Goal: Entertainment & Leisure: Browse casually

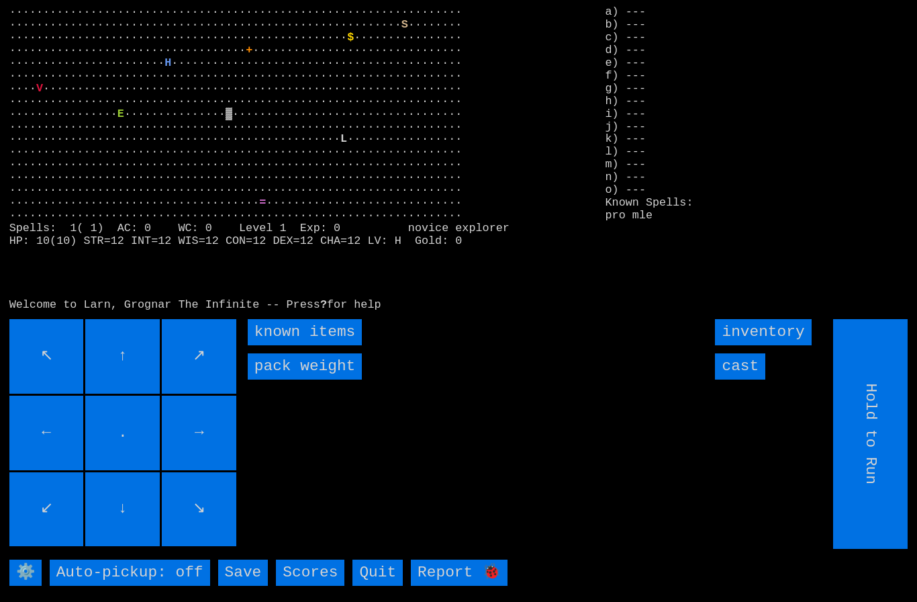
type input "Choose Direction"
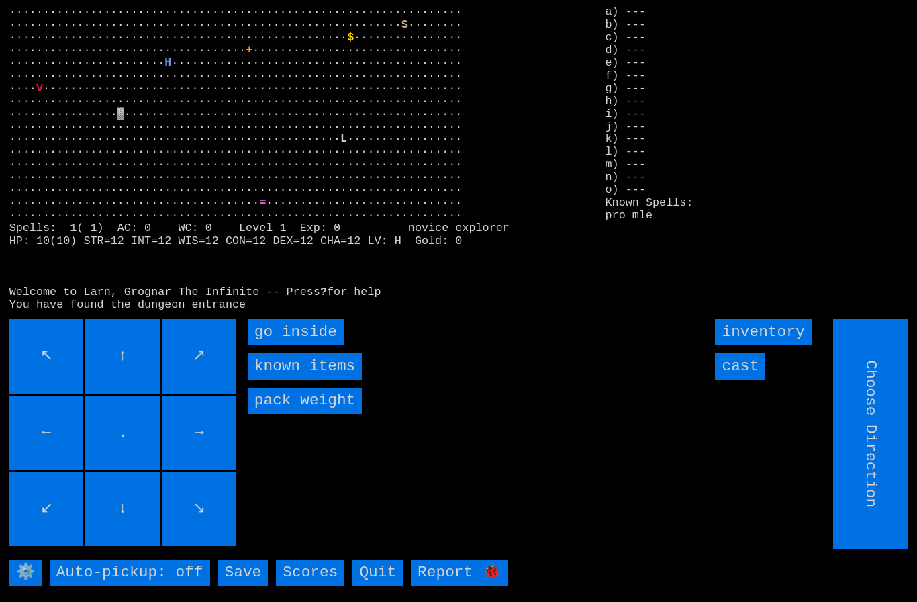
type input "Hold to Run"
click at [291, 345] on inside "go inside" at bounding box center [296, 332] width 96 height 26
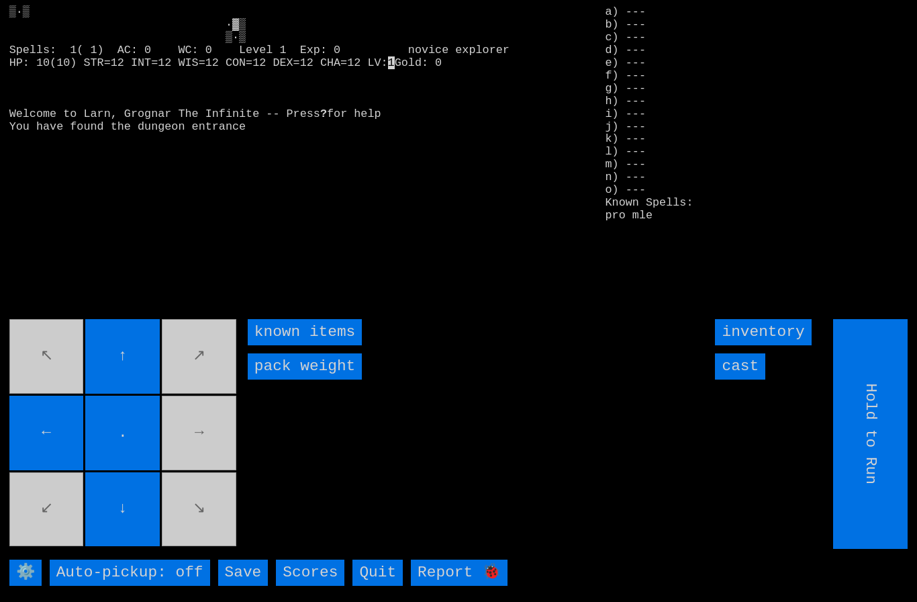
type input "Choose Direction"
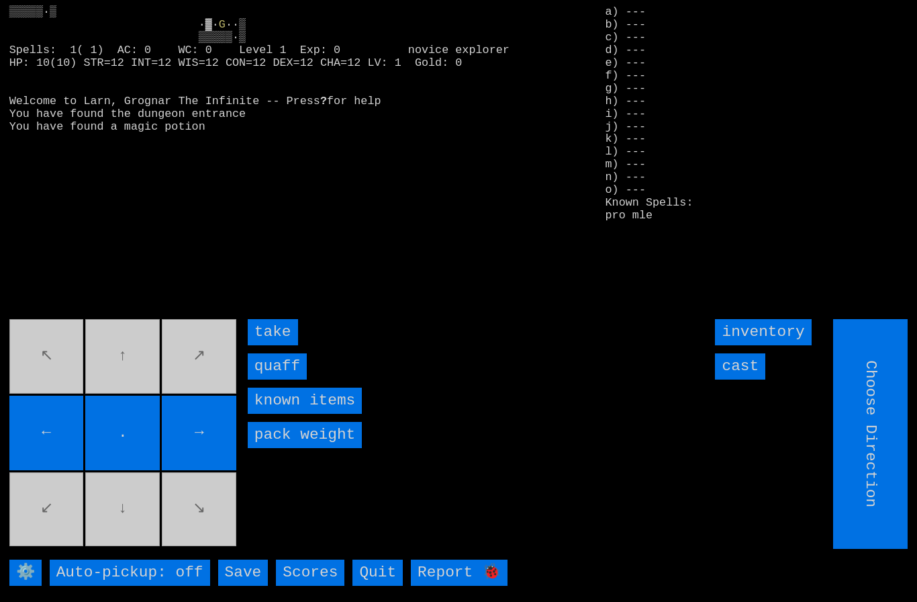
type input "Hold to Run"
click at [274, 379] on input "quaff" at bounding box center [277, 366] width 59 height 26
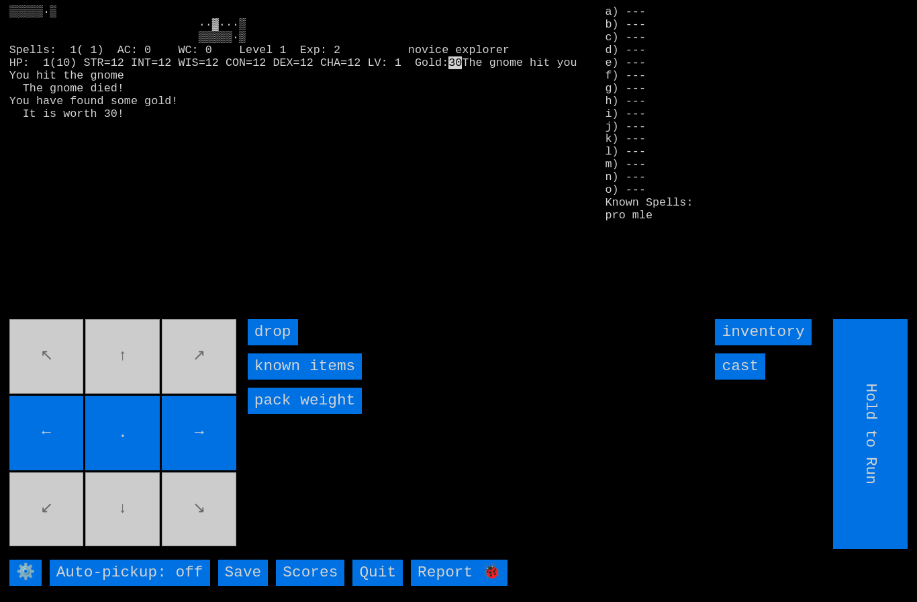
type input "Choose Direction"
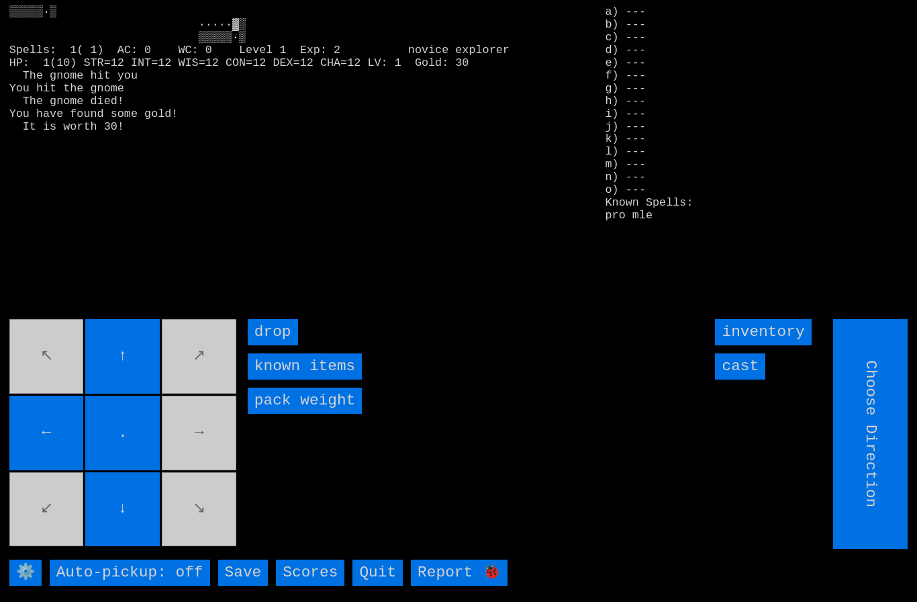
type input "Hold to Run"
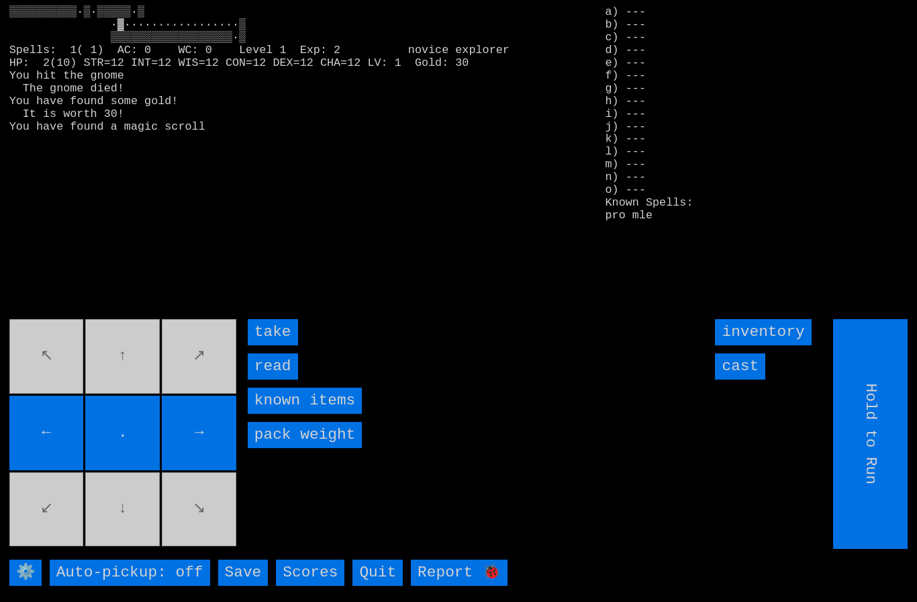
click at [276, 345] on input "take" at bounding box center [273, 332] width 50 height 26
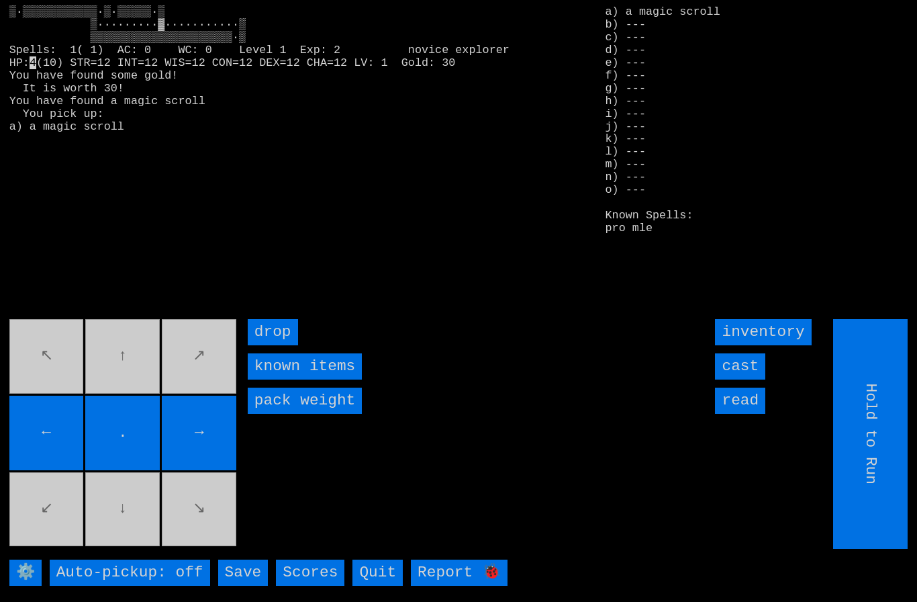
type input "Choose Direction"
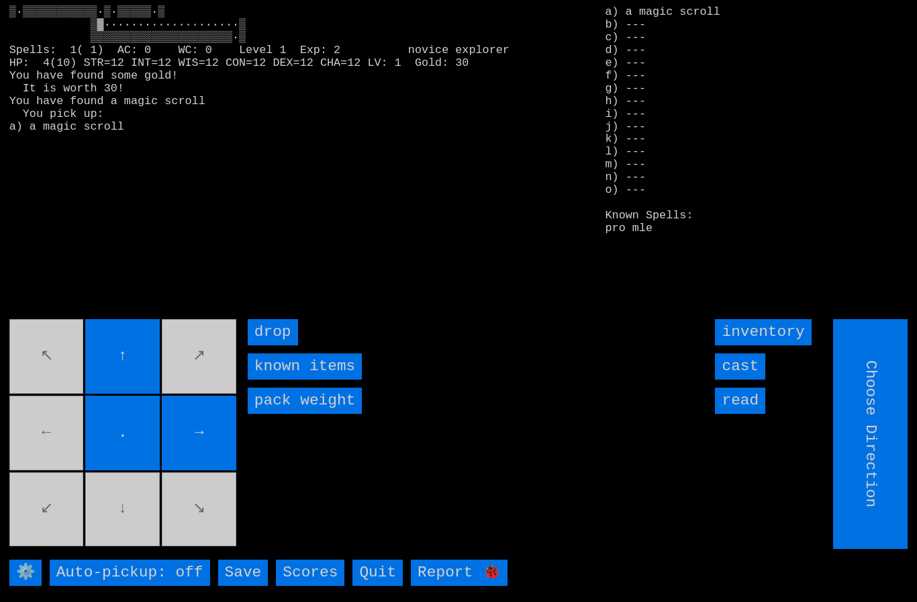
type input "Hold to Run"
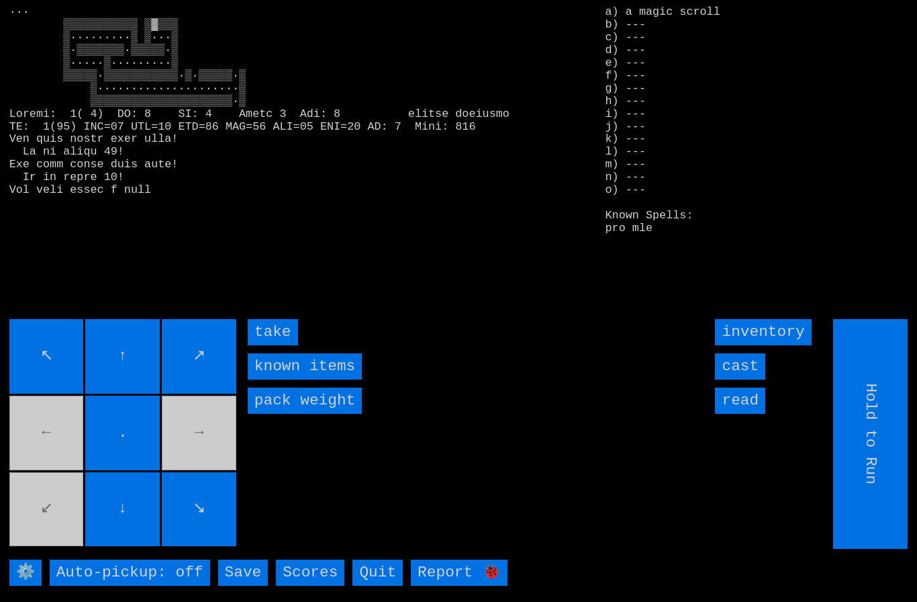
click at [272, 345] on input "take" at bounding box center [273, 332] width 50 height 26
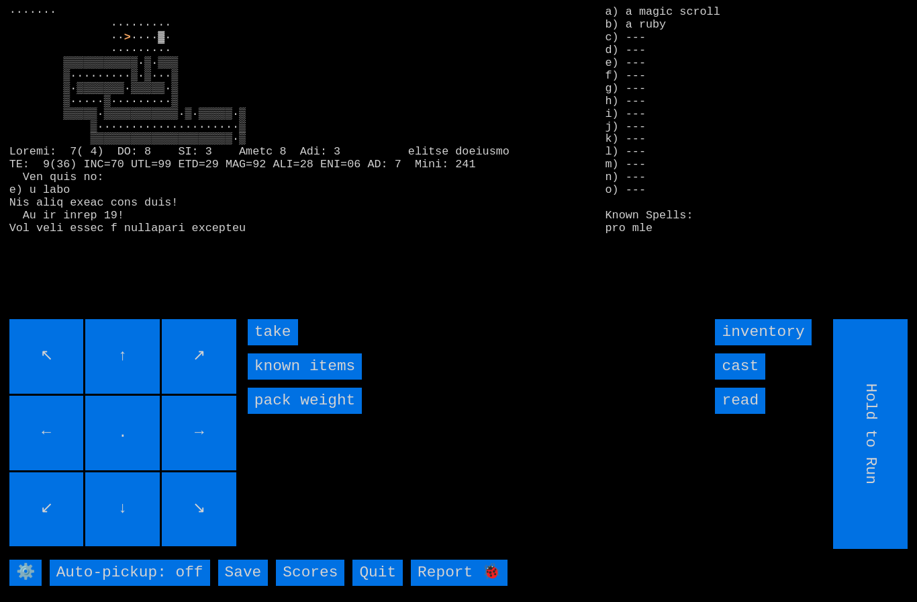
click at [289, 345] on input "take" at bounding box center [273, 332] width 50 height 26
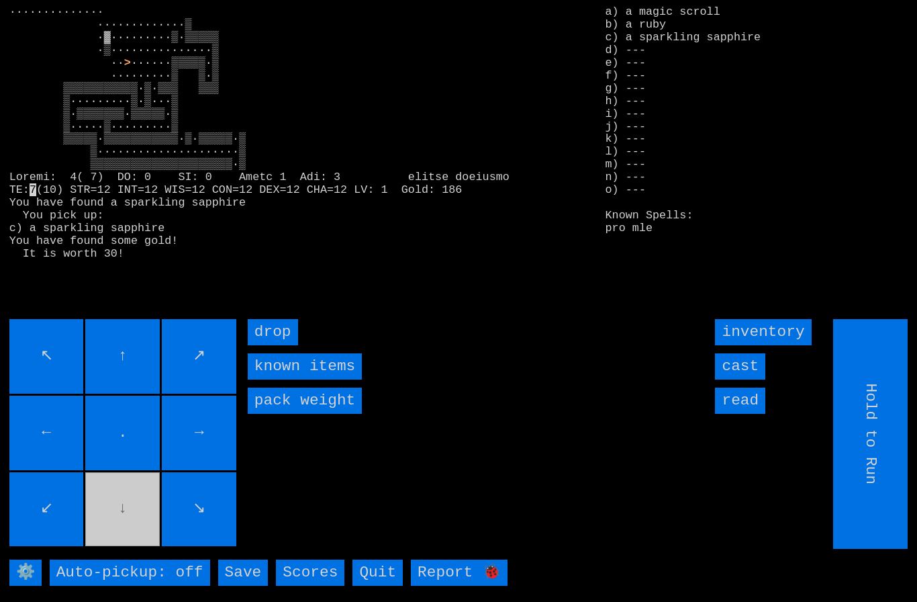
click at [109, 514] on movebuttons "↖ ↑ ↗ ← . → ↙ ↓ ↘" at bounding box center [124, 434] width 230 height 230
click at [50, 393] on input "↖" at bounding box center [46, 356] width 75 height 75
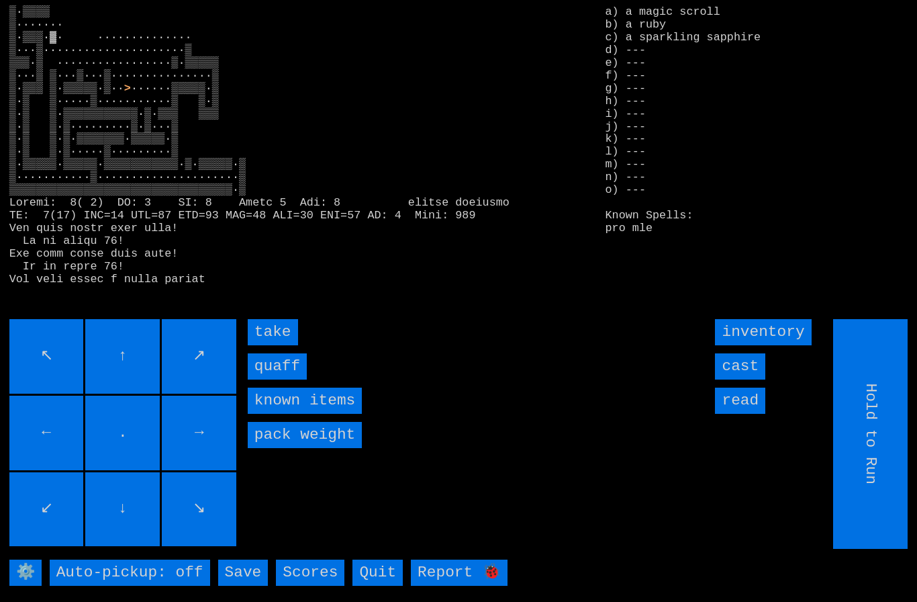
click at [277, 379] on input "quaff" at bounding box center [277, 366] width 59 height 26
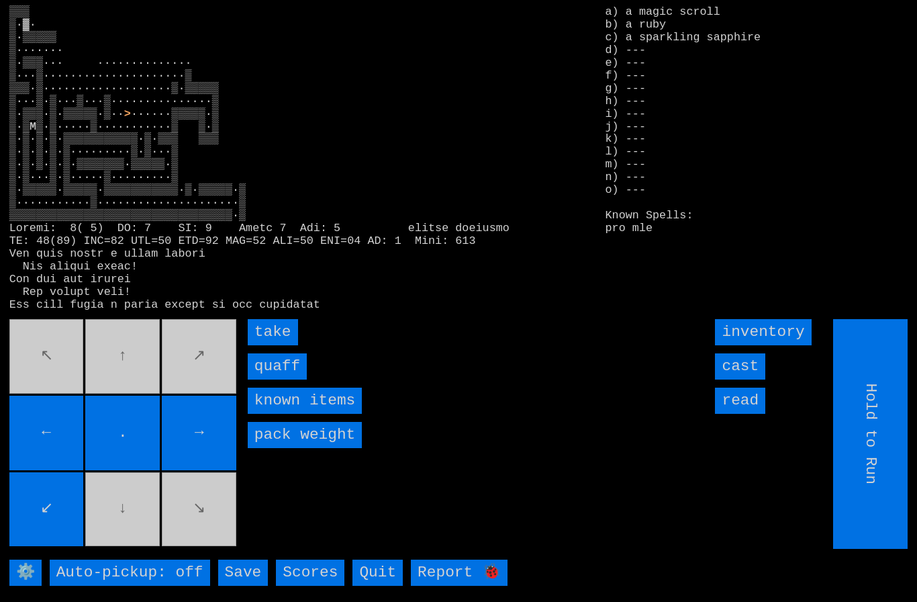
click at [270, 345] on input "take" at bounding box center [273, 332] width 50 height 26
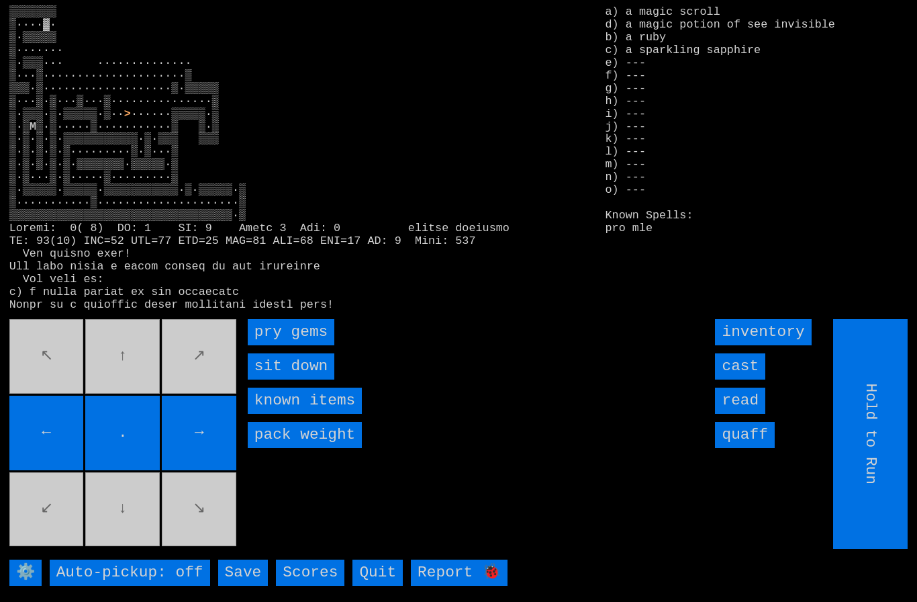
click at [283, 345] on gems "pry gems" at bounding box center [291, 332] width 87 height 26
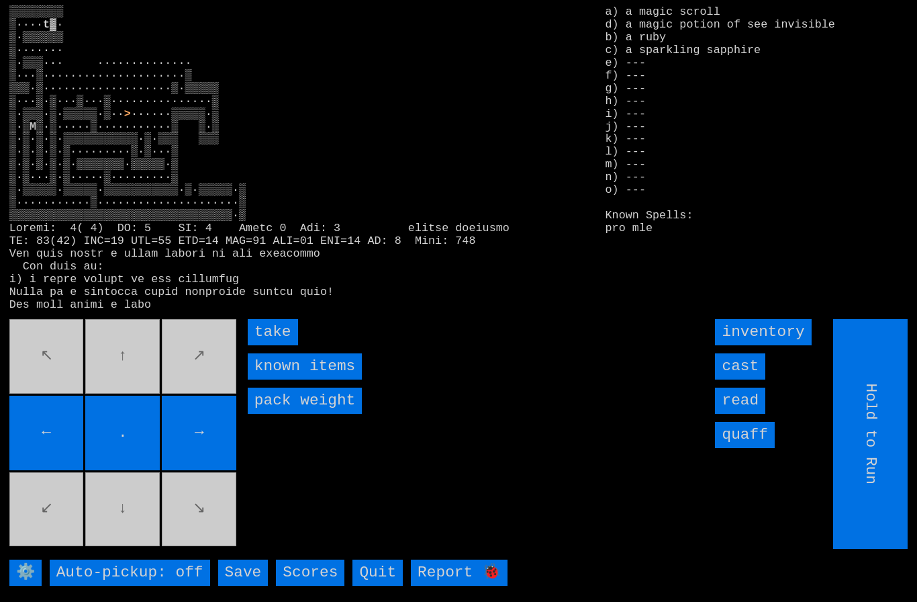
click at [276, 345] on input "take" at bounding box center [273, 332] width 50 height 26
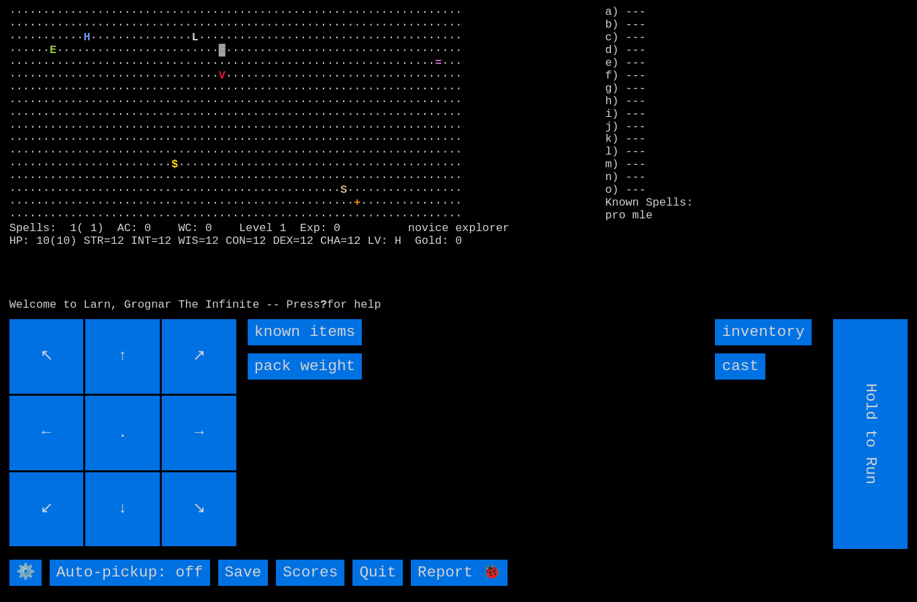
type input "Choose Direction"
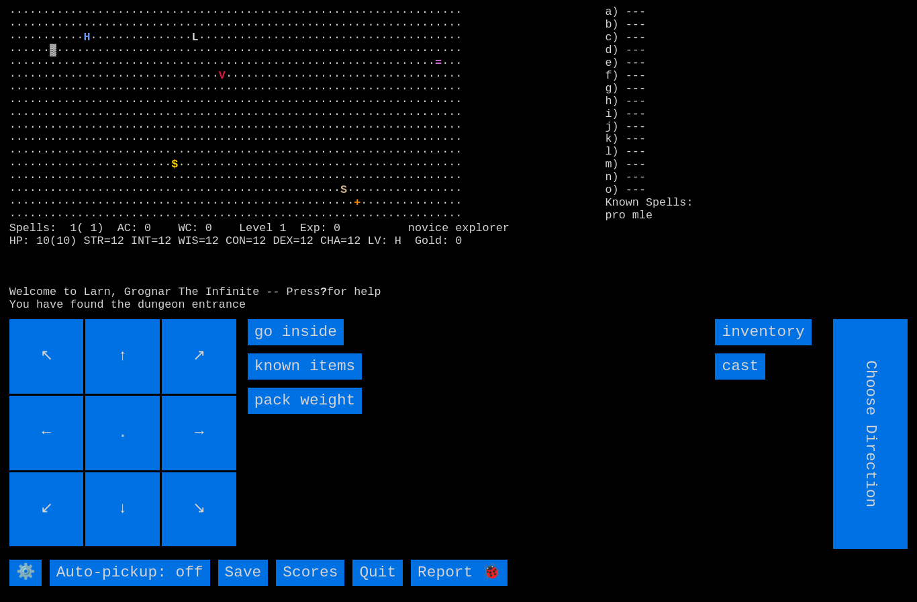
type input "Hold to Run"
click at [283, 345] on inside "go inside" at bounding box center [296, 332] width 96 height 26
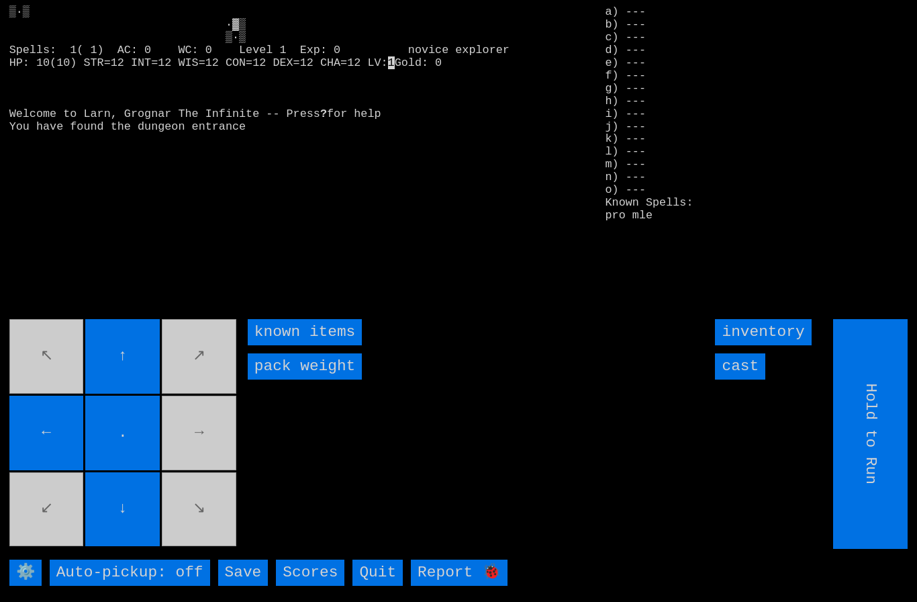
type input "Choose Direction"
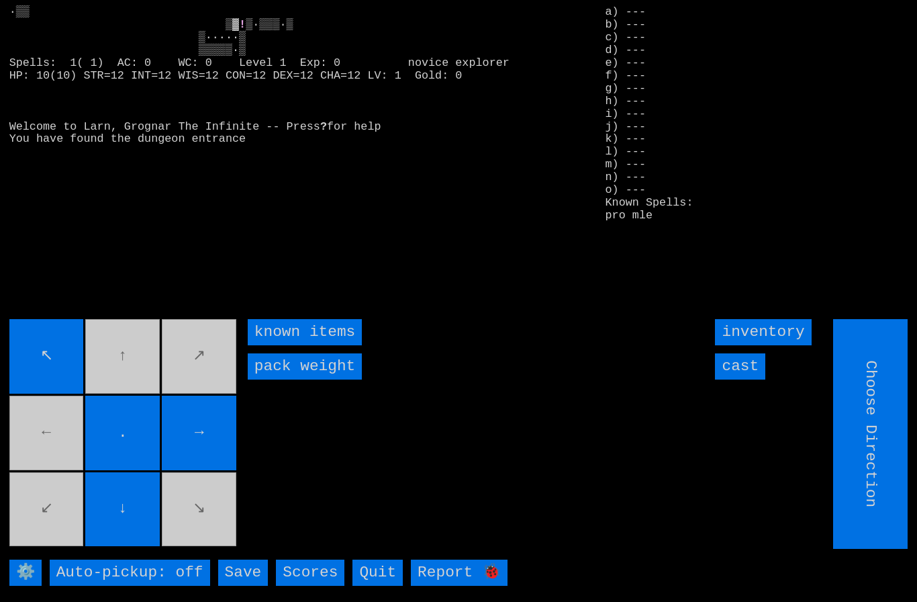
type input "Hold to Run"
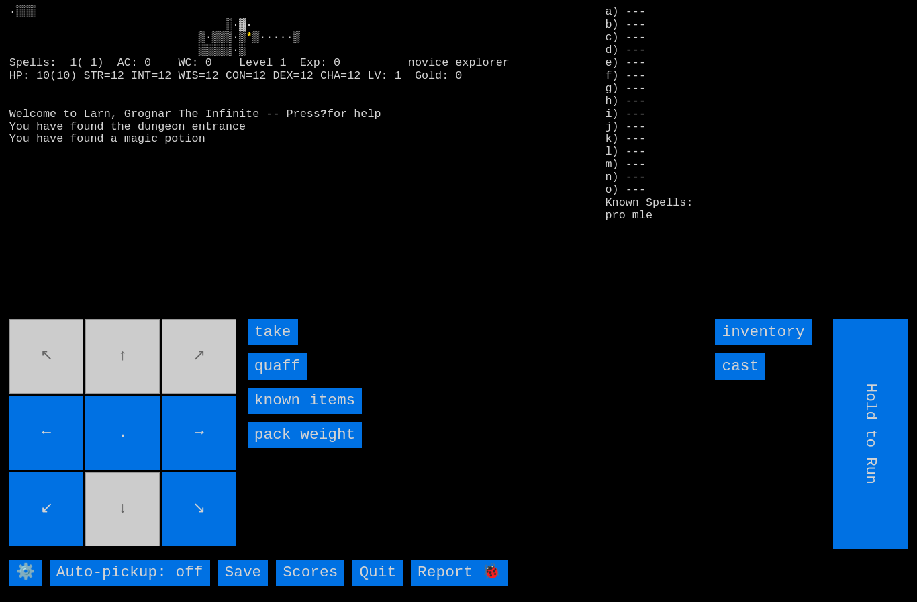
click at [275, 379] on input "quaff" at bounding box center [277, 366] width 59 height 26
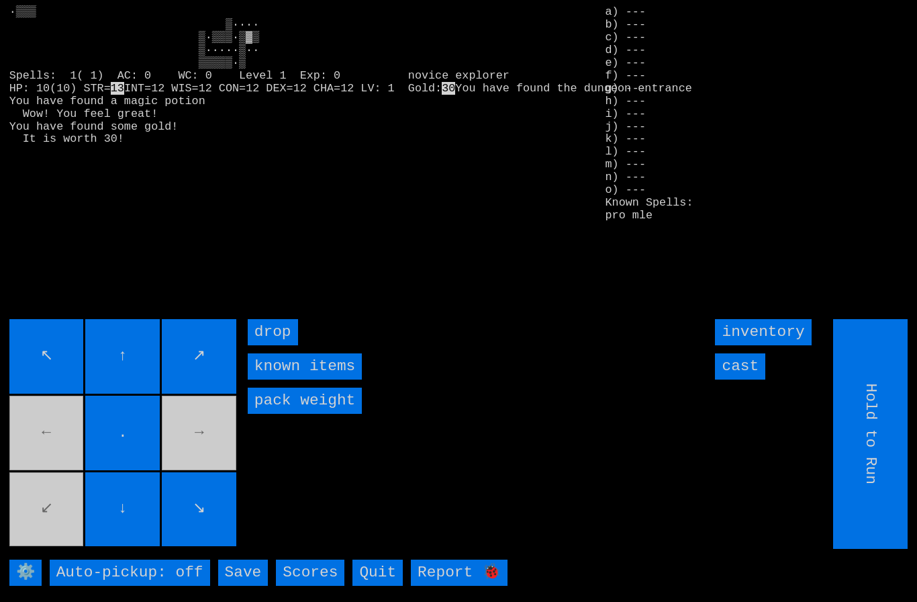
type input "Choose Direction"
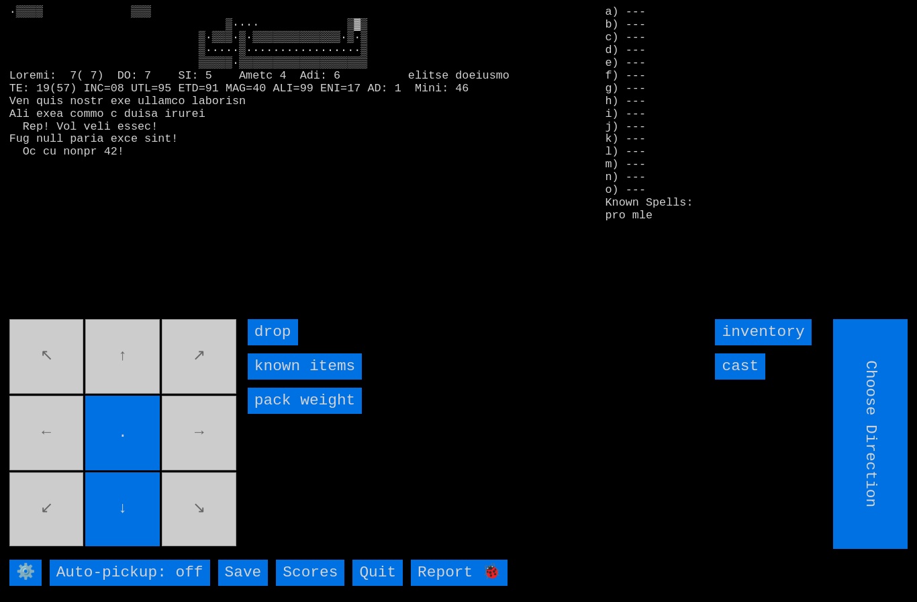
type input "Hold to Run"
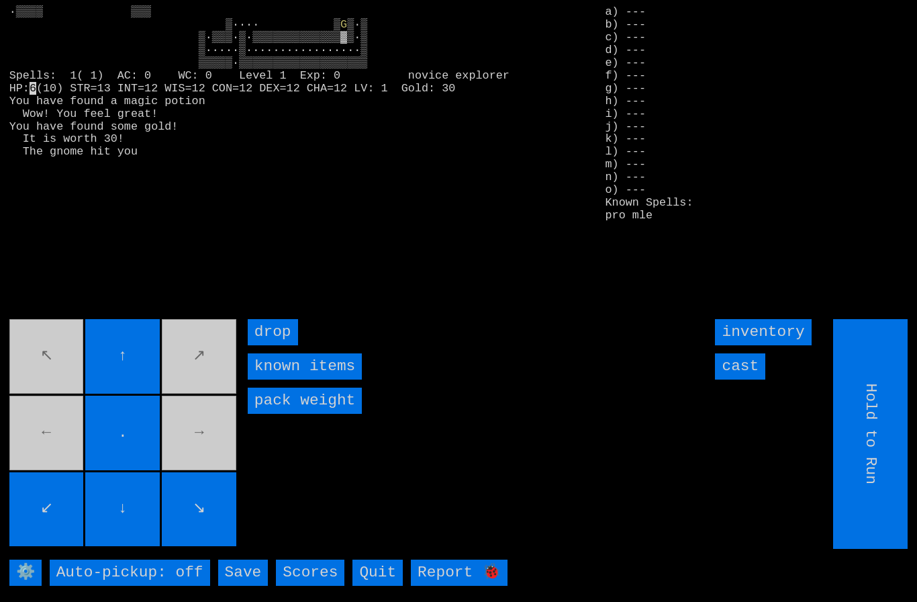
click at [56, 373] on movebuttons "↖ ↑ ↗ ← . → ↙ ↓ ↘" at bounding box center [124, 434] width 230 height 230
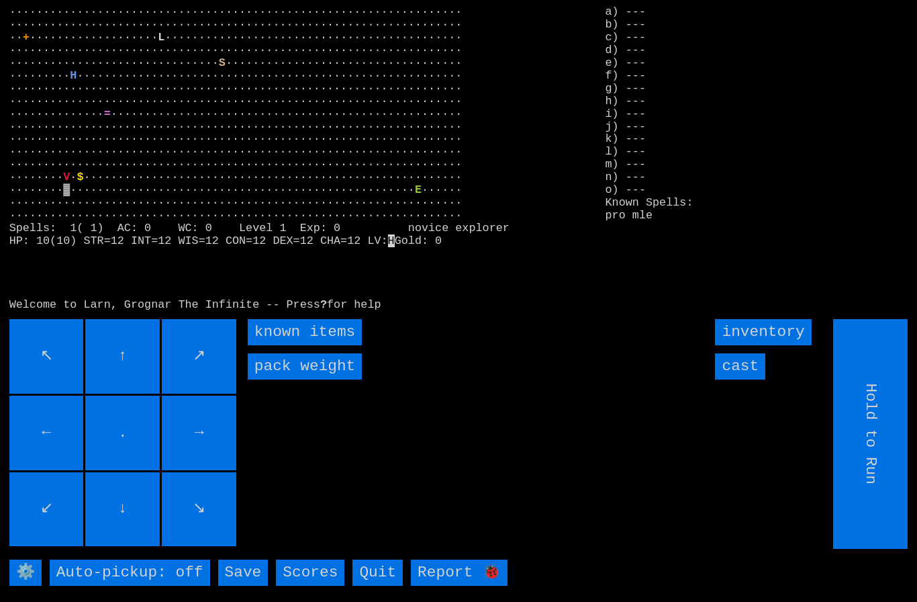
type input "Choose Direction"
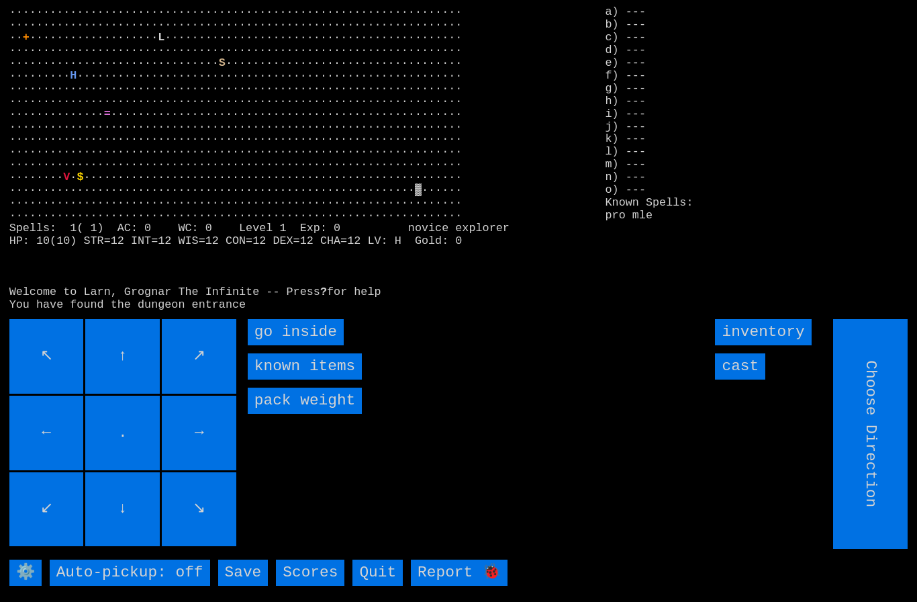
type input "Hold to Run"
click at [286, 345] on inside "go inside" at bounding box center [296, 332] width 96 height 26
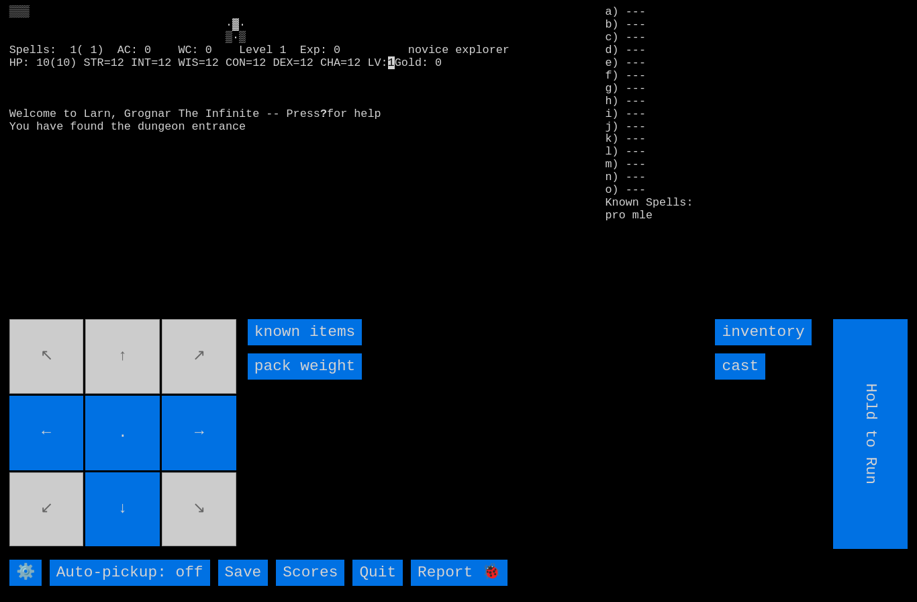
type input "Choose Direction"
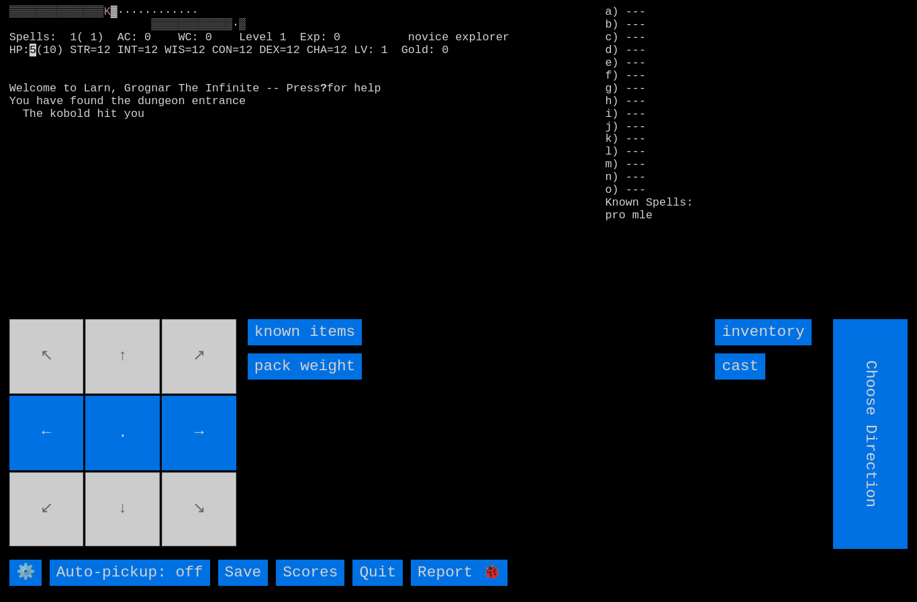
type input "Hold to Run"
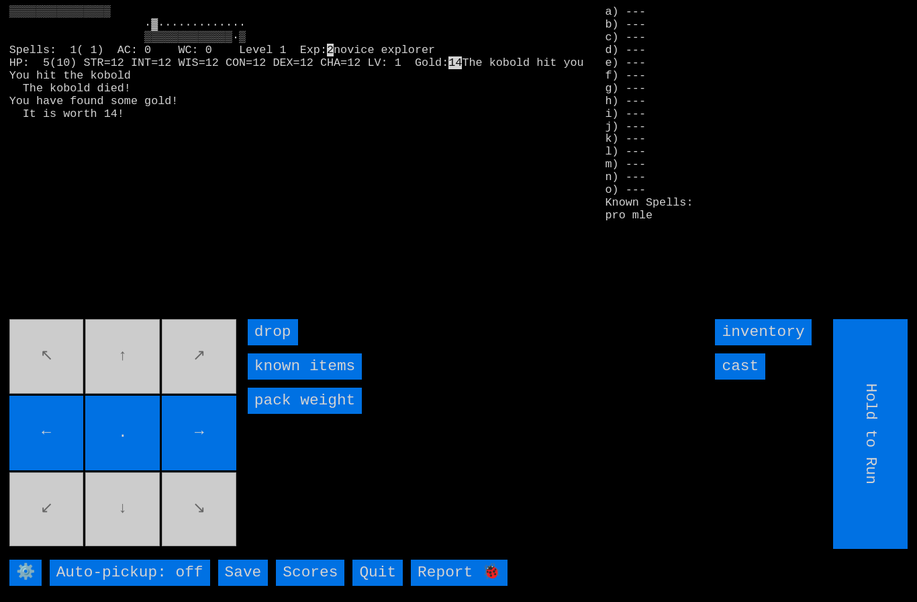
type input "Choose Direction"
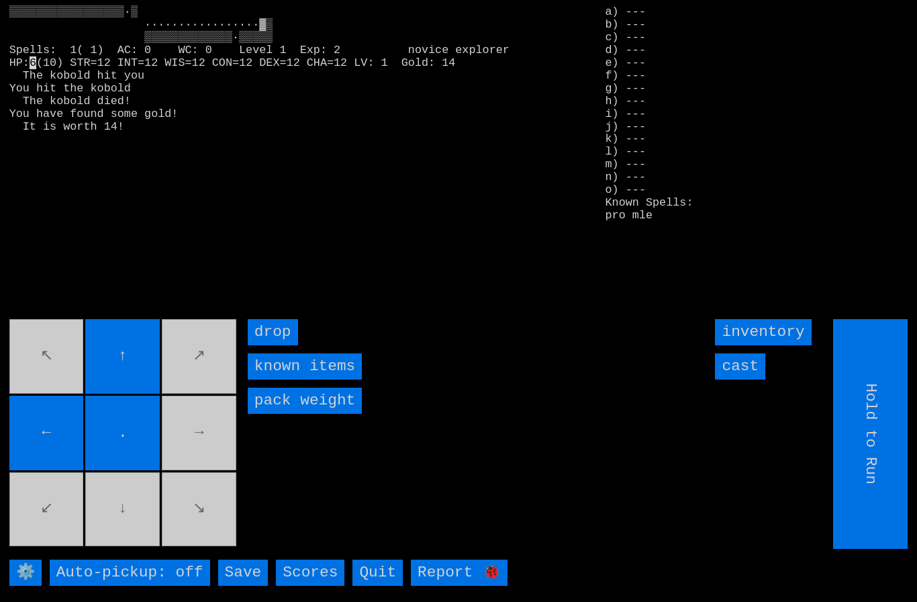
type input "Choose Direction"
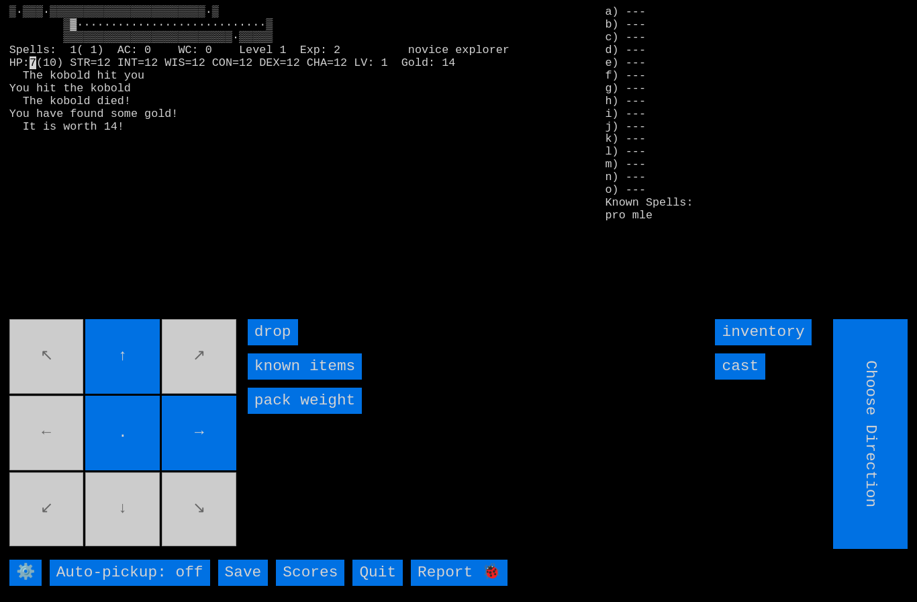
type input "Hold to Run"
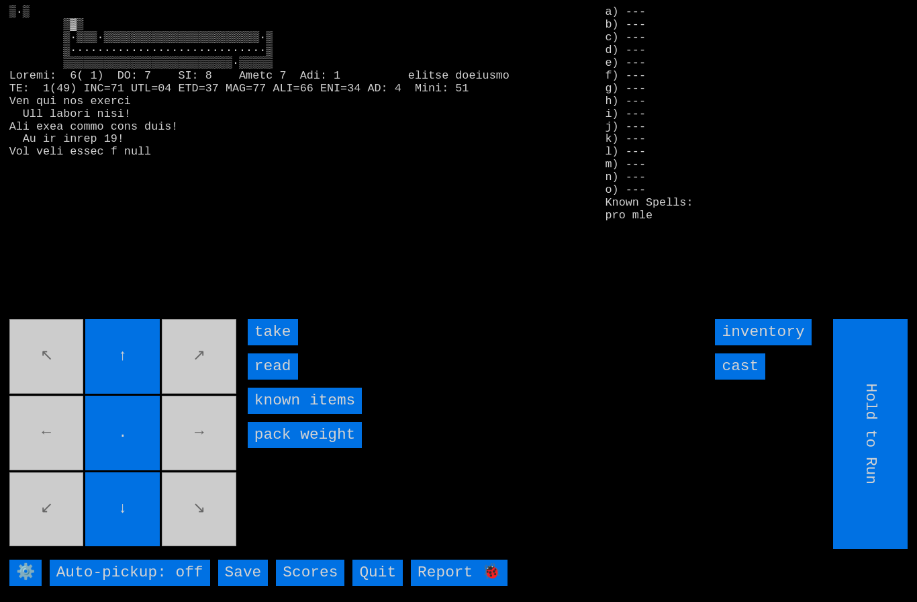
click at [275, 379] on input "read" at bounding box center [273, 366] width 50 height 26
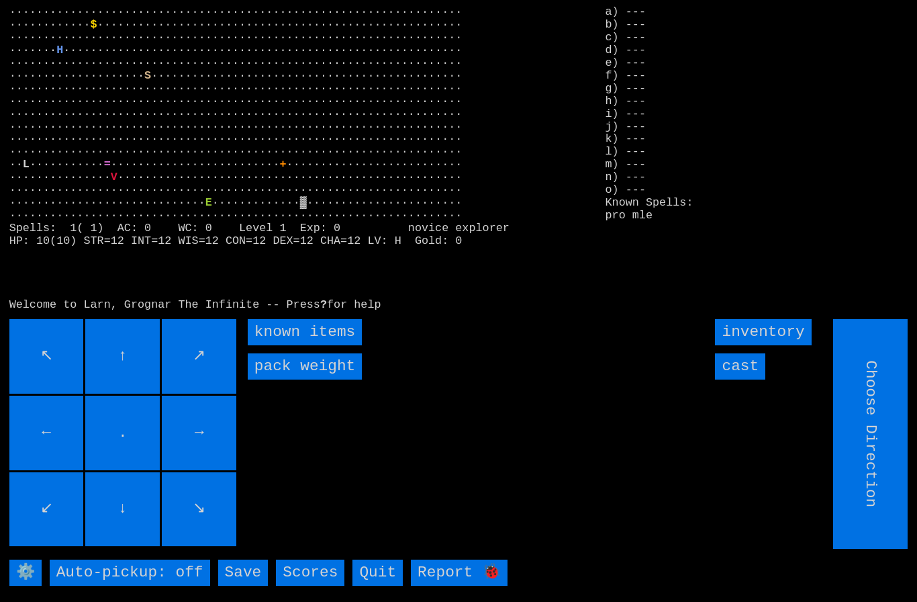
type input "Hold to Run"
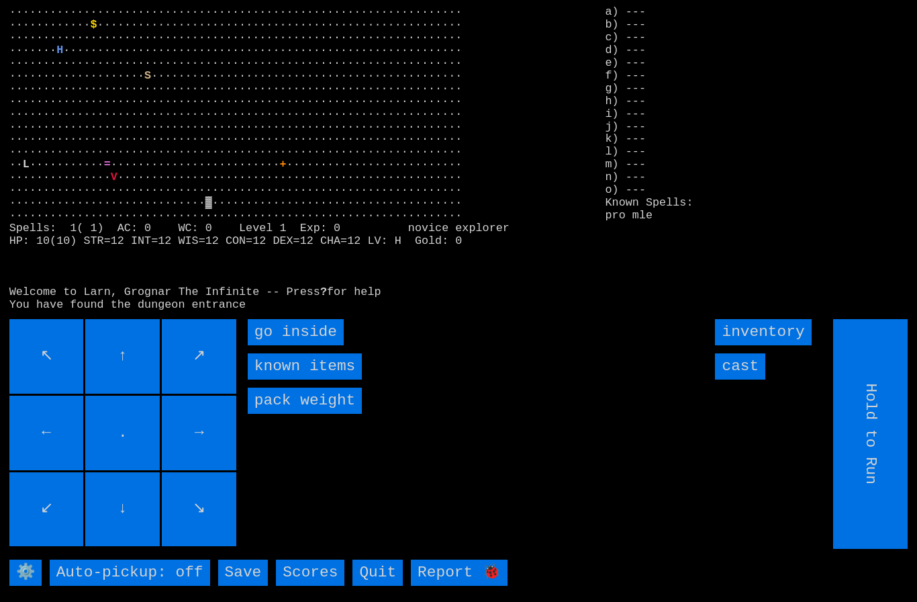
click at [289, 345] on inside "go inside" at bounding box center [296, 332] width 96 height 26
click at [273, 345] on inside "go inside" at bounding box center [296, 332] width 96 height 26
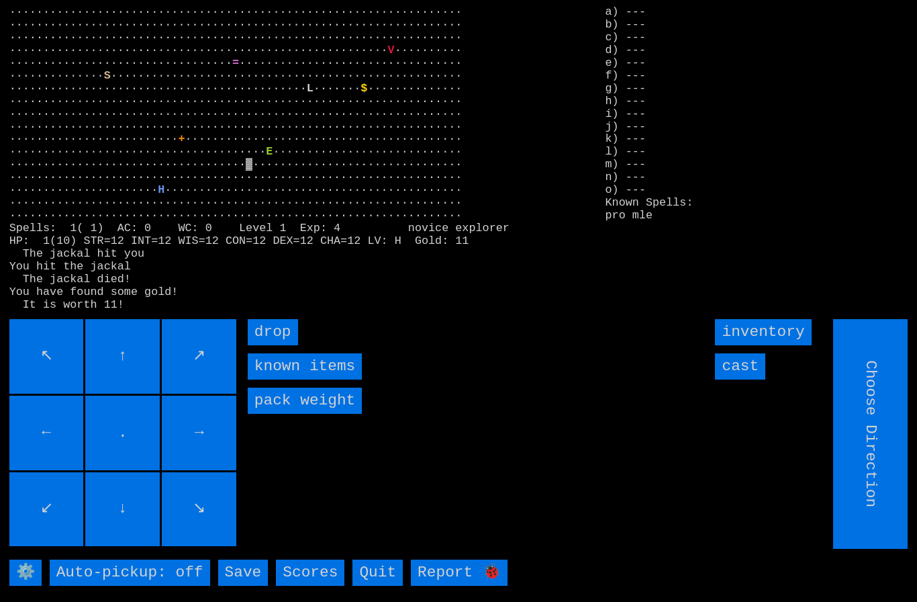
type input "Hold to Run"
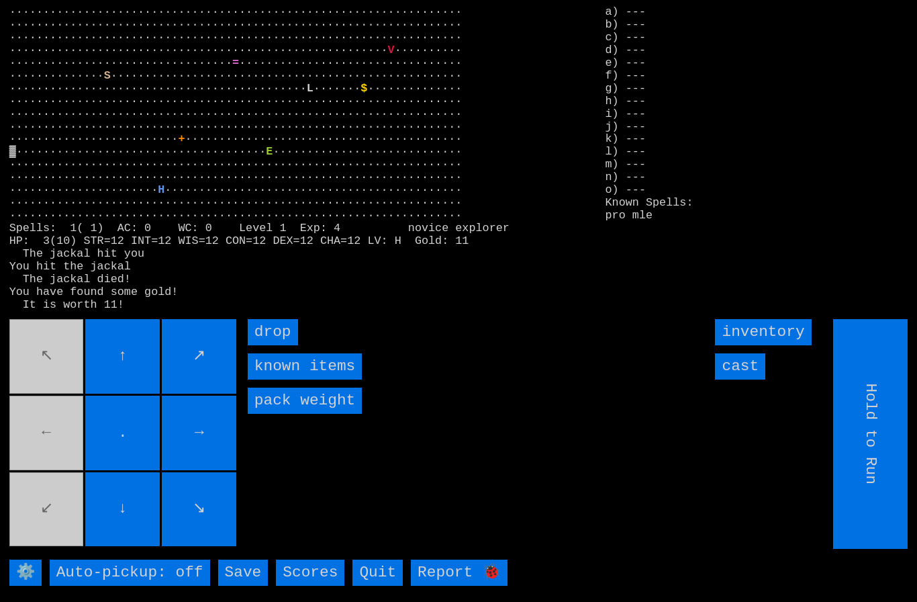
type input "Choose Direction"
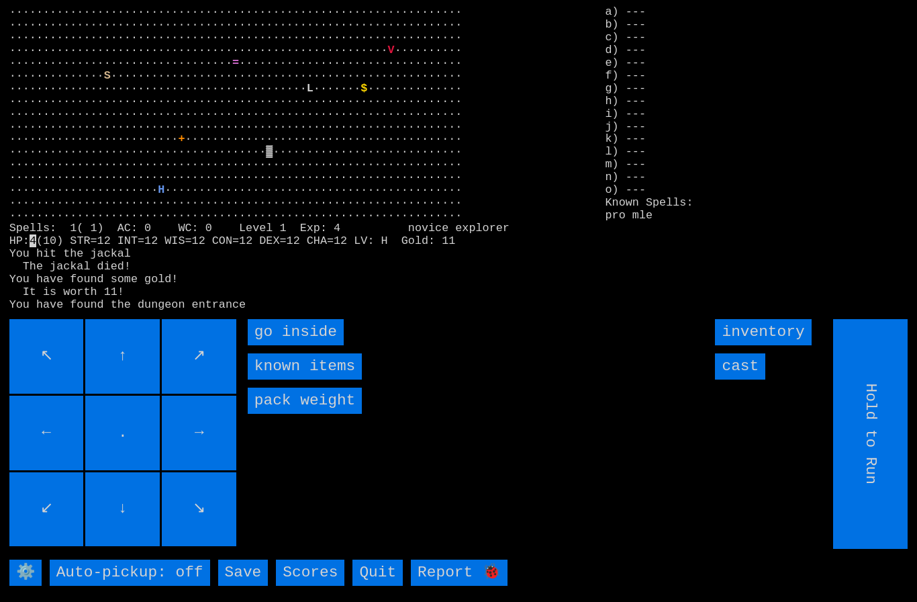
type input "Choose Direction"
type input "Hold to Run"
click at [298, 345] on inside "go inside" at bounding box center [296, 332] width 96 height 26
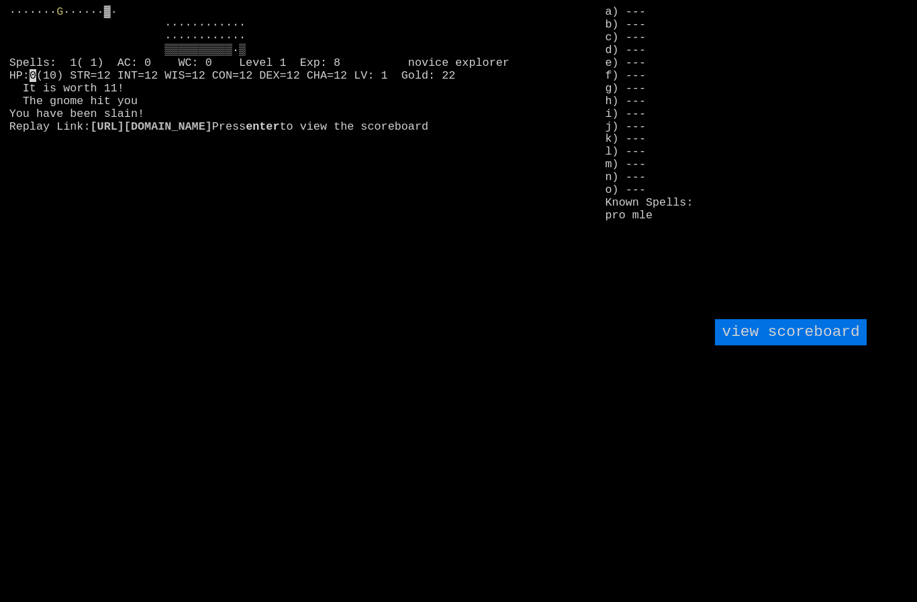
click at [195, 440] on larngrid "······· G 0" at bounding box center [458, 301] width 917 height 602
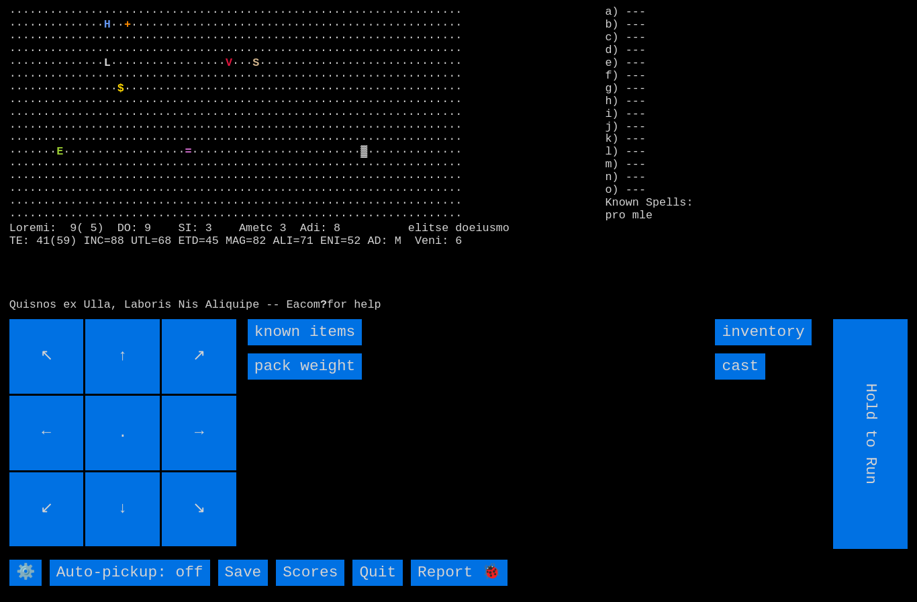
type input "Choose Direction"
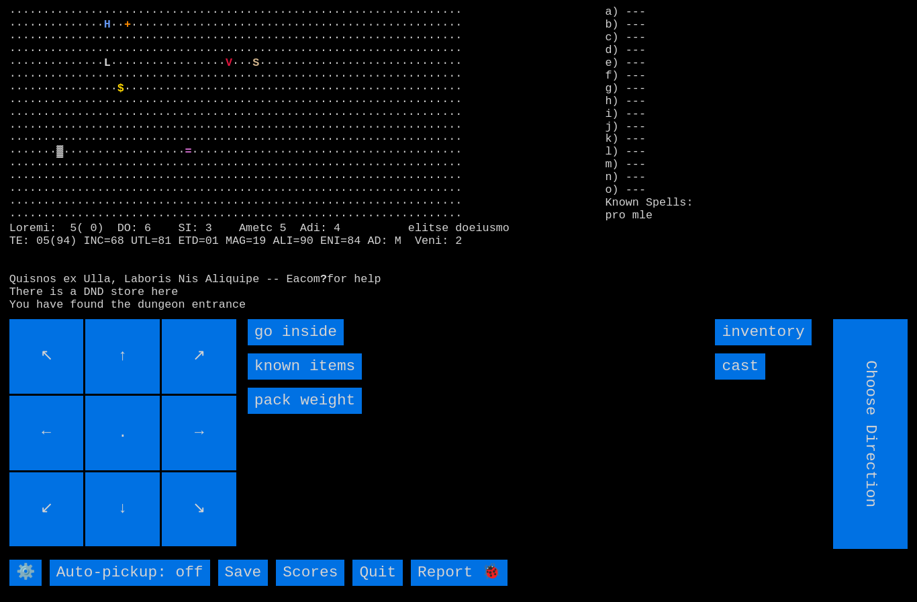
type input "Hold to Run"
click at [285, 345] on inside "go inside" at bounding box center [296, 332] width 96 height 26
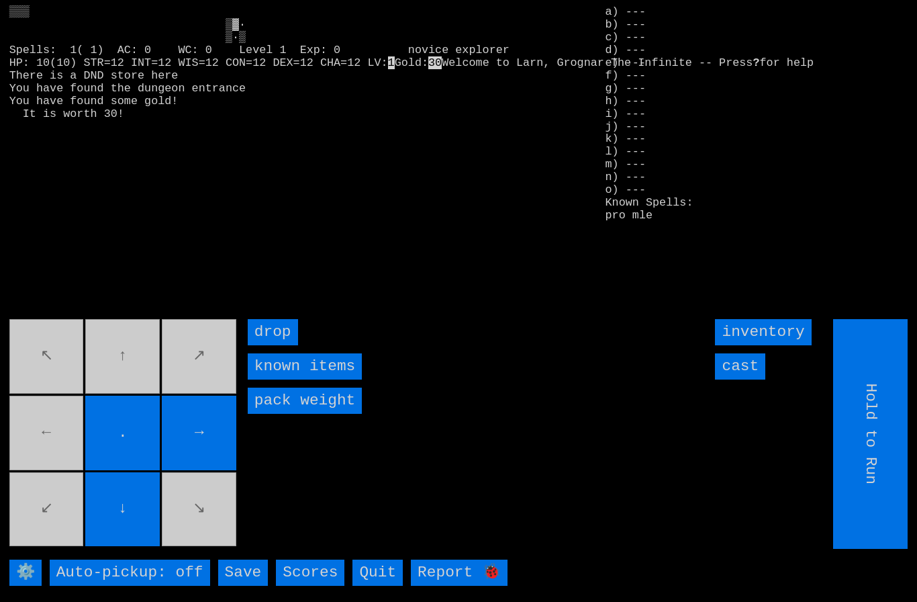
type input "Choose Direction"
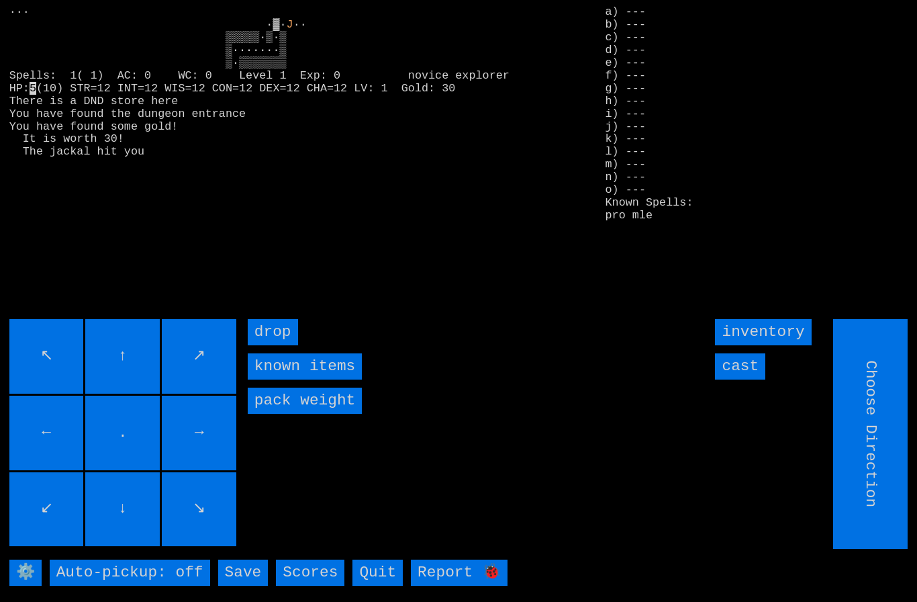
type input "Hold to Run"
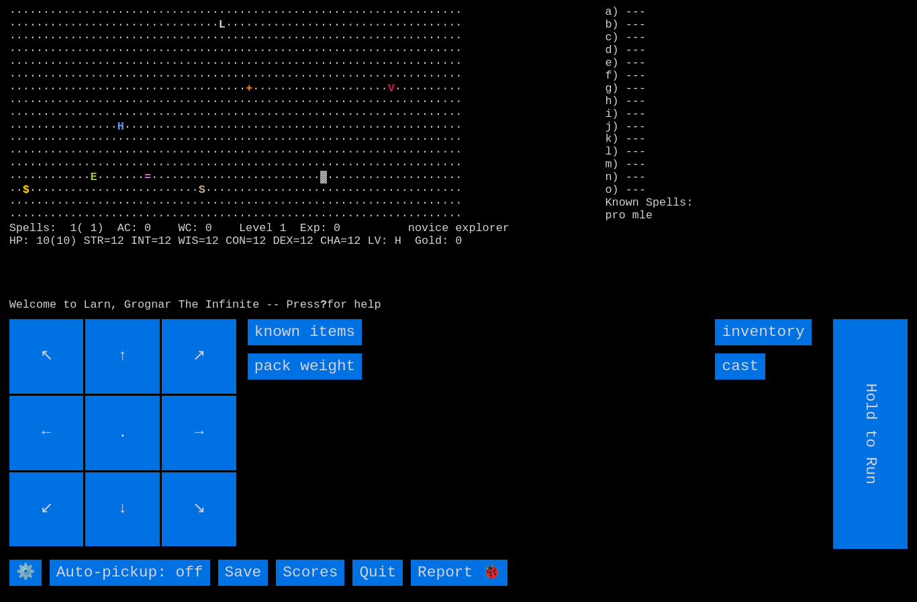
type input "Choose Direction"
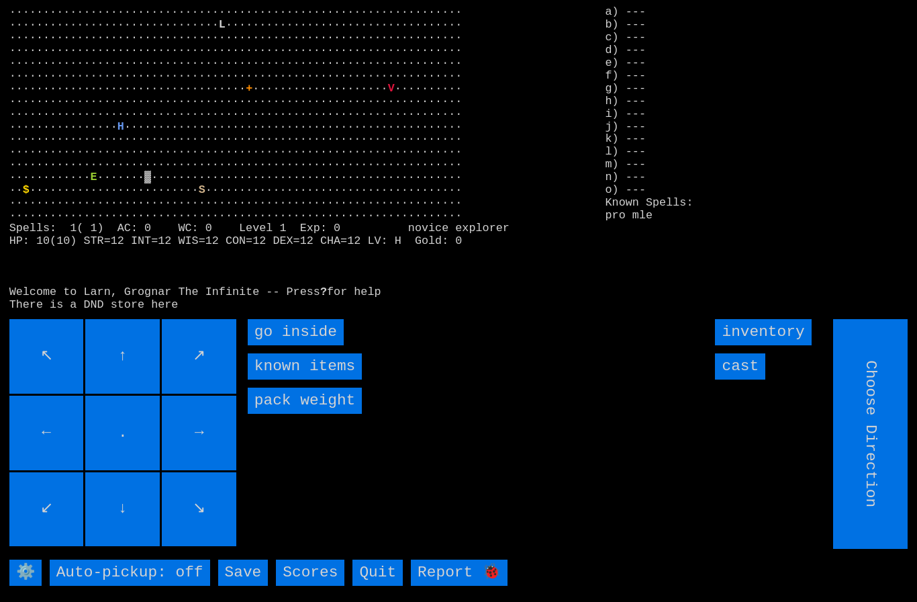
type input "Hold to Run"
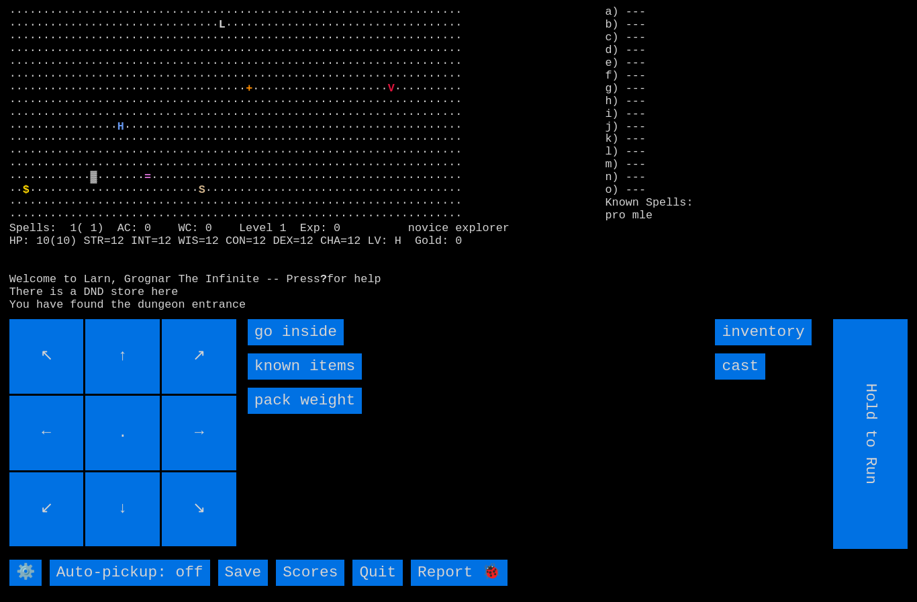
click at [276, 345] on inside "go inside" at bounding box center [296, 332] width 96 height 26
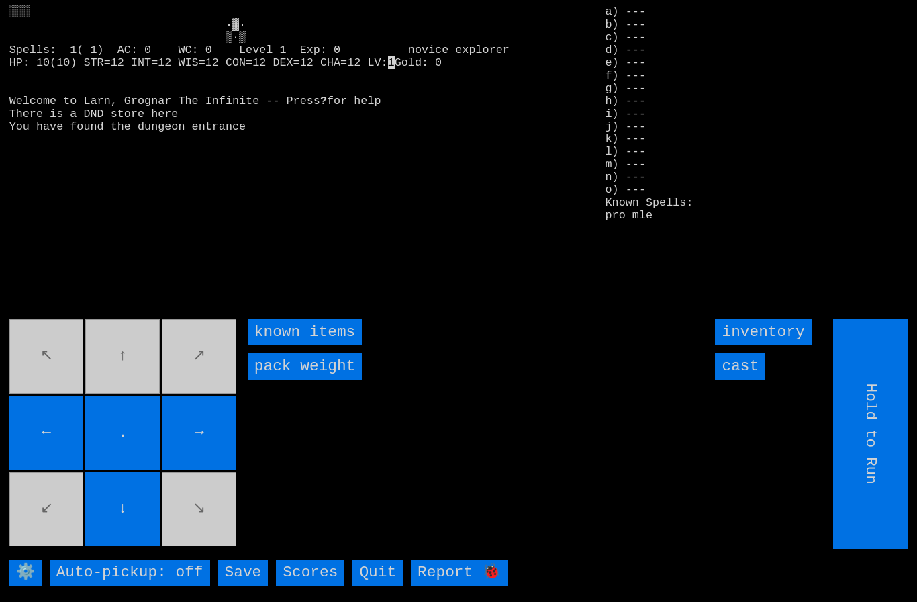
type input "Choose Direction"
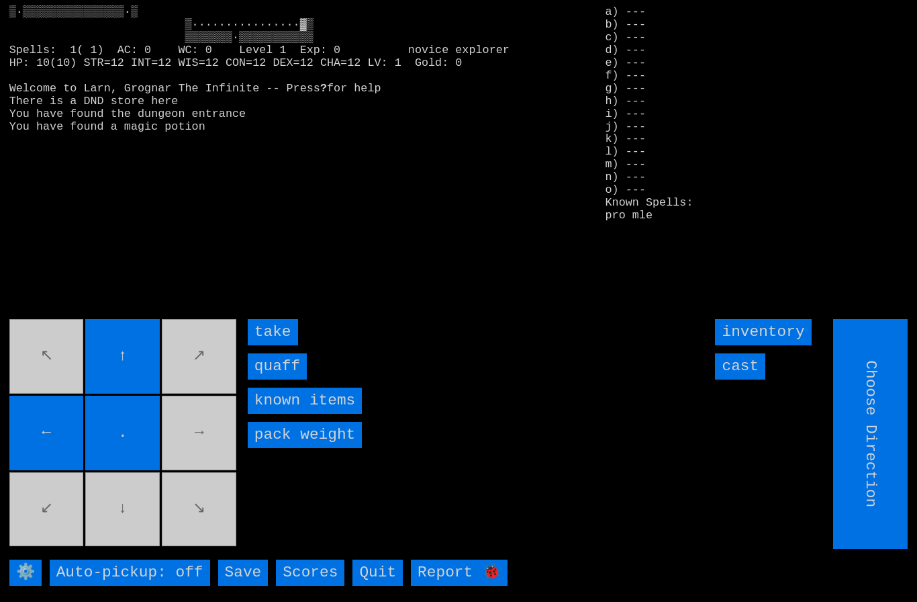
type input "Hold to Run"
click at [277, 379] on input "quaff" at bounding box center [277, 366] width 59 height 26
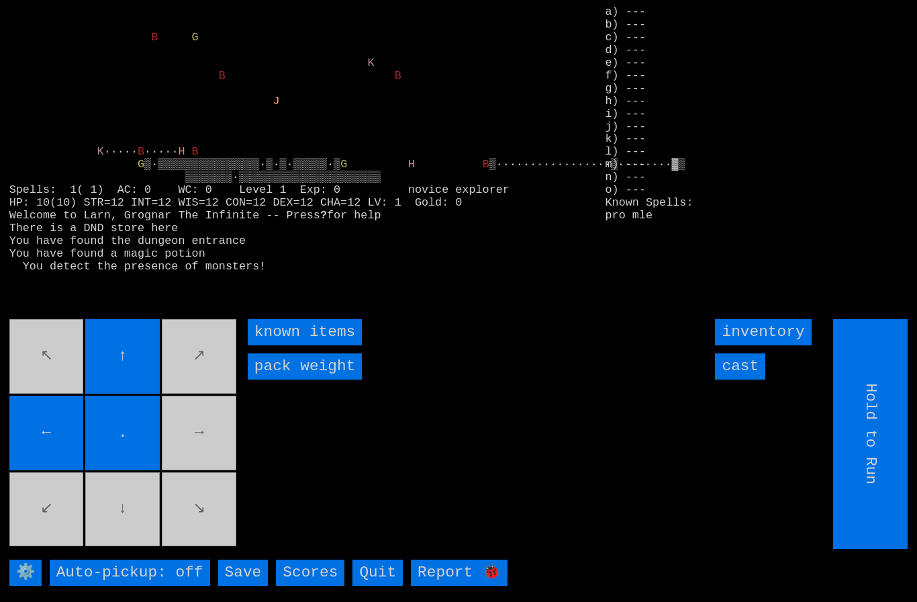
click at [205, 444] on movebuttons "↖ ↑ ↗ ← . → ↙ ↓ ↘" at bounding box center [124, 434] width 230 height 230
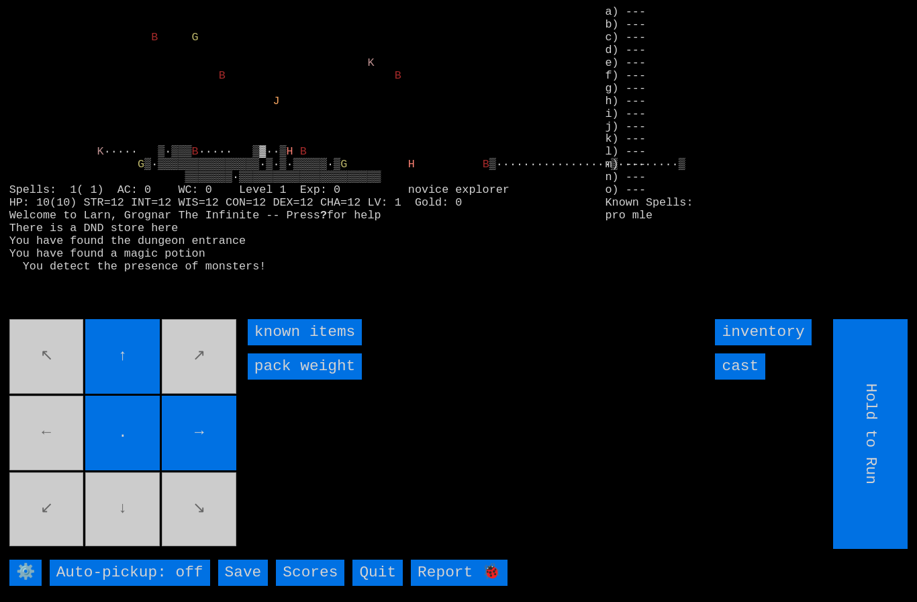
click at [67, 436] on movebuttons "↖ ↑ ↗ ← . → ↙ ↓ ↘" at bounding box center [124, 434] width 230 height 230
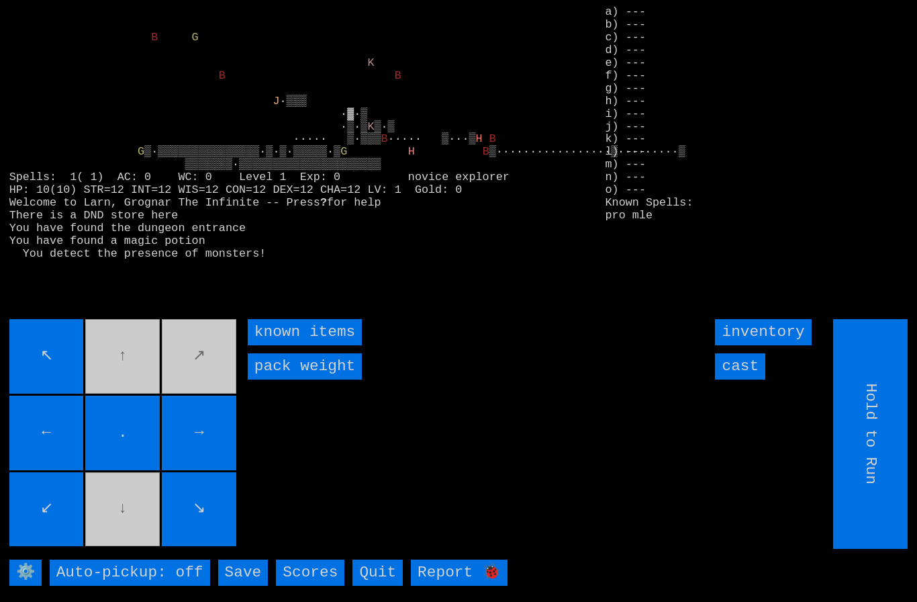
click at [56, 420] on input "←" at bounding box center [46, 432] width 75 height 75
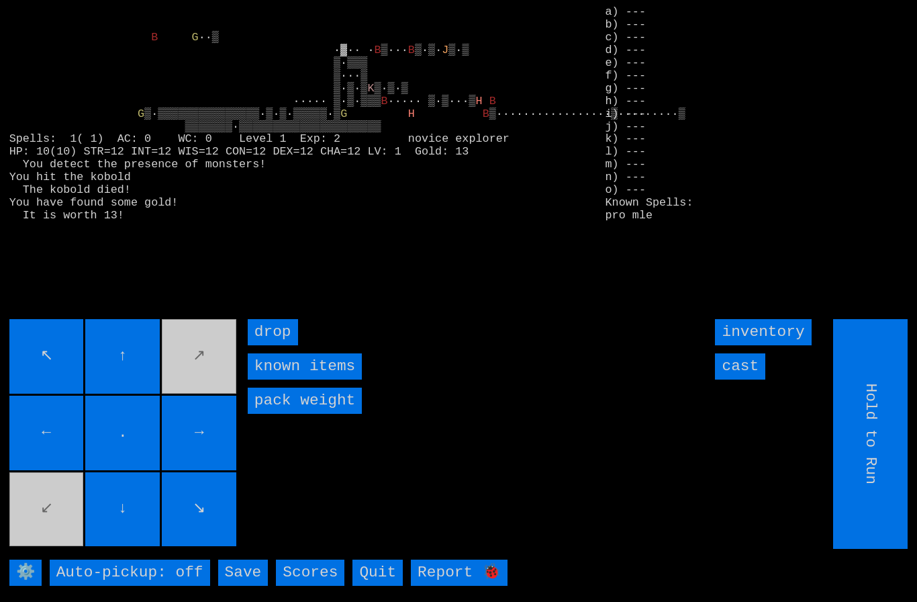
type input "Choose Direction"
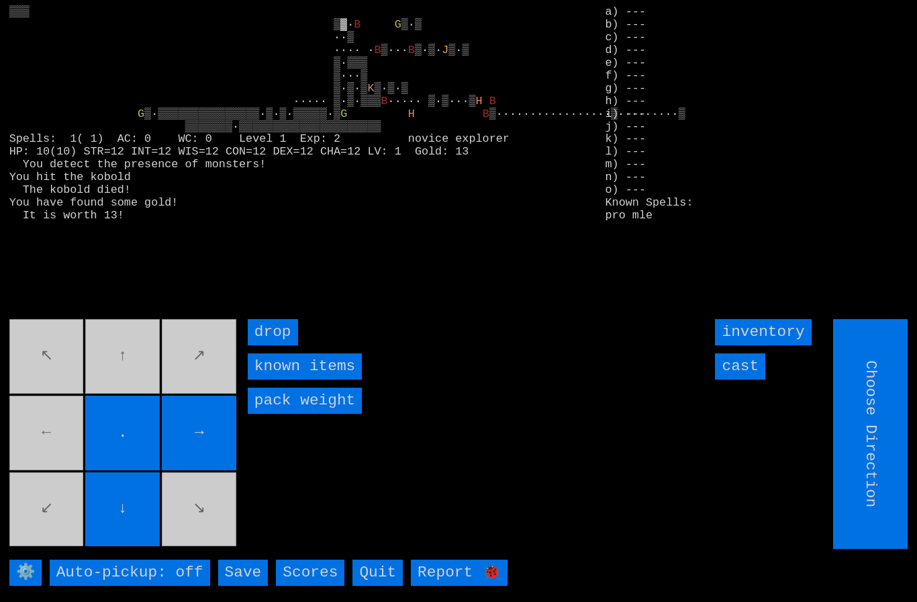
type input "Hold to Run"
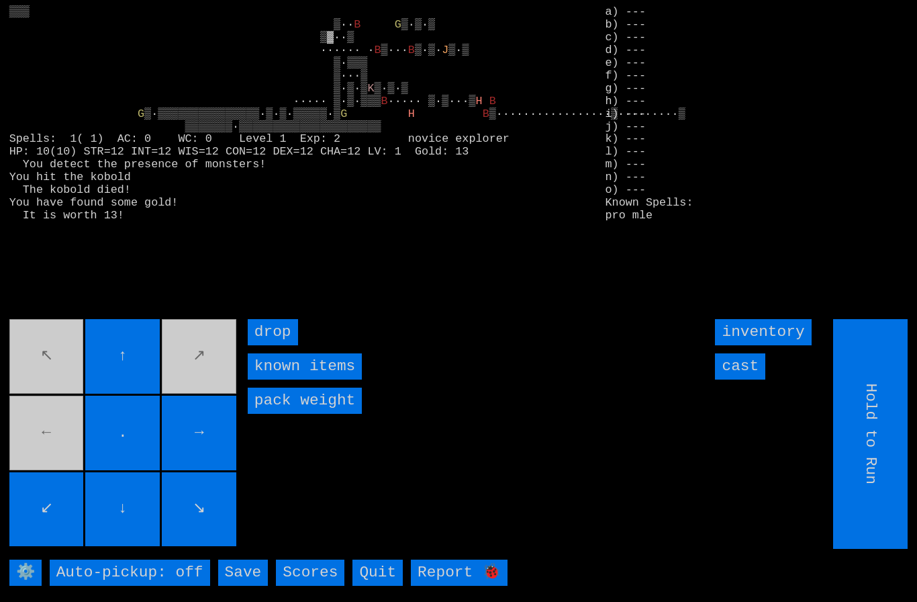
type input "Choose Direction"
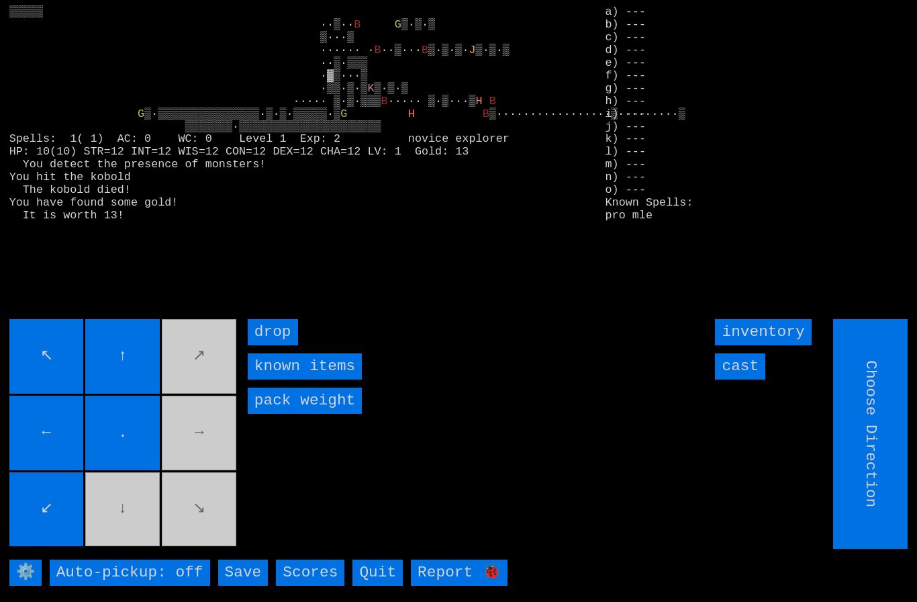
type input "Hold to Run"
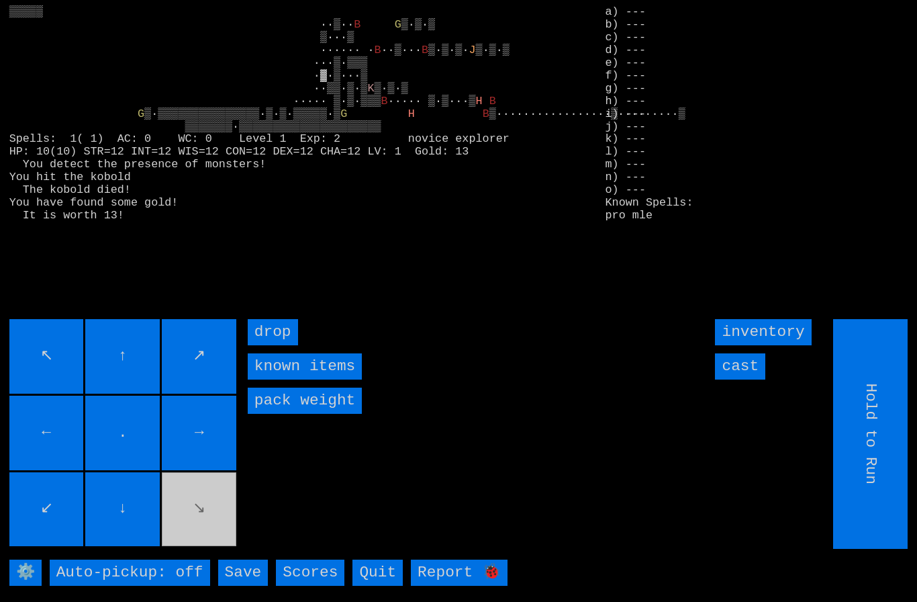
type input "Choose Direction"
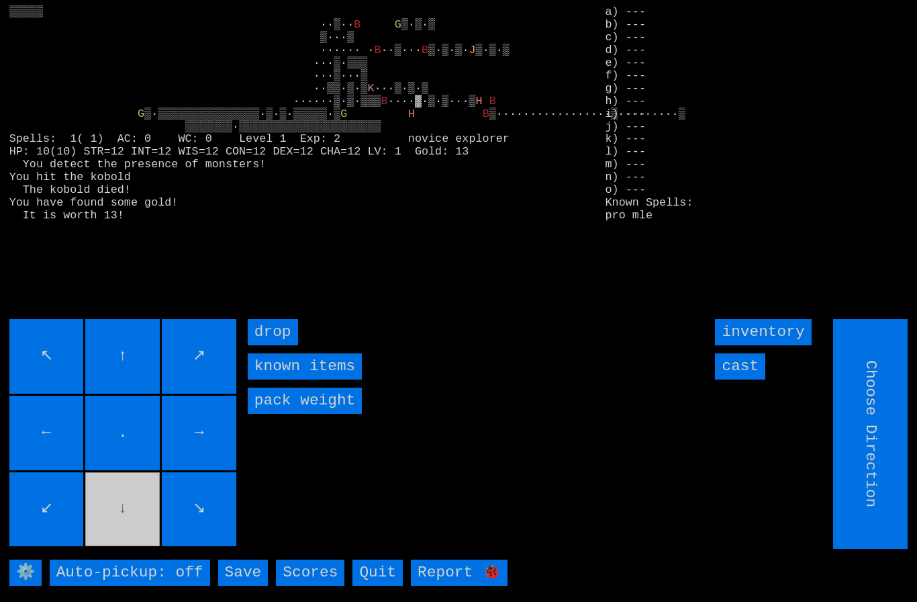
type input "Hold to Run"
type input "Choose Direction"
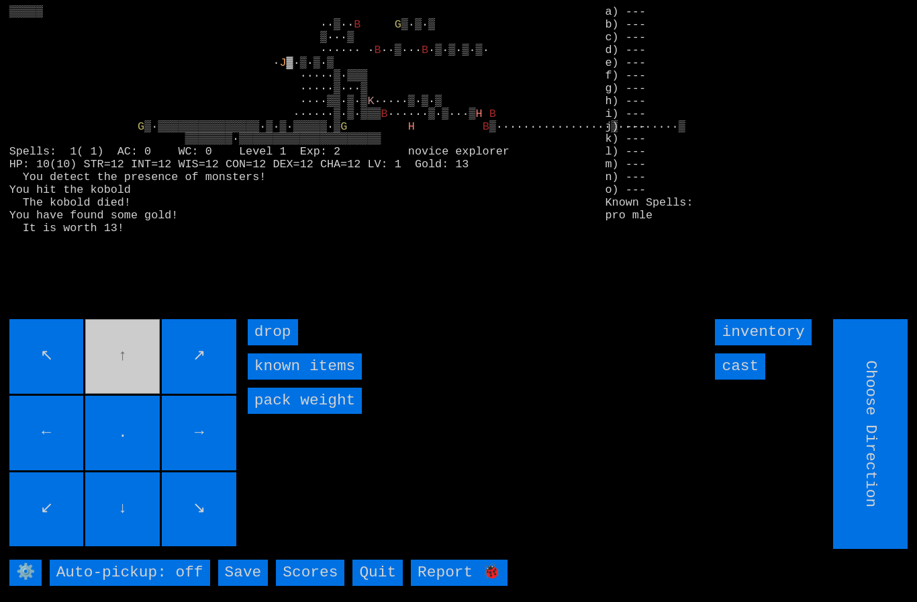
type input "Hold to Run"
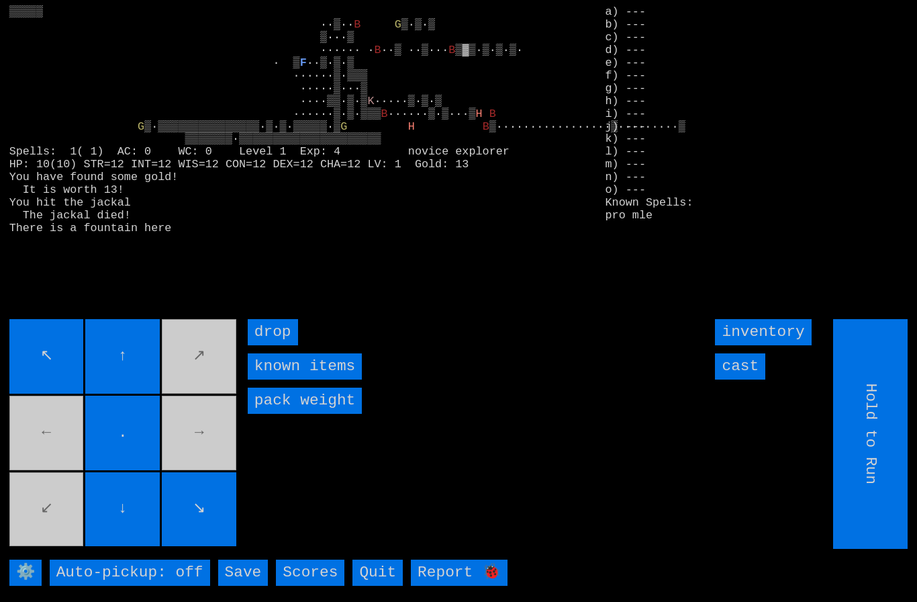
type input "Choose Direction"
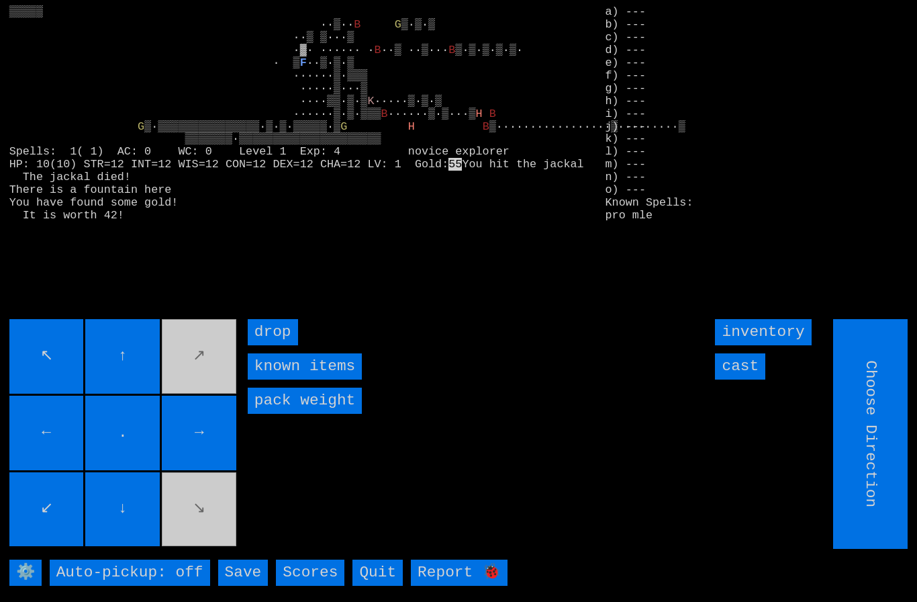
type input "Hold to Run"
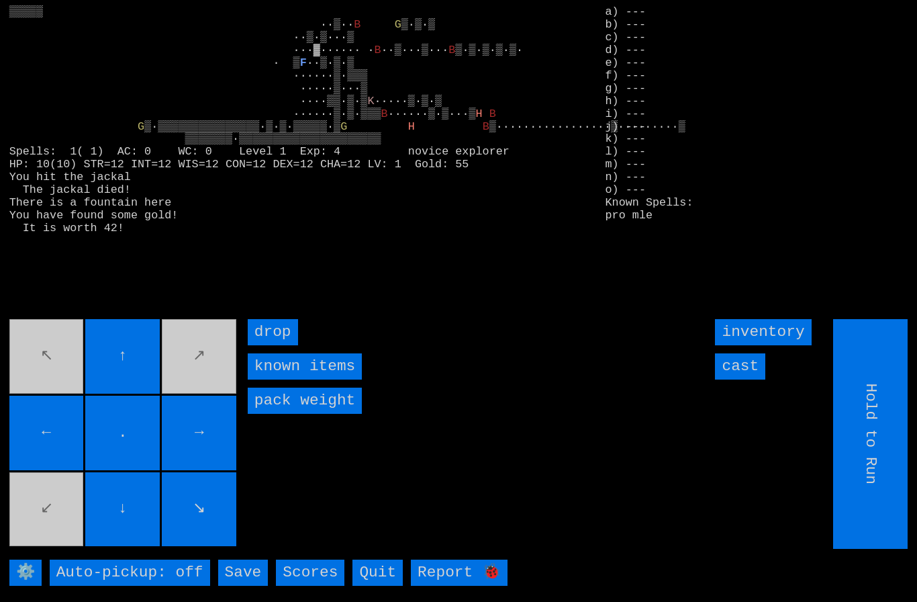
type input "Choose Direction"
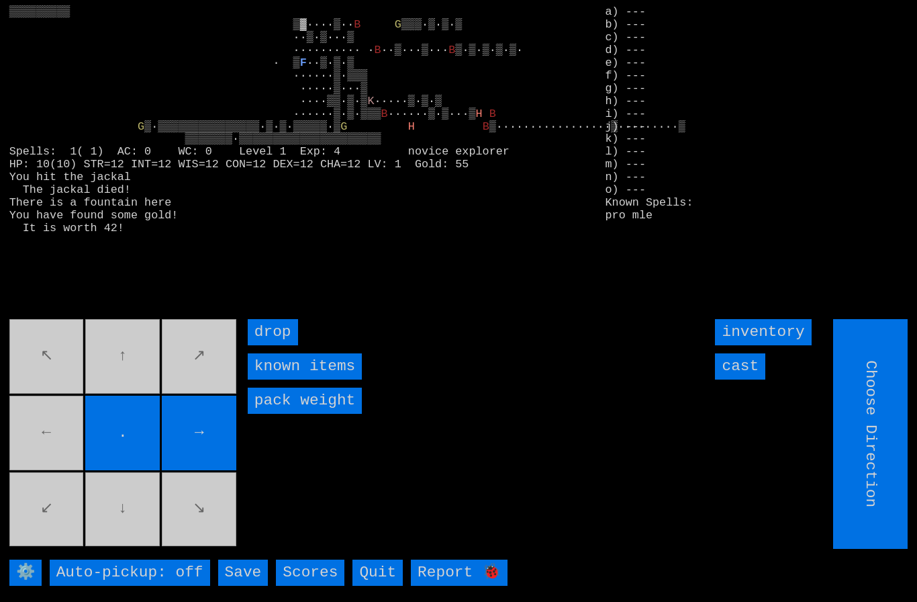
type input "Hold to Run"
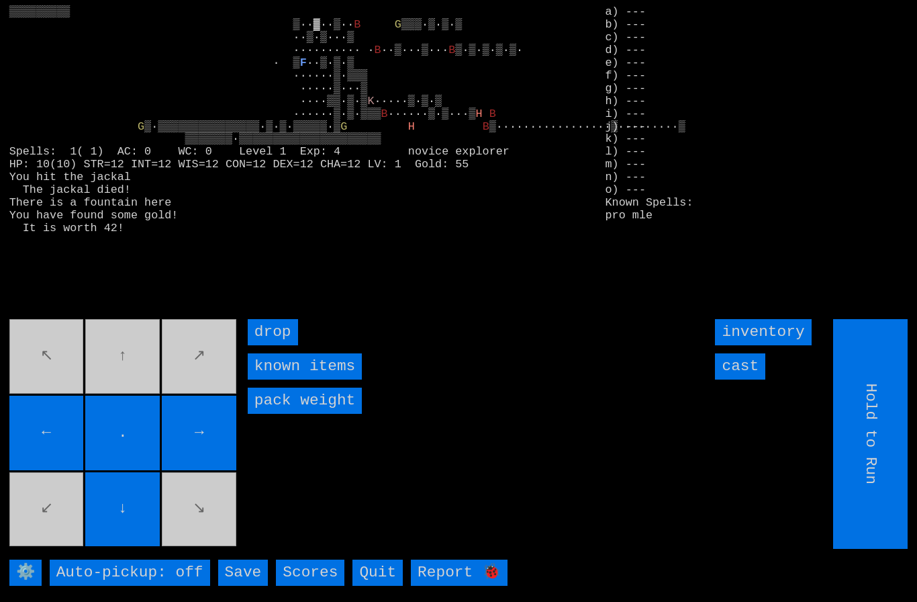
type input "Choose Direction"
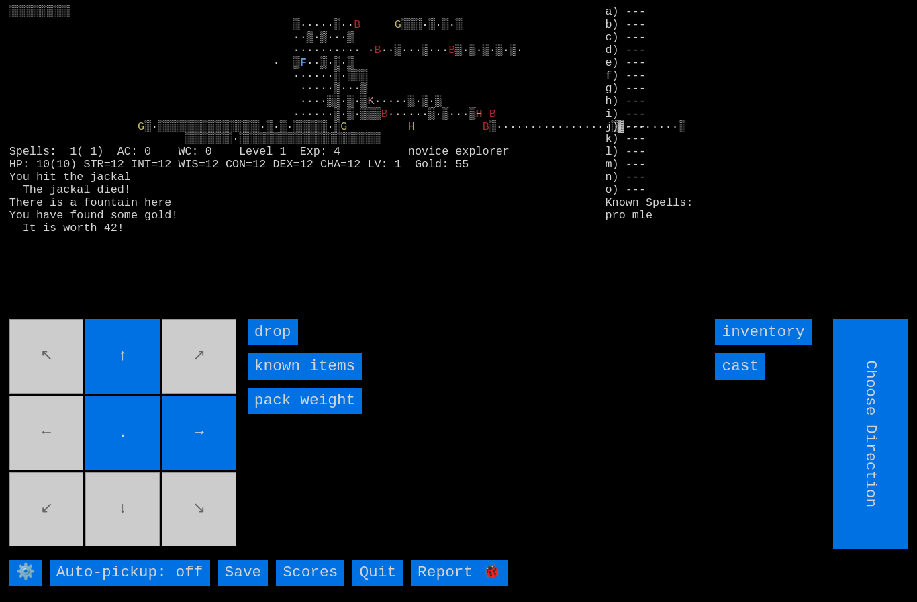
type input "Hold to Run"
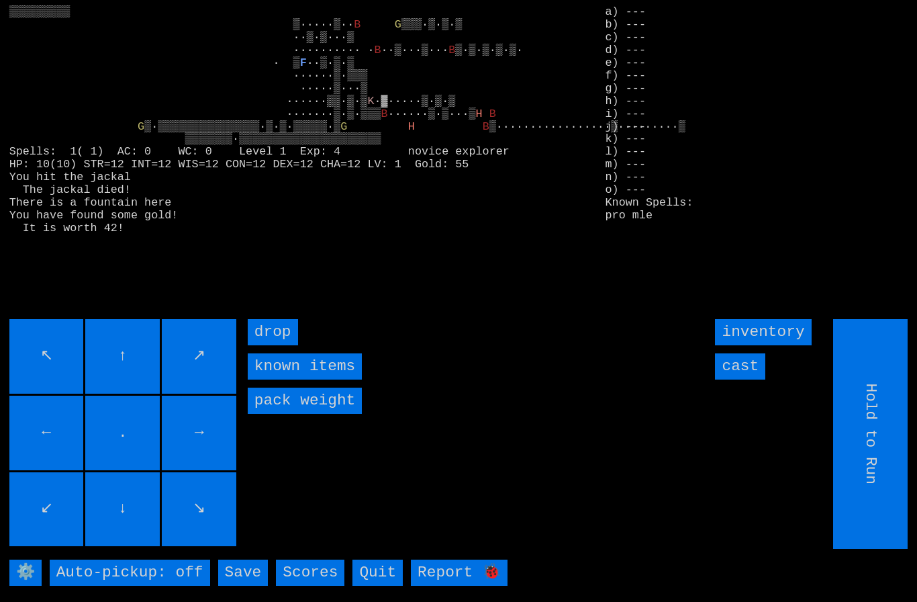
type input "Choose Direction"
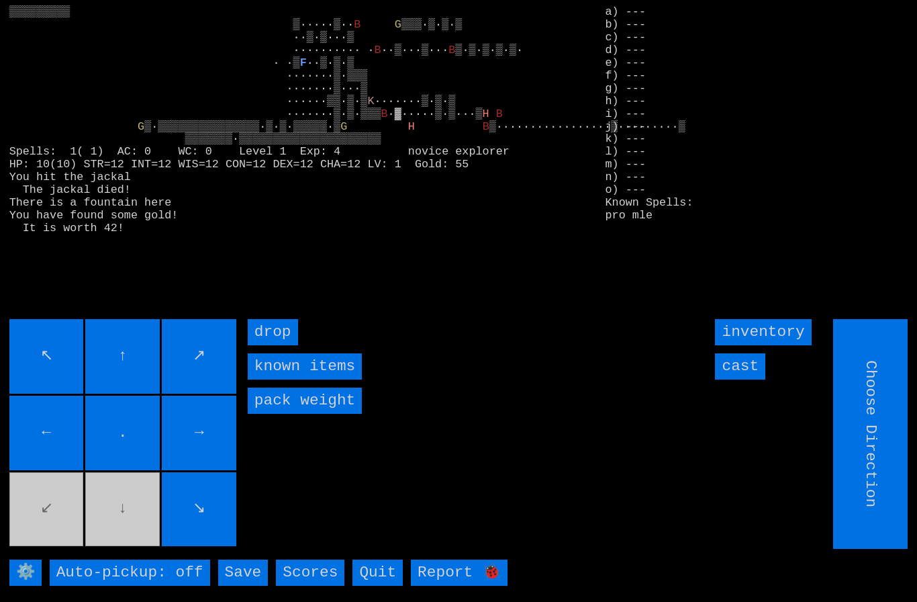
type input "Hold to Run"
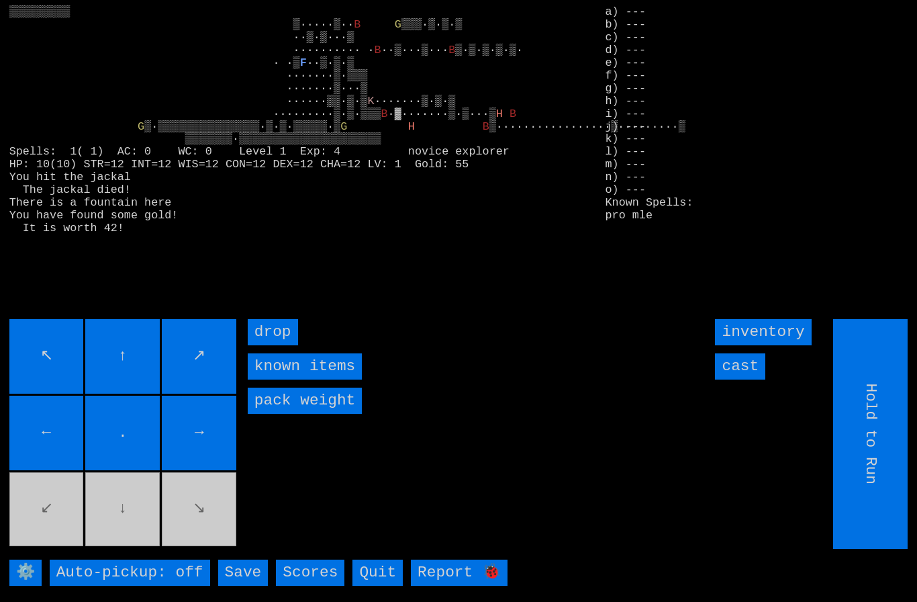
type input "Choose Direction"
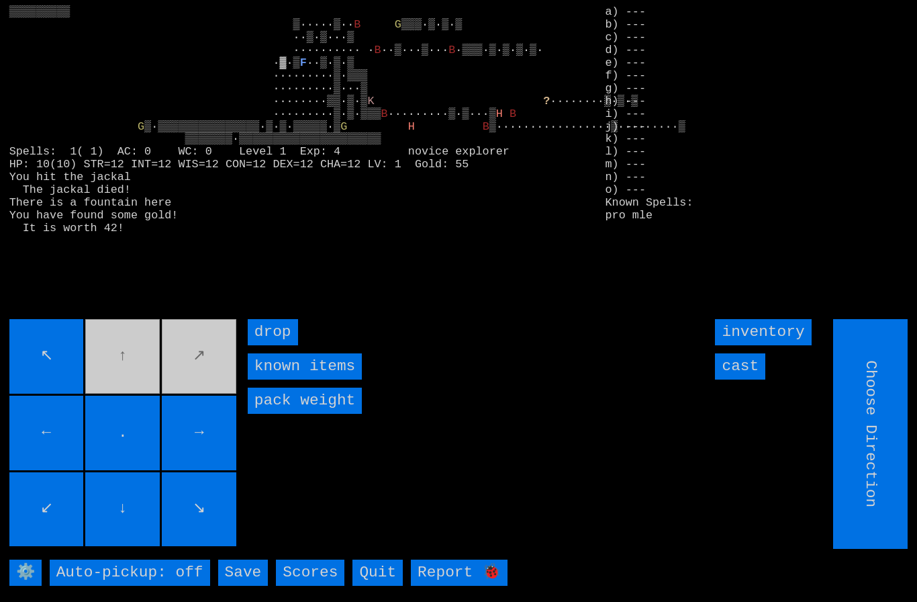
type input "Hold to Run"
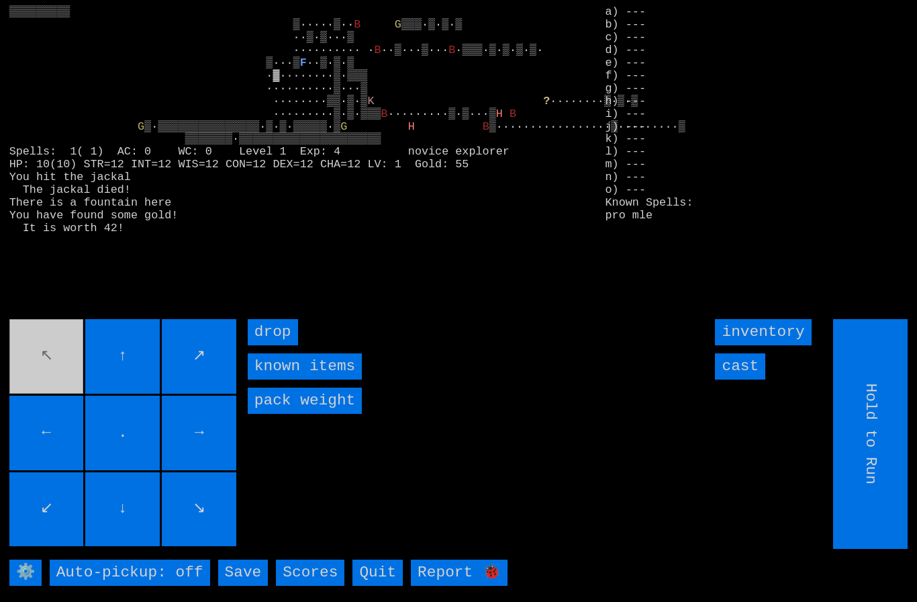
type input "Choose Direction"
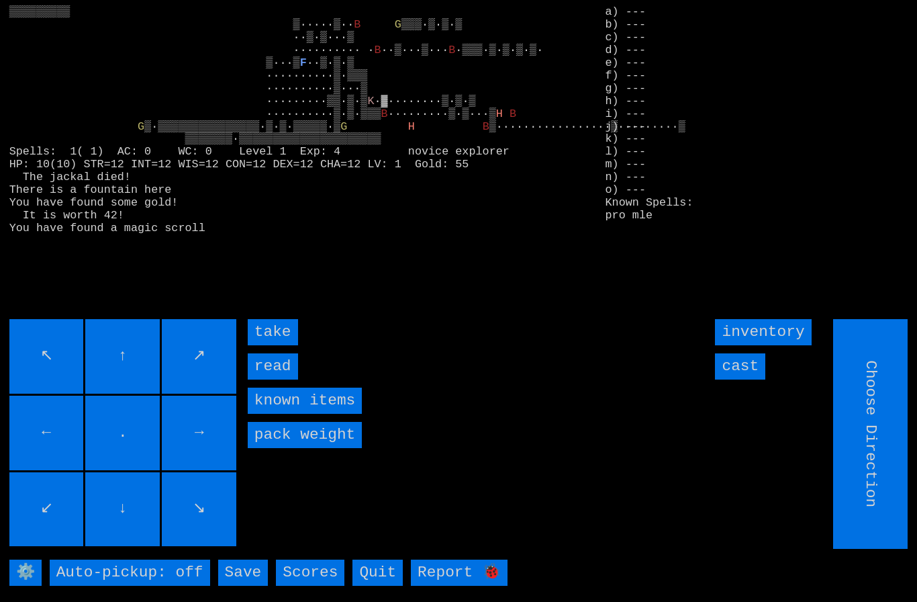
type input "Hold to Run"
click at [273, 345] on input "take" at bounding box center [273, 332] width 50 height 26
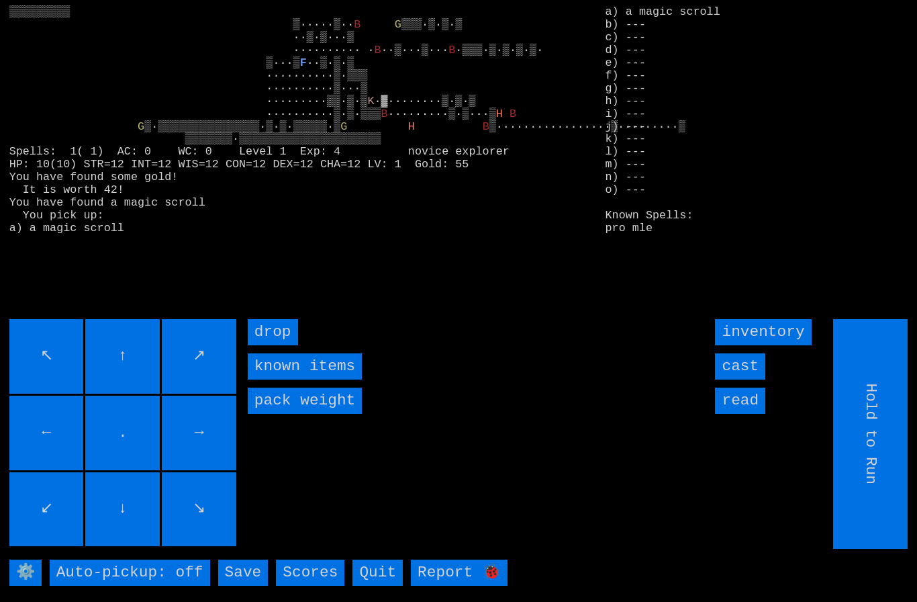
type input "Choose Direction"
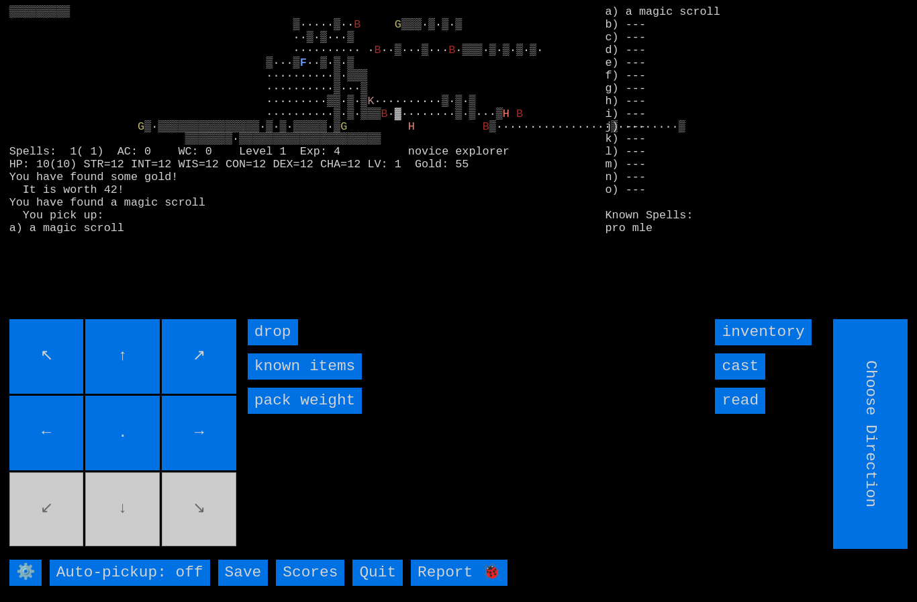
type input "Hold to Run"
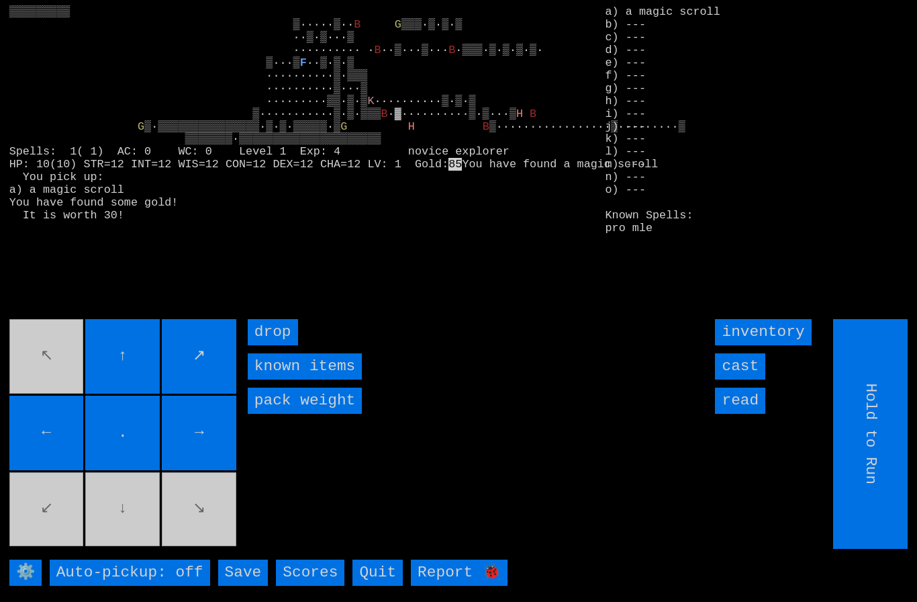
type input "Choose Direction"
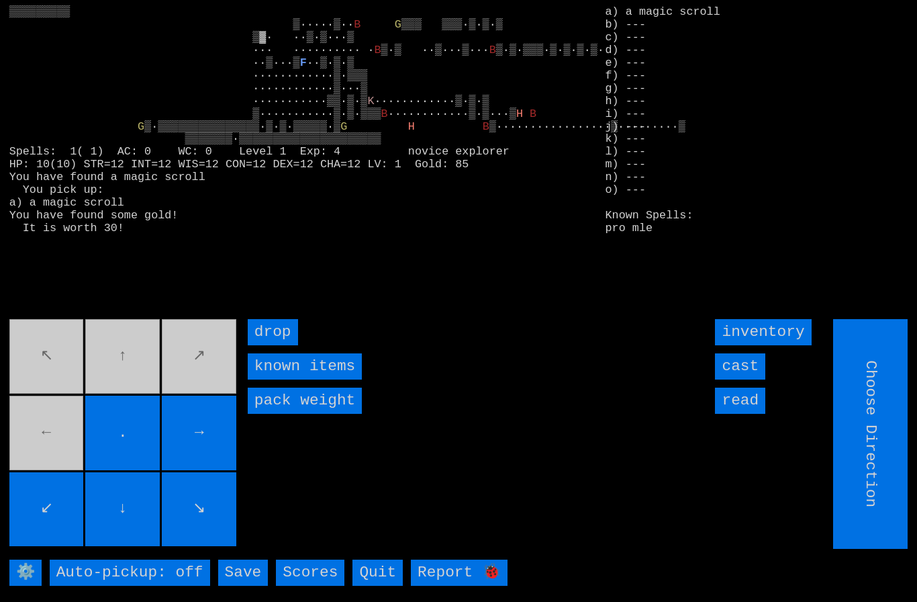
type input "Hold to Run"
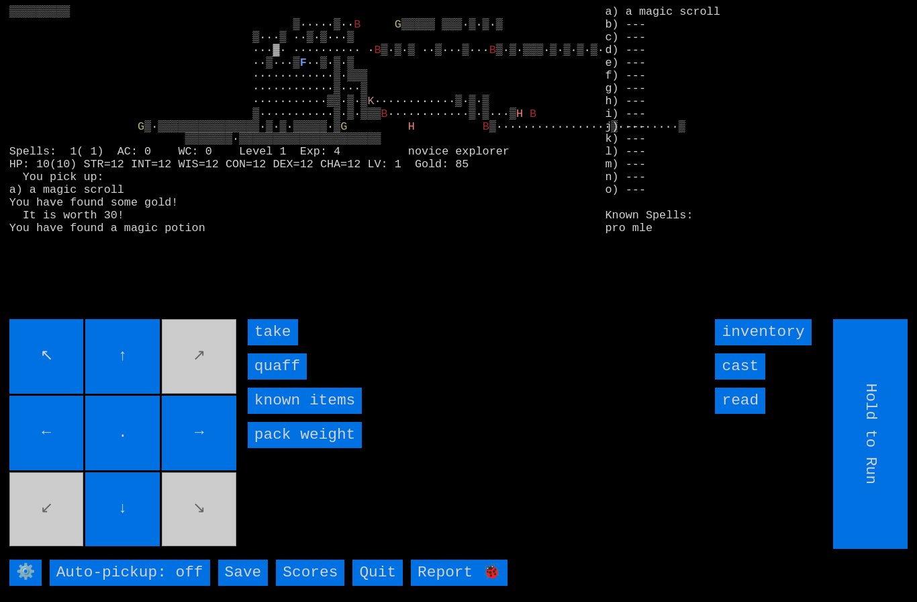
click at [273, 379] on input "quaff" at bounding box center [277, 366] width 59 height 26
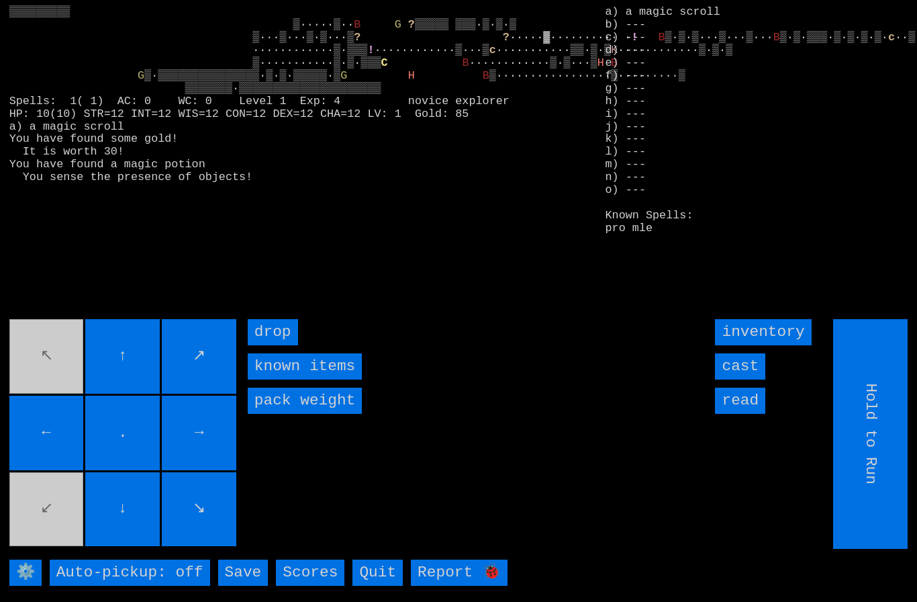
type input "Choose Direction"
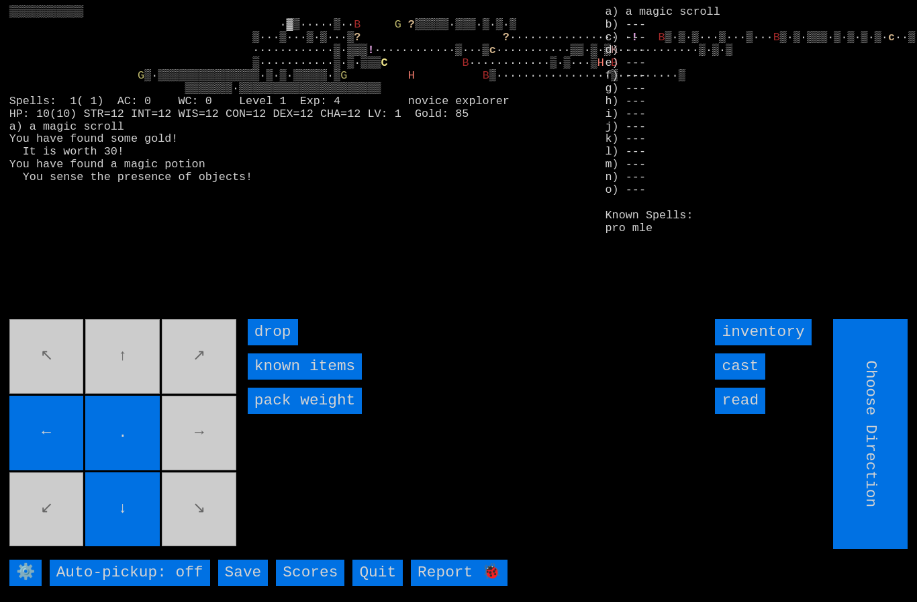
type input "Hold to Run"
click at [58, 416] on movebuttons "↖ ↑ ↗ ← . → ↙ ↓ ↘" at bounding box center [124, 434] width 230 height 230
click at [58, 415] on movebuttons "↖ ↑ ↗ ← . → ↙ ↓ ↘" at bounding box center [124, 434] width 230 height 230
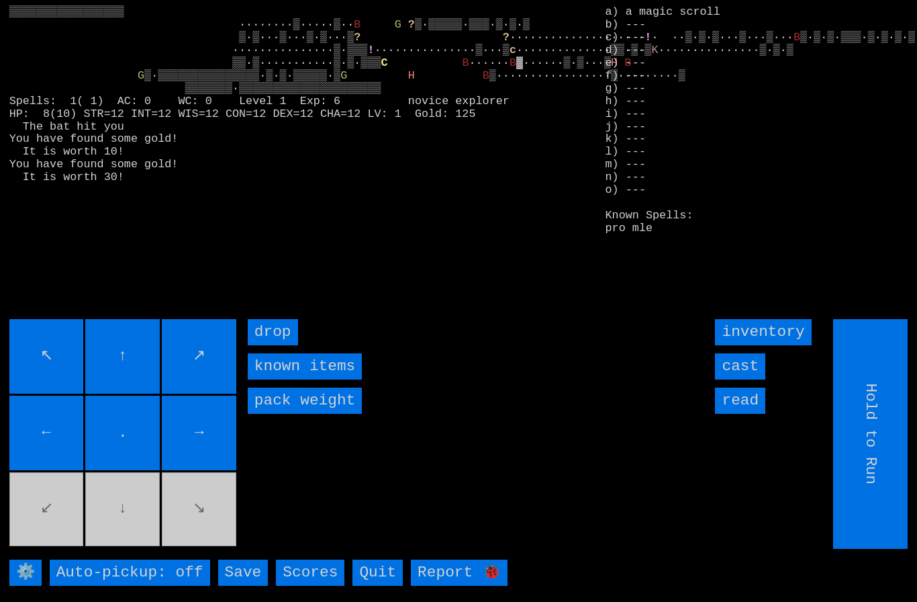
click at [749, 379] on input "cast" at bounding box center [740, 366] width 50 height 26
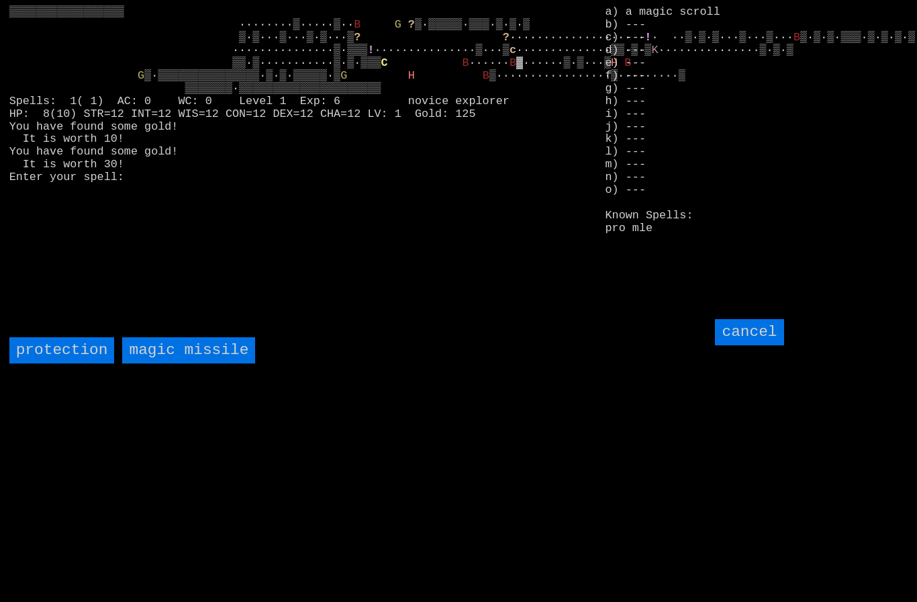
click at [209, 363] on missile "magic missile" at bounding box center [188, 350] width 133 height 26
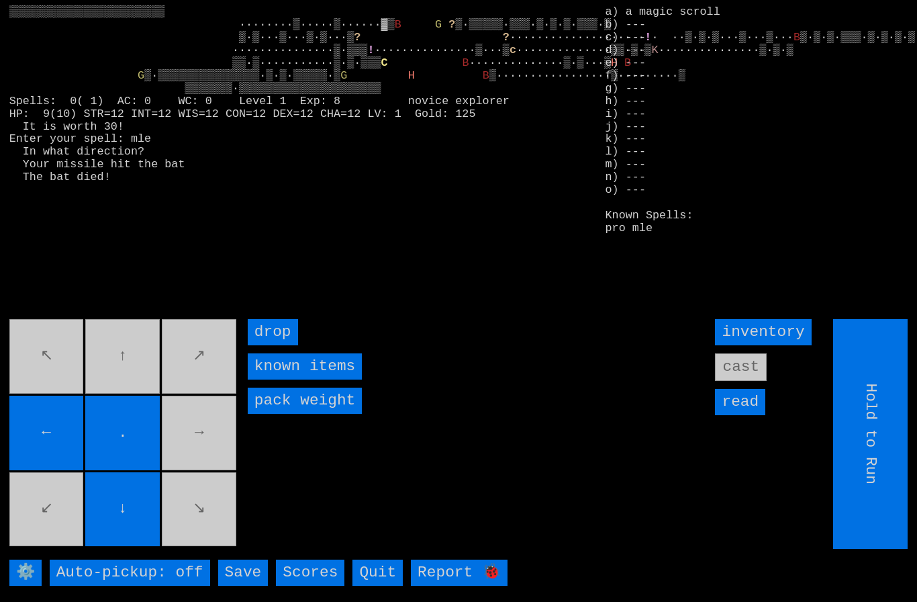
click at [175, 422] on movebuttons "↖ ↑ ↗ ← . → ↙ ↓ ↘" at bounding box center [124, 434] width 230 height 230
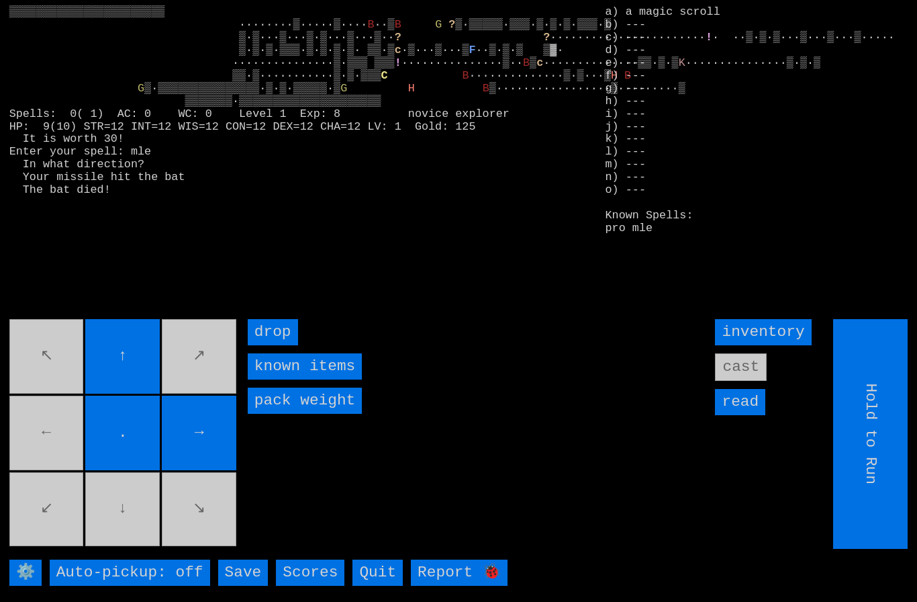
click at [128, 531] on movebuttons "↖ ↑ ↗ ← . → ↙ ↓ ↘" at bounding box center [124, 434] width 230 height 230
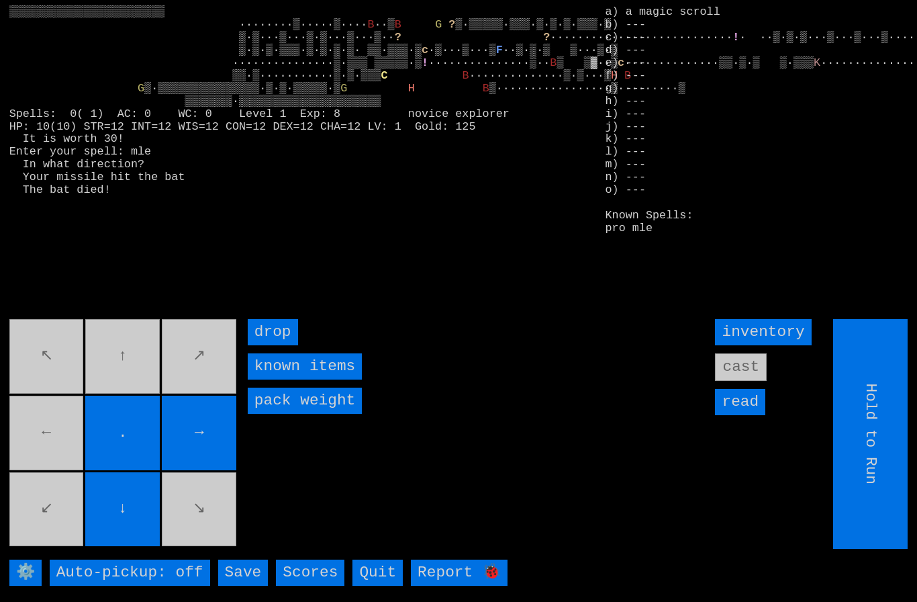
click at [58, 440] on movebuttons "↖ ↑ ↗ ← . → ↙ ↓ ↘" at bounding box center [124, 434] width 230 height 230
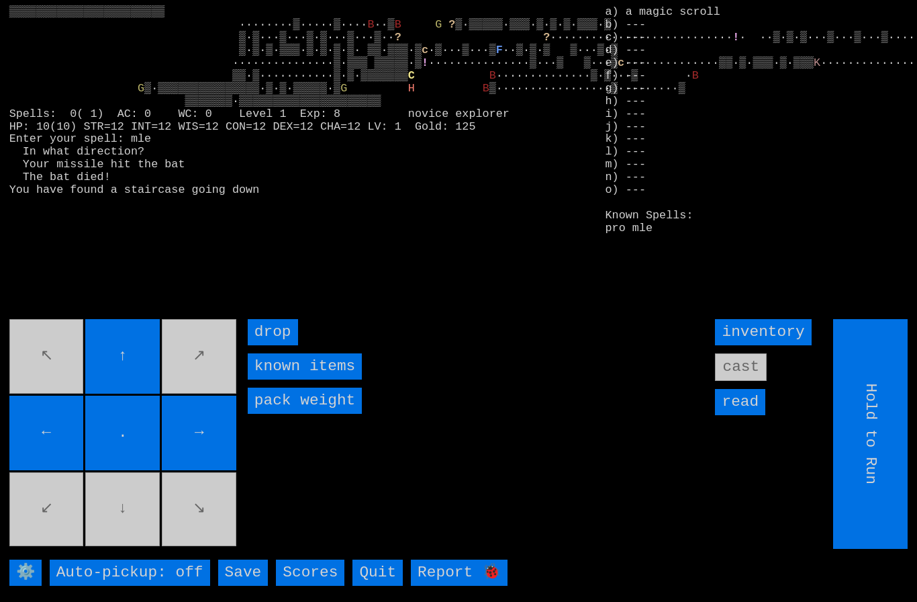
click at [53, 348] on movebuttons "↖ ↑ ↗ ← . → ↙ ↓ ↘" at bounding box center [124, 434] width 230 height 230
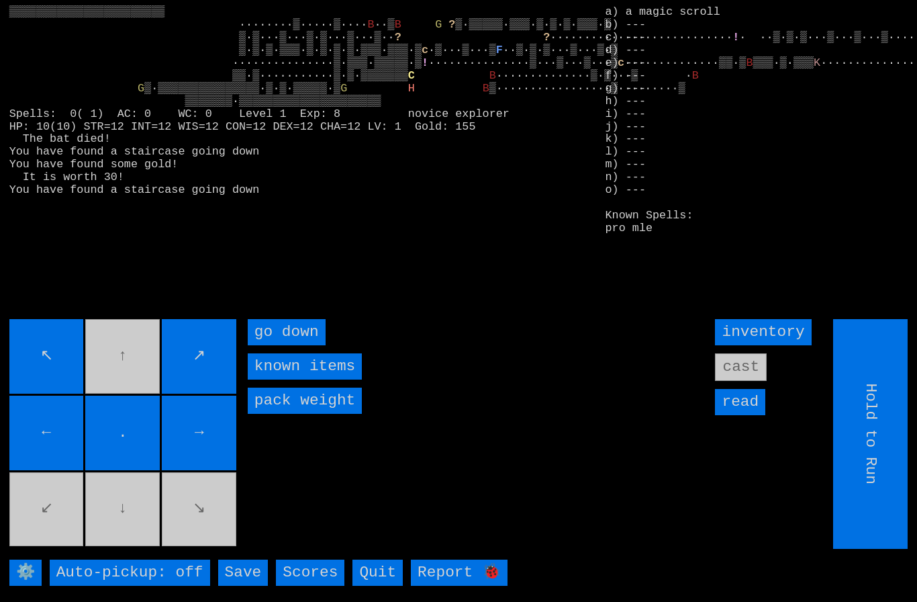
click at [197, 531] on movebuttons "↖ ↑ ↗ ← . → ↙ ↓ ↘" at bounding box center [124, 434] width 230 height 230
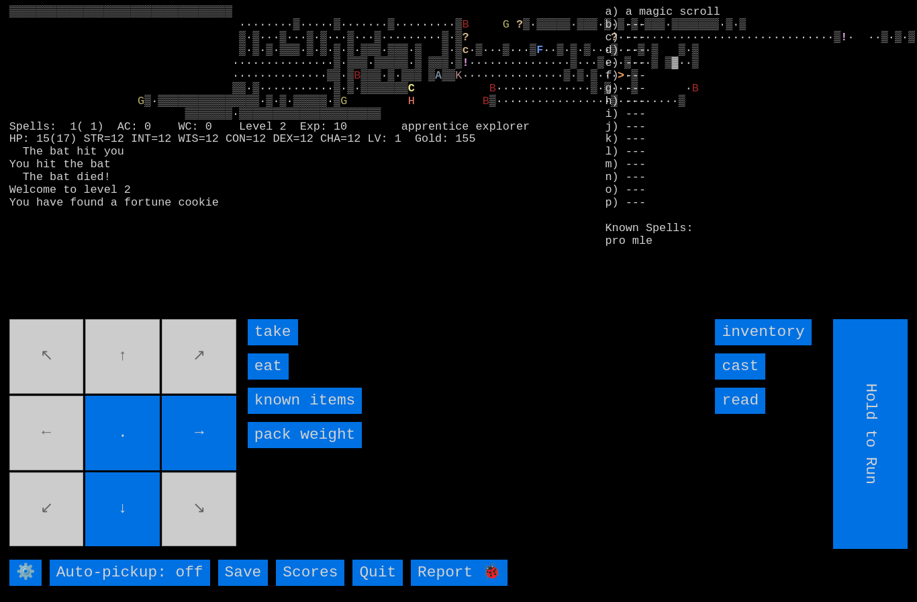
click at [269, 379] on input "eat" at bounding box center [268, 366] width 41 height 26
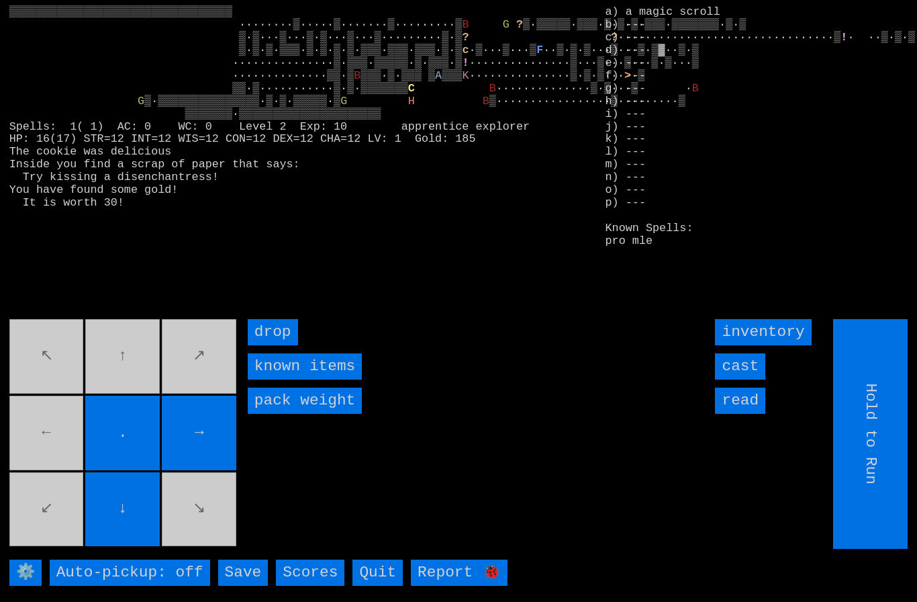
click at [200, 379] on movebuttons "↖ ↑ ↗ ← . → ↙ ↓ ↘" at bounding box center [124, 434] width 230 height 230
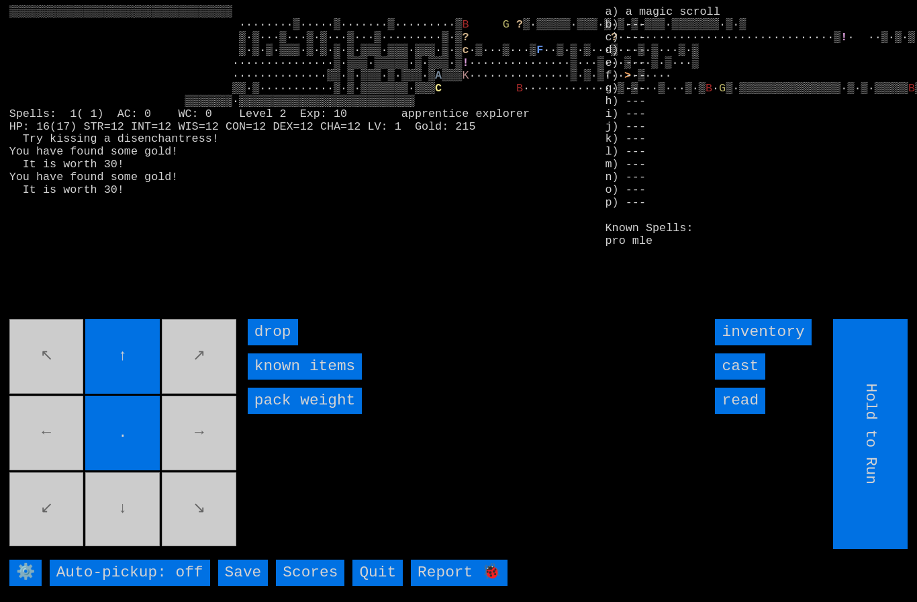
type input "Choose Direction"
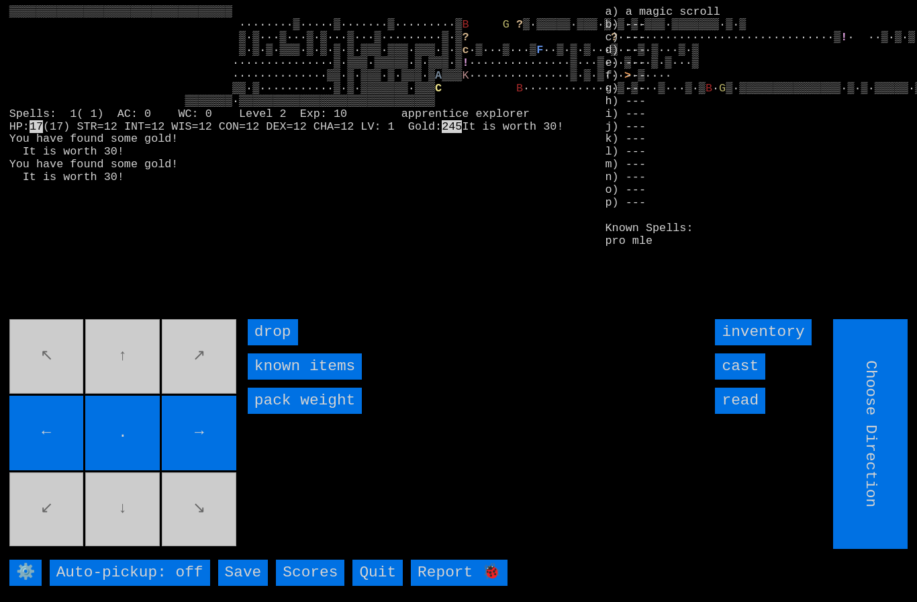
type input "Hold to Run"
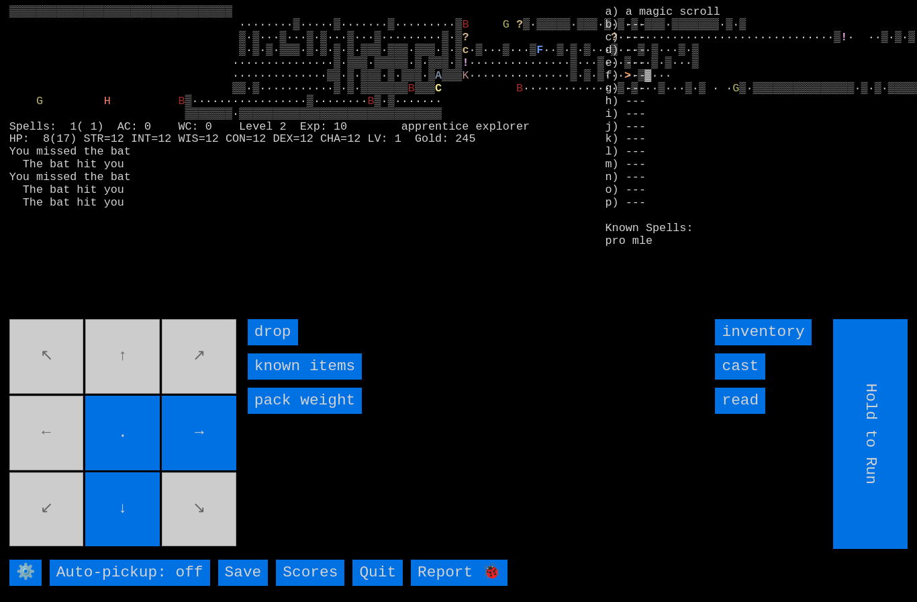
click at [130, 360] on movebuttons "↖ ↑ ↗ ← . → ↙ ↓ ↘" at bounding box center [124, 434] width 230 height 230
click at [742, 379] on input "cast" at bounding box center [740, 366] width 50 height 26
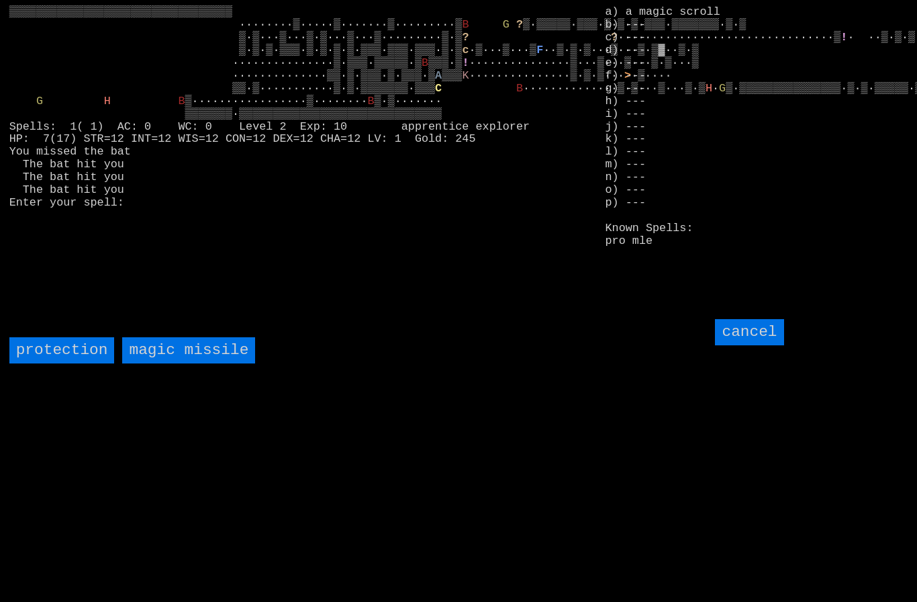
click at [205, 363] on missile "magic missile" at bounding box center [188, 350] width 133 height 26
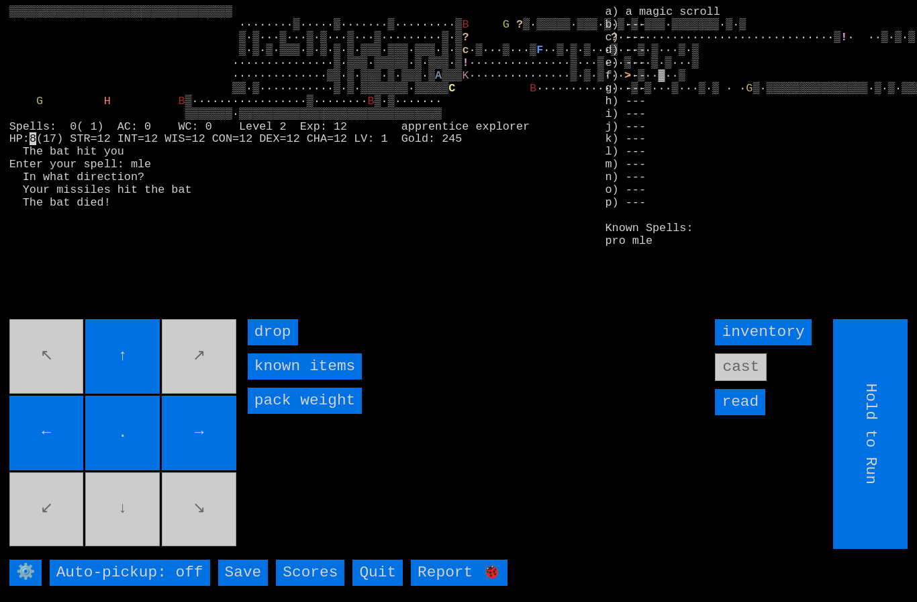
type input "Choose Direction"
type input "Hold to Run"
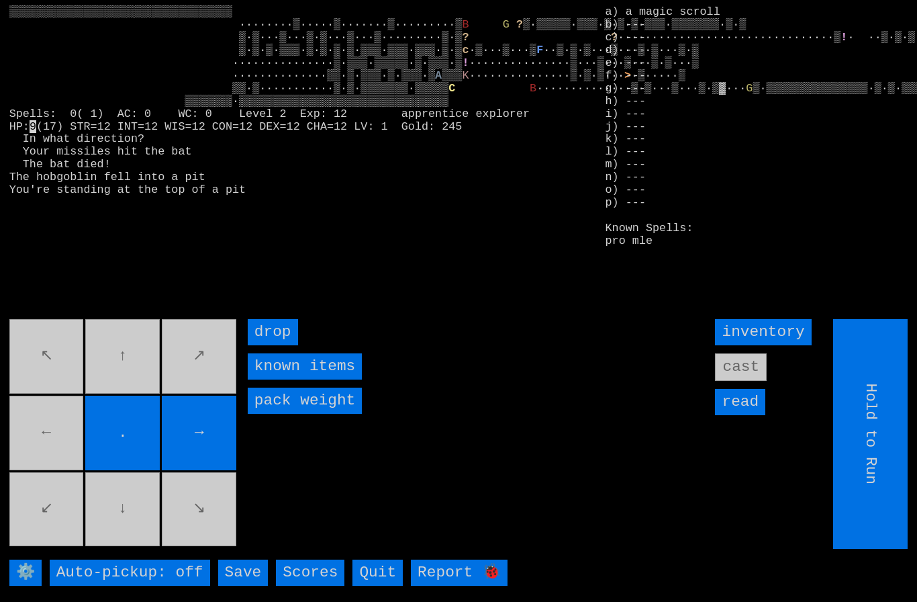
type input "Choose Direction"
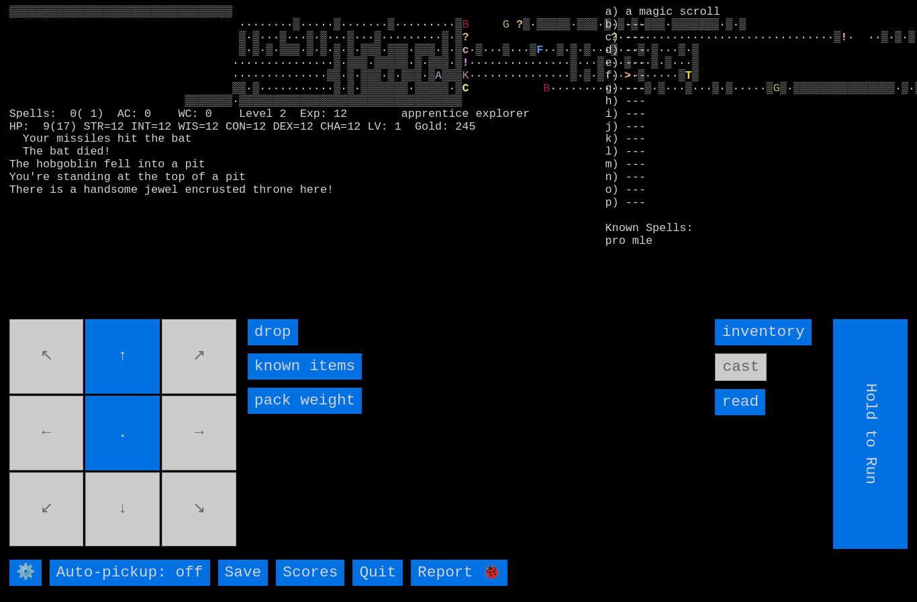
type input "Choose Direction"
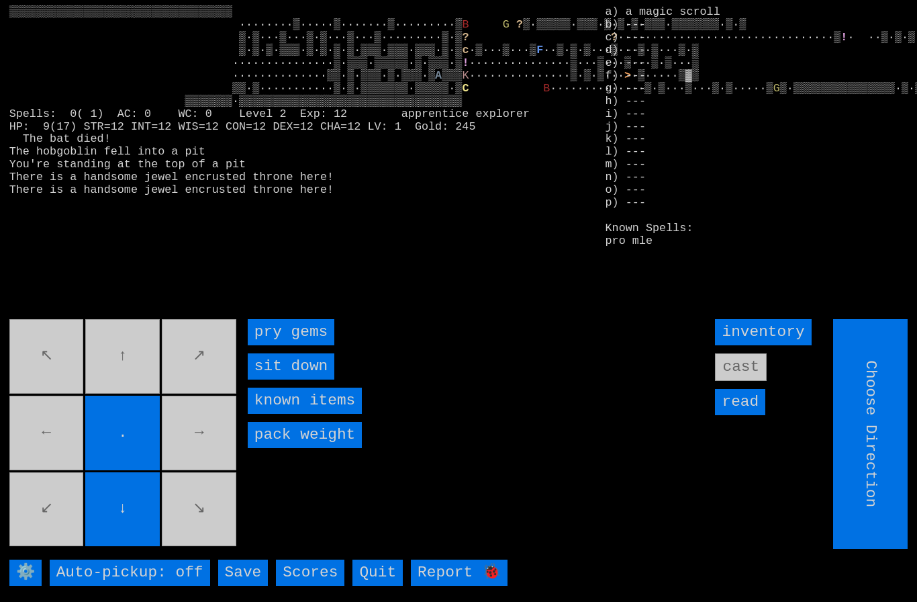
type input "Hold to Run"
click at [280, 345] on gems "pry gems" at bounding box center [291, 332] width 87 height 26
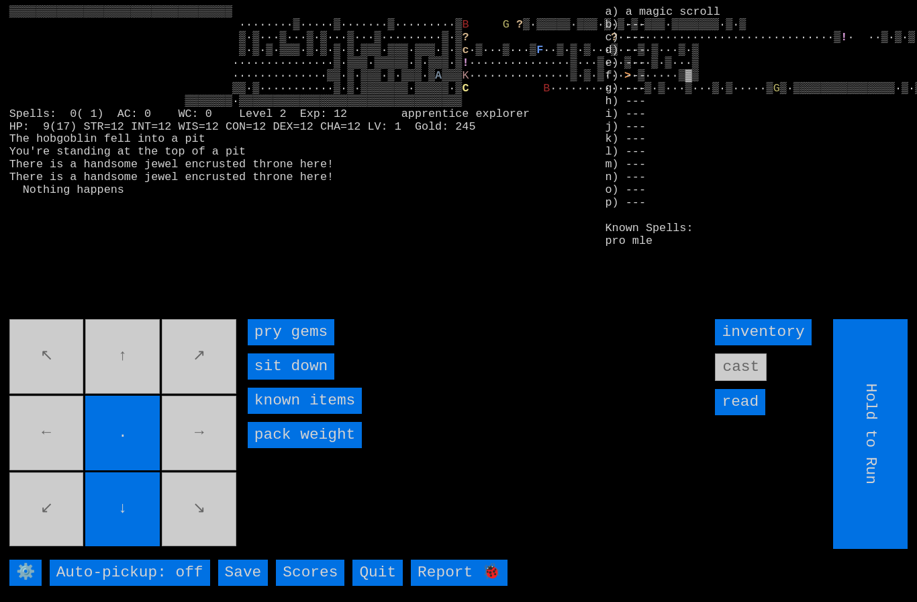
click at [287, 345] on gems "pry gems" at bounding box center [291, 332] width 87 height 26
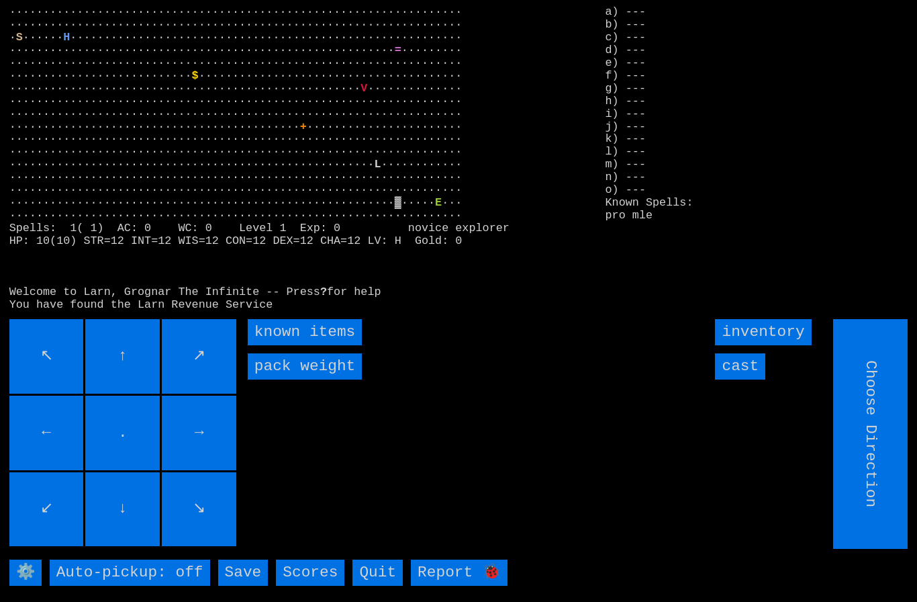
type input "Hold to Run"
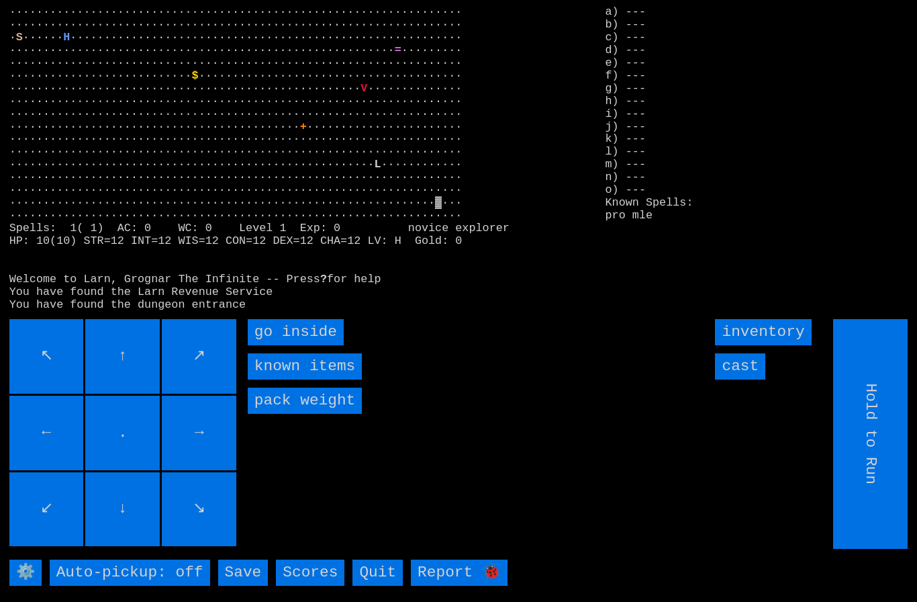
click at [285, 345] on inside "go inside" at bounding box center [296, 332] width 96 height 26
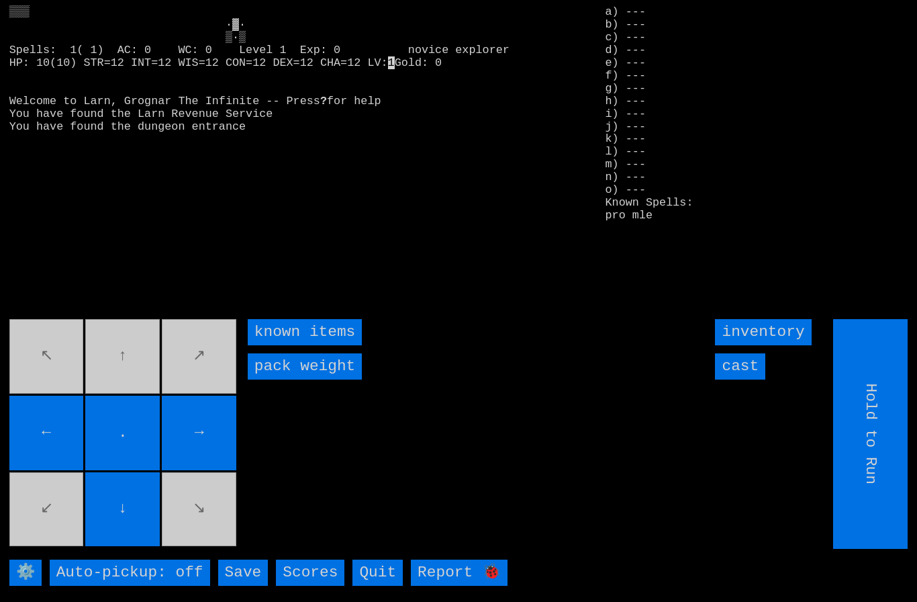
type input "Choose Direction"
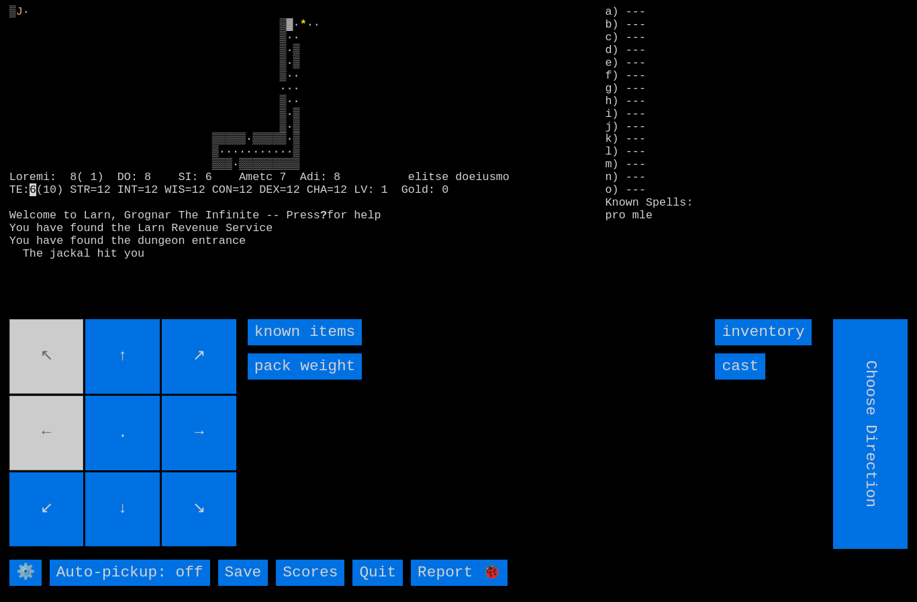
type input "Hold to Run"
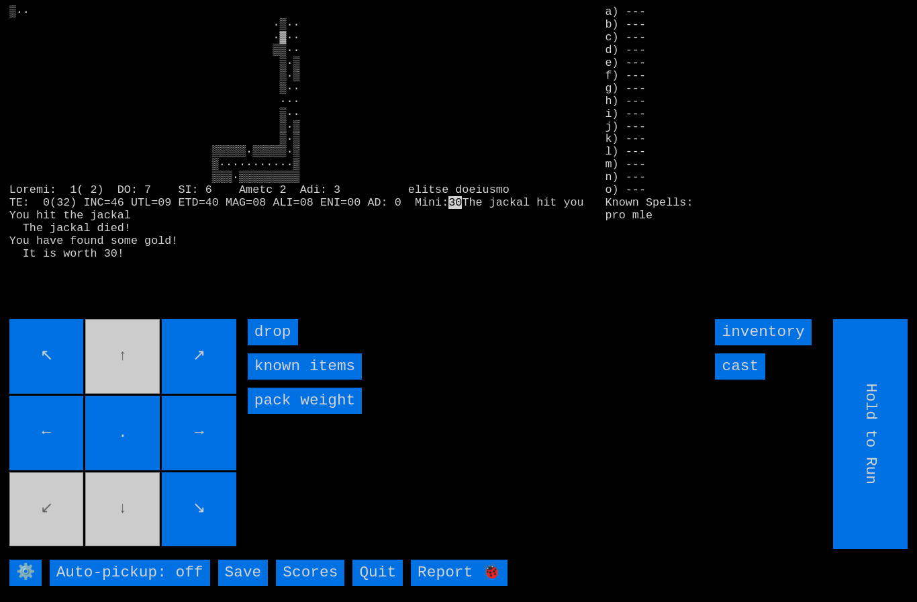
type input "Choose Direction"
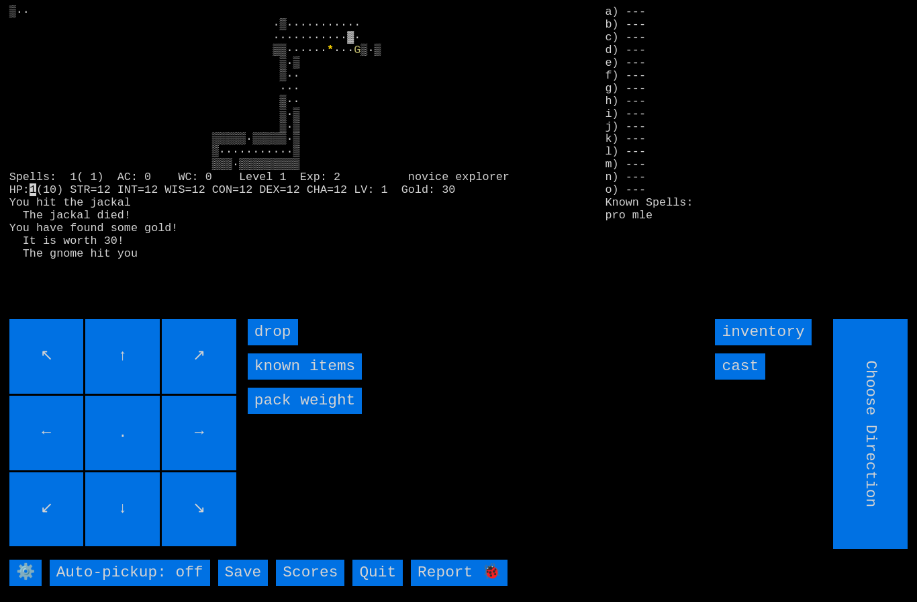
type input "Hold to Run"
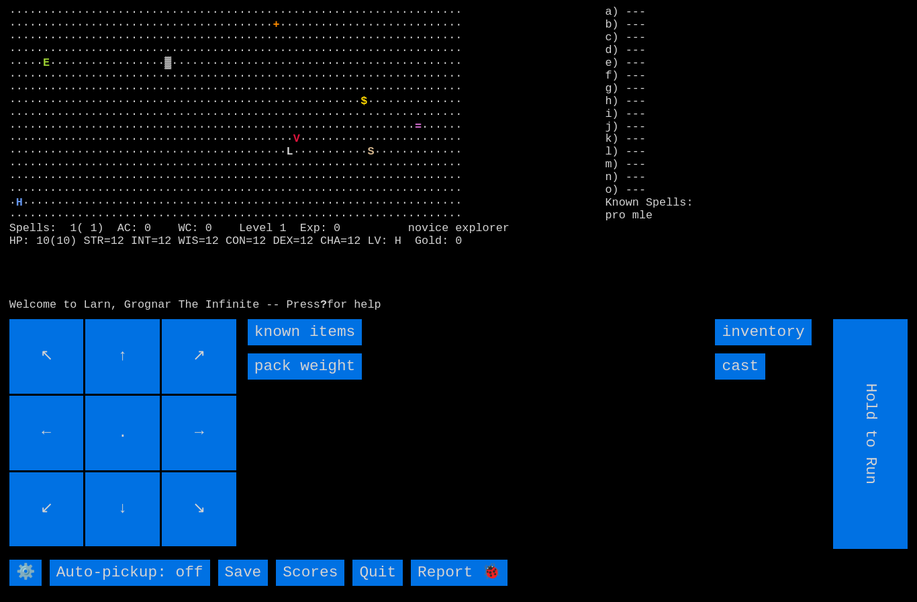
type input "Choose Direction"
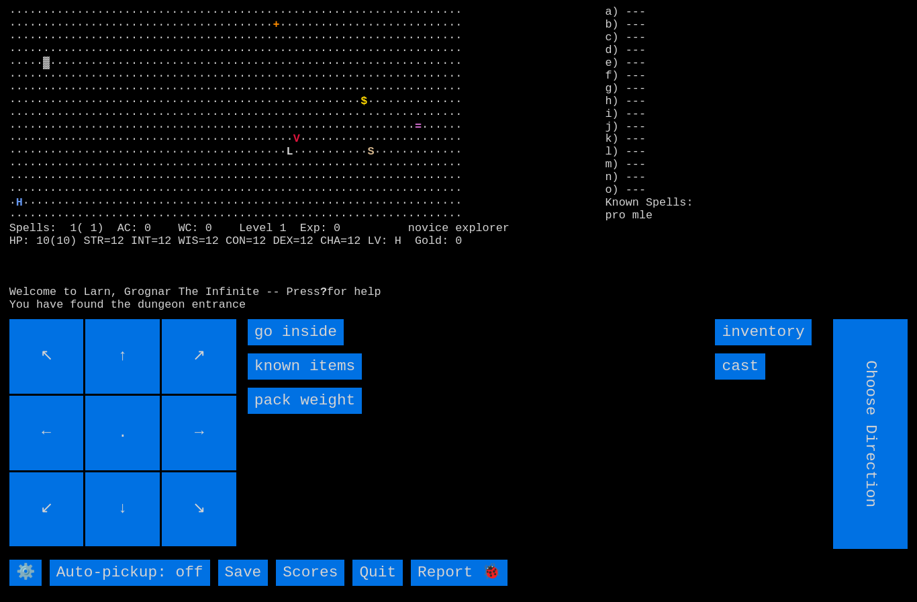
type input "Hold to Run"
click at [283, 345] on inside "go inside" at bounding box center [296, 332] width 96 height 26
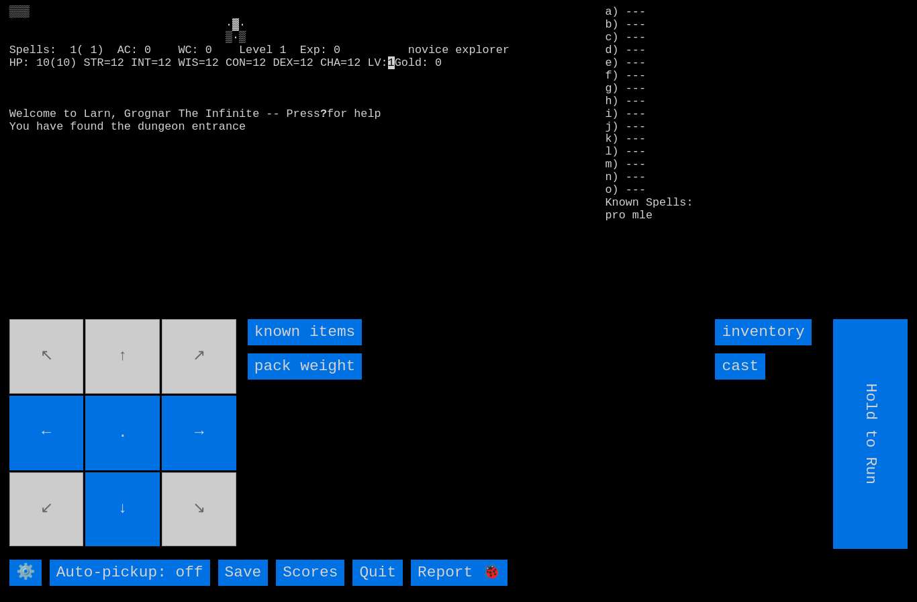
type input "Choose Direction"
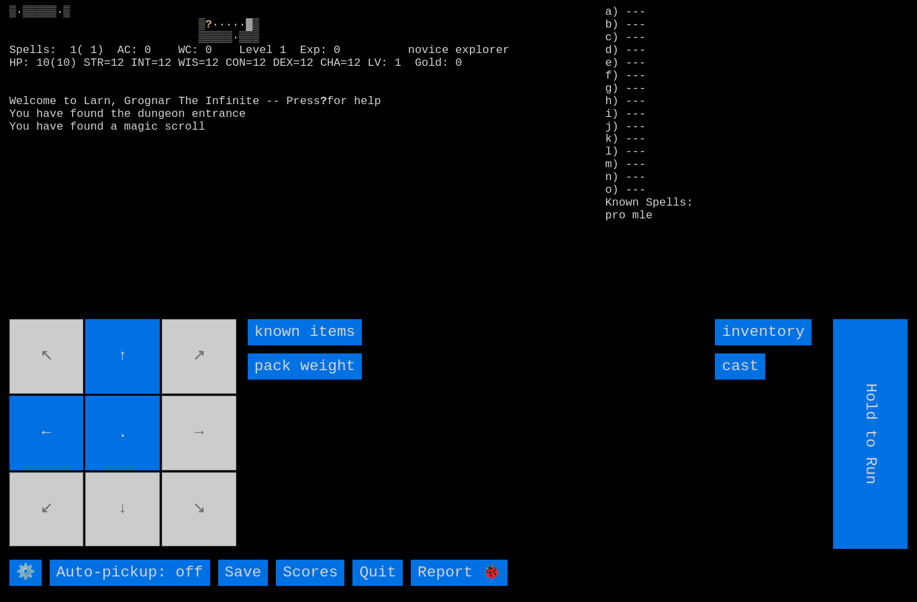
type input "Choose Direction"
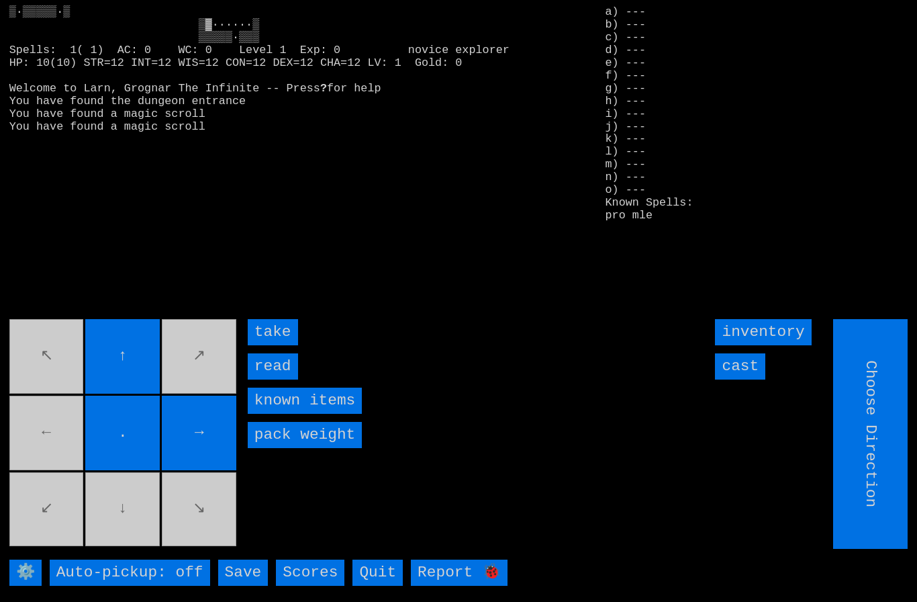
type input "Hold to Run"
click at [275, 345] on input "take" at bounding box center [273, 332] width 50 height 26
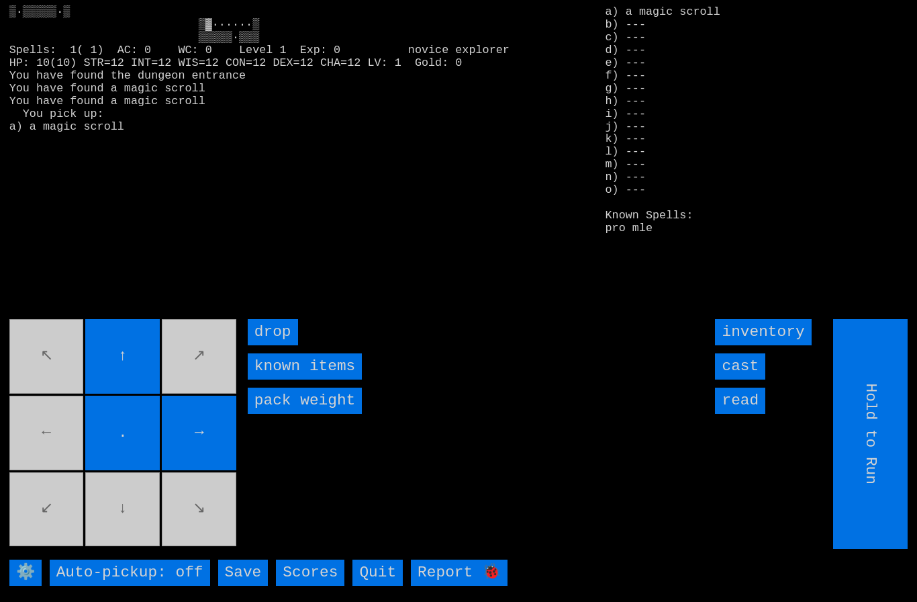
type input "Choose Direction"
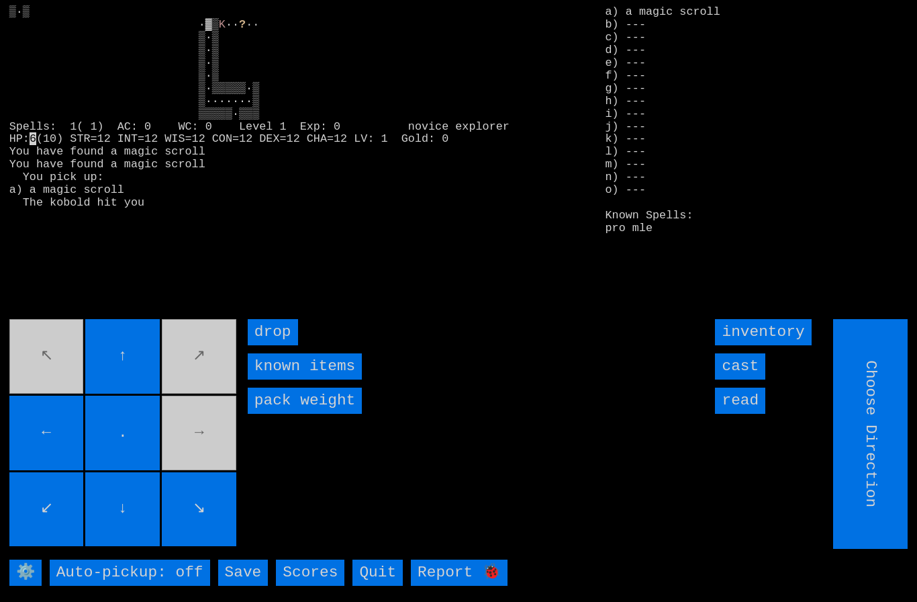
type input "Hold to Run"
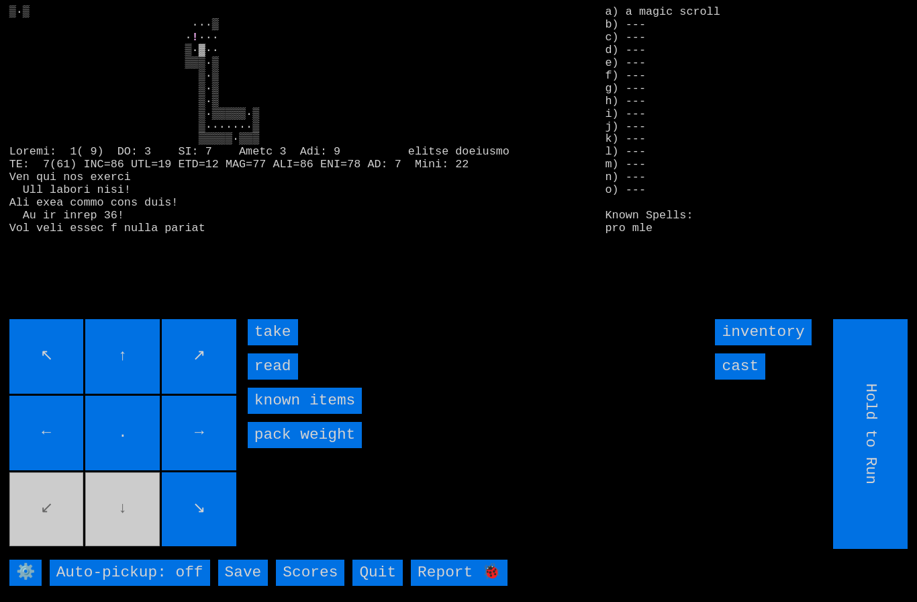
click at [272, 345] on input "take" at bounding box center [273, 332] width 50 height 26
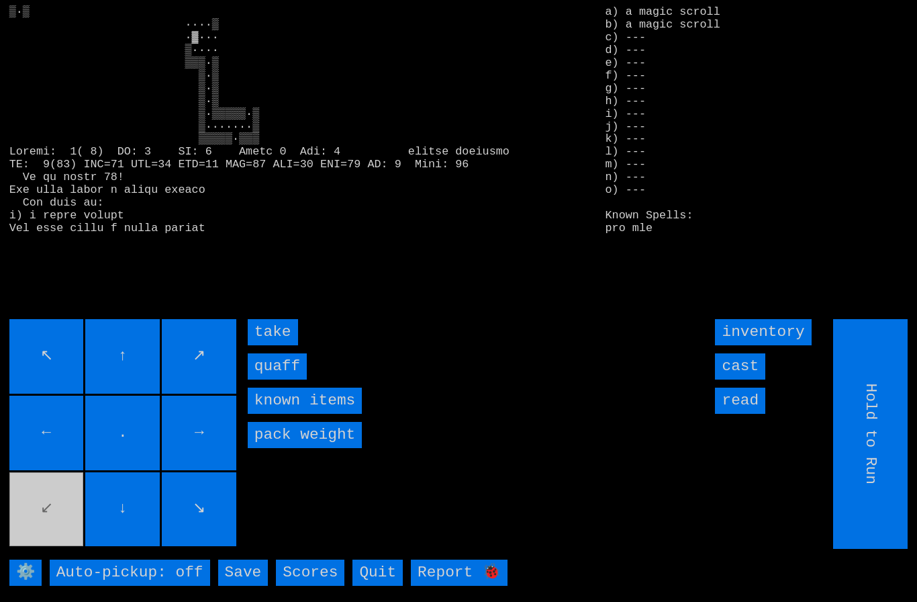
click at [284, 379] on input "quaff" at bounding box center [277, 366] width 59 height 26
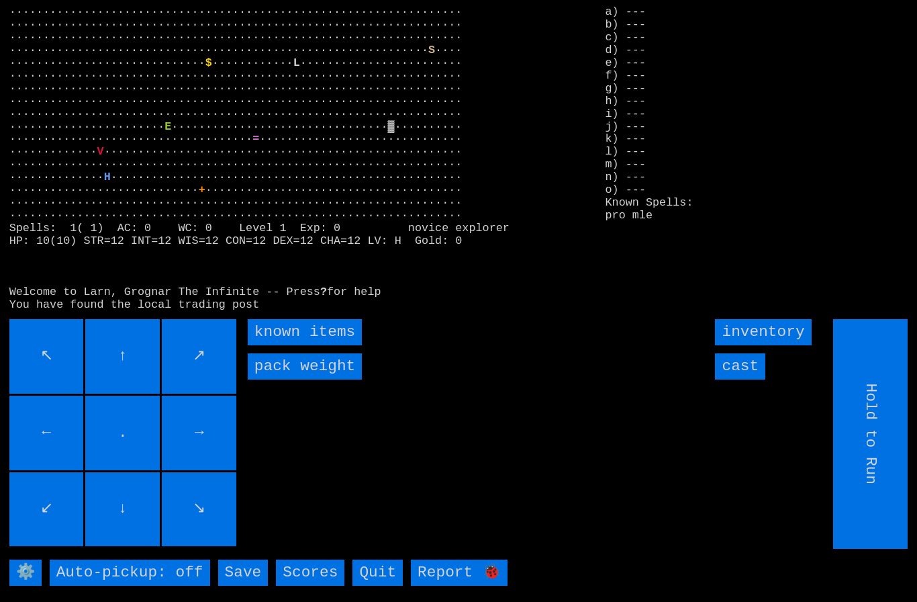
type input "Choose Direction"
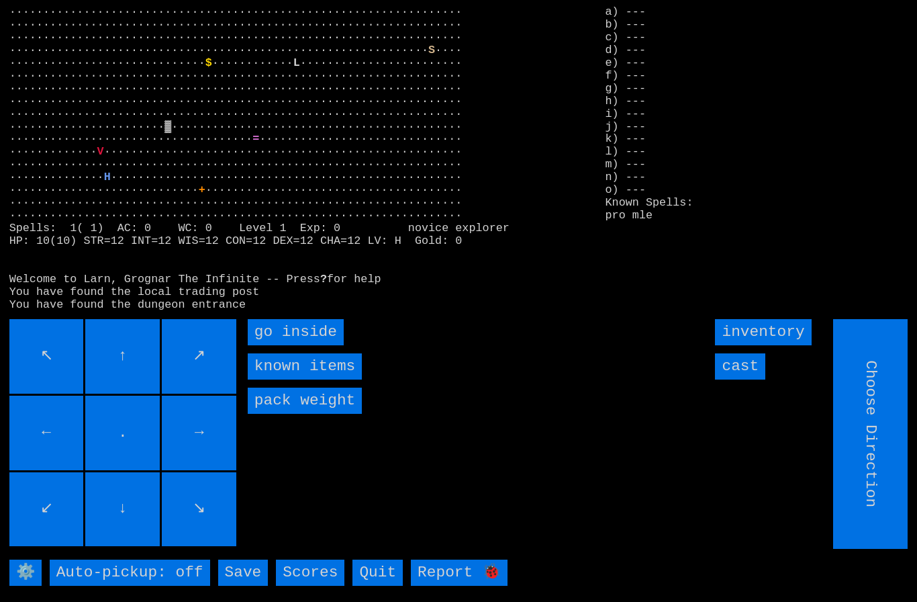
type input "Hold to Run"
click at [285, 345] on inside "go inside" at bounding box center [296, 332] width 96 height 26
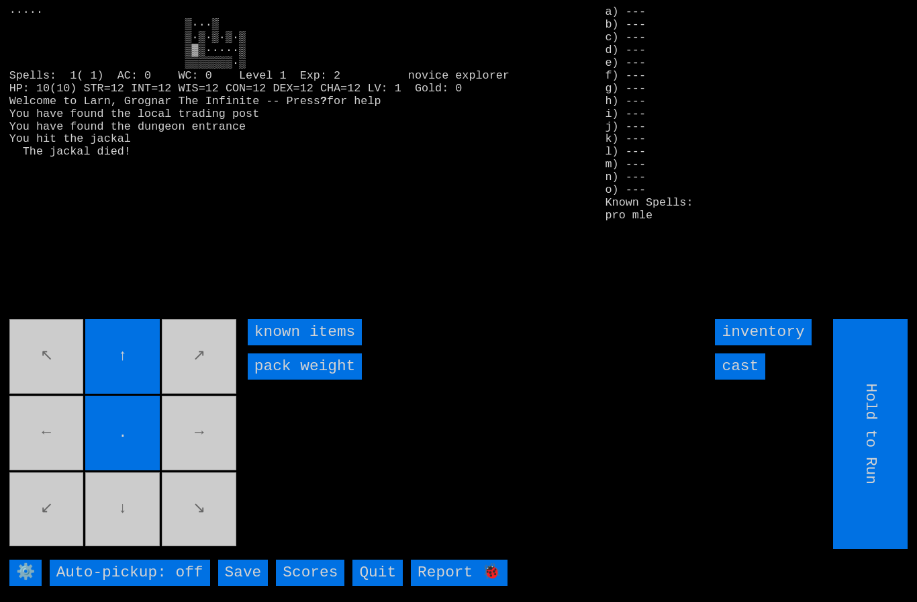
click at [46, 426] on movebuttons "↖ ↑ ↗ ← . → ↙ ↓ ↘" at bounding box center [124, 434] width 230 height 230
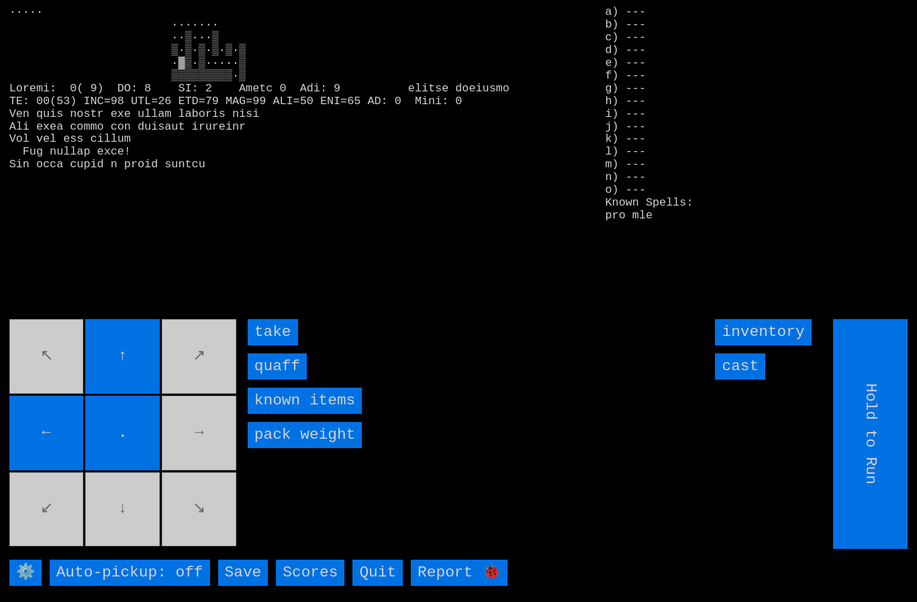
click at [273, 379] on input "quaff" at bounding box center [277, 366] width 59 height 26
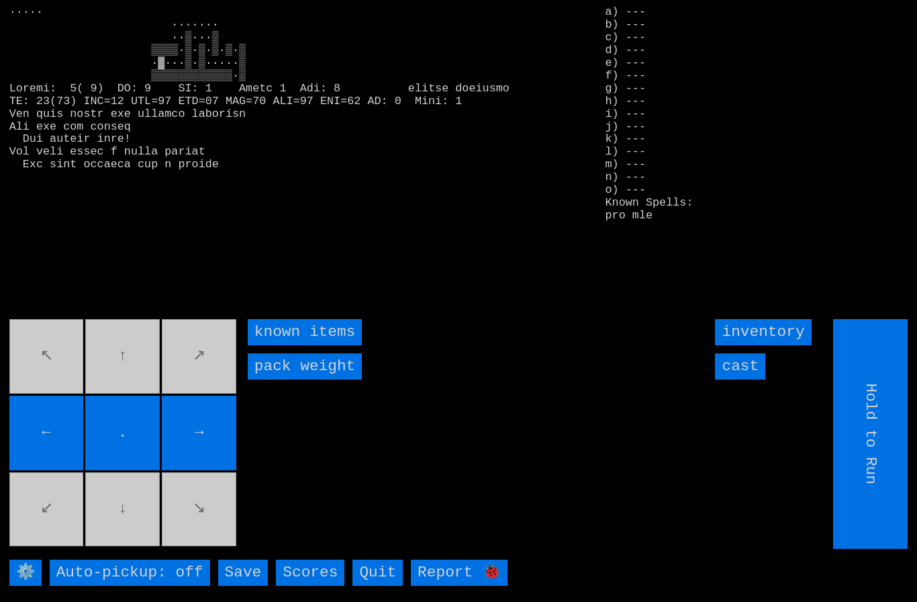
click at [56, 412] on movebuttons "↖ ↑ ↗ ← . → ↙ ↓ ↘" at bounding box center [124, 434] width 230 height 230
click at [55, 412] on movebuttons "↖ ↑ ↗ ← . → ↙ ↓ ↘" at bounding box center [124, 434] width 230 height 230
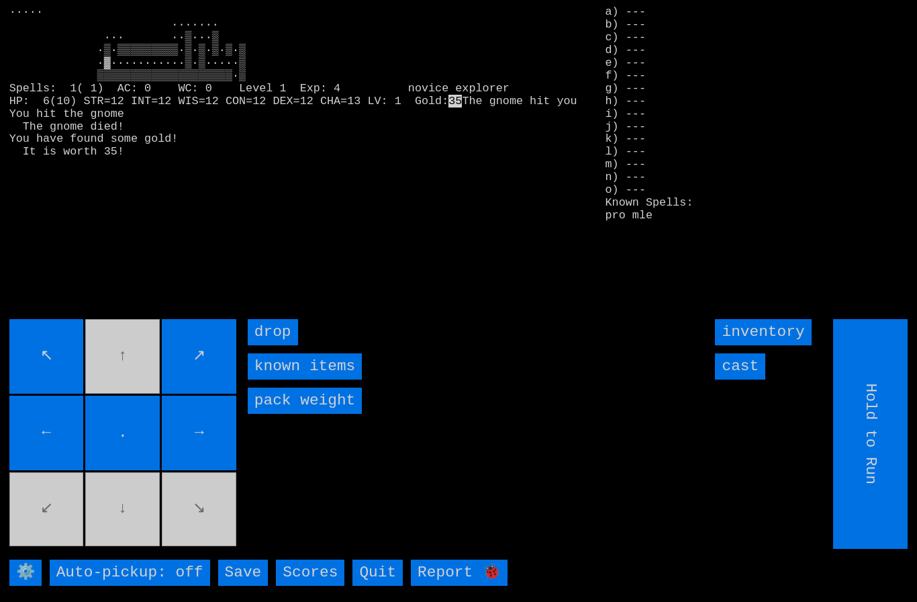
type input "Choose Direction"
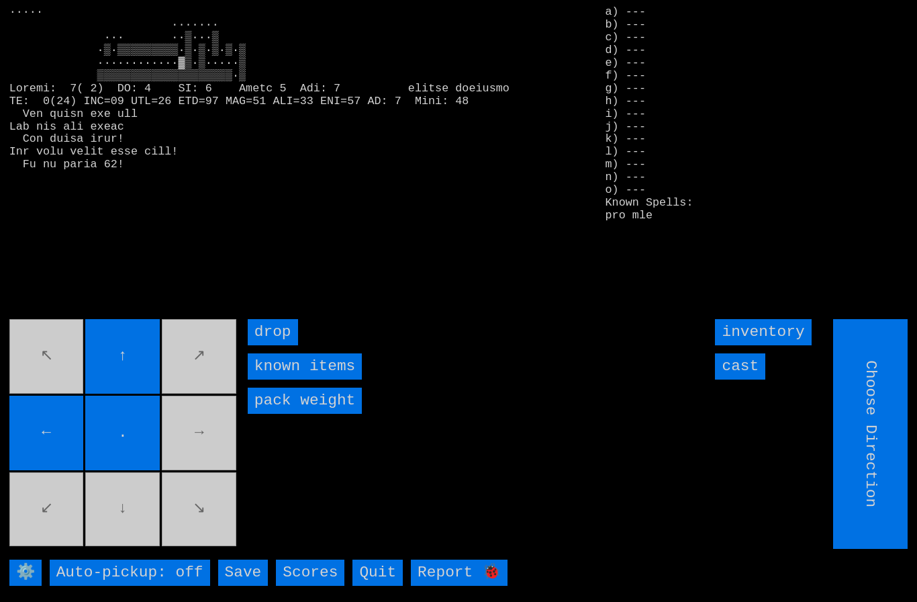
type input "Hold to Run"
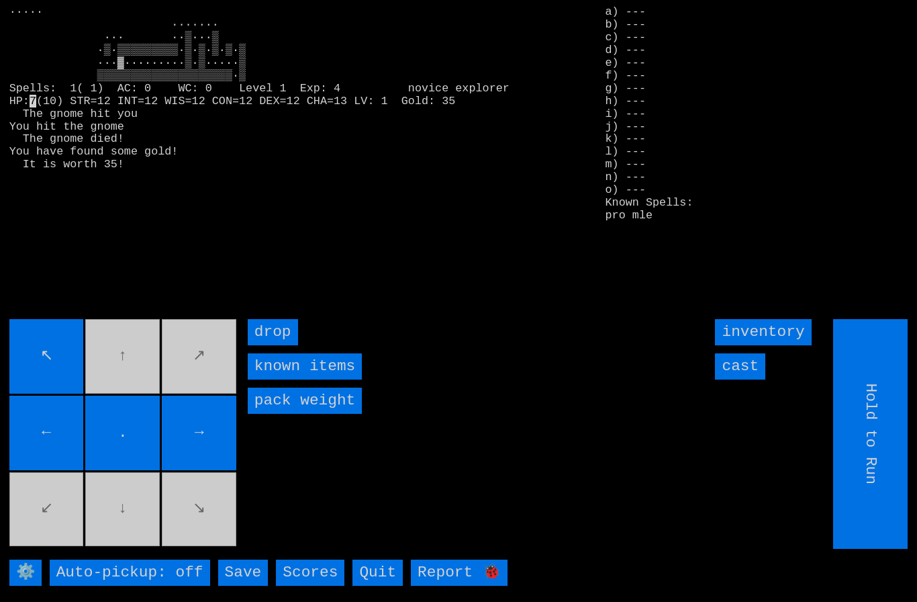
click at [52, 393] on input "↖" at bounding box center [46, 356] width 75 height 75
click at [54, 420] on movebuttons "↖ ↑ ↗ ← . → ↙ ↓ ↘" at bounding box center [124, 434] width 230 height 230
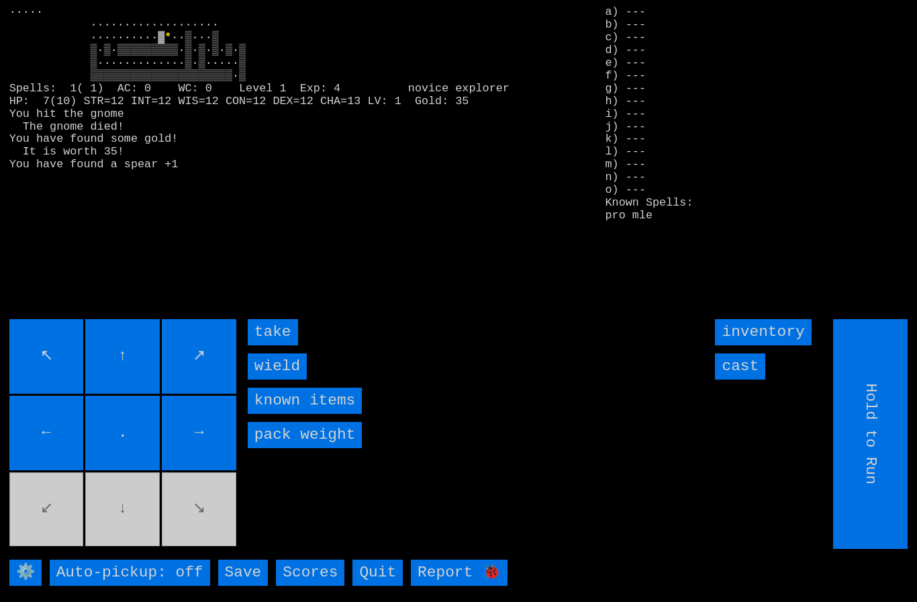
click at [275, 379] on input "wield" at bounding box center [277, 366] width 59 height 26
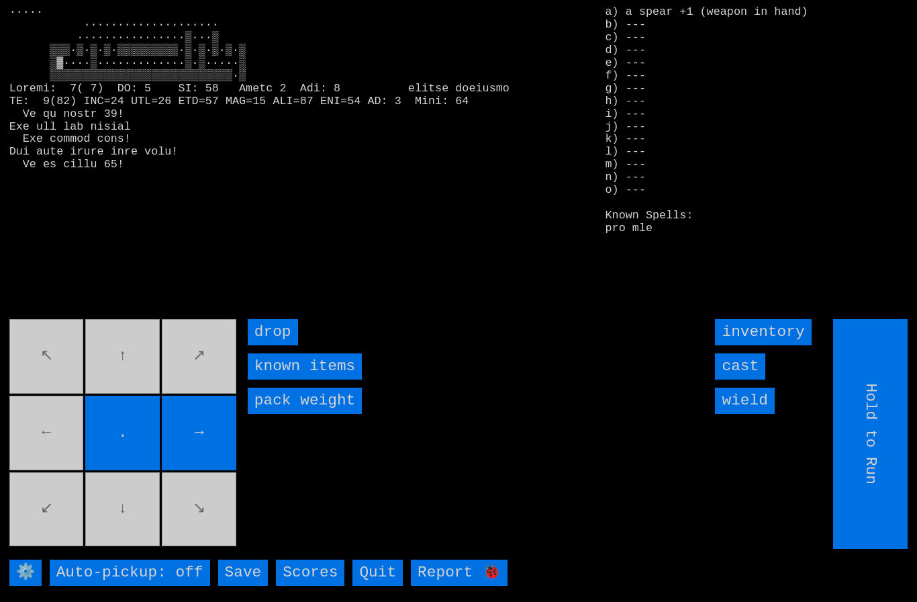
click at [60, 433] on movebuttons "↖ ↑ ↗ ← . → ↙ ↓ ↘" at bounding box center [124, 434] width 230 height 230
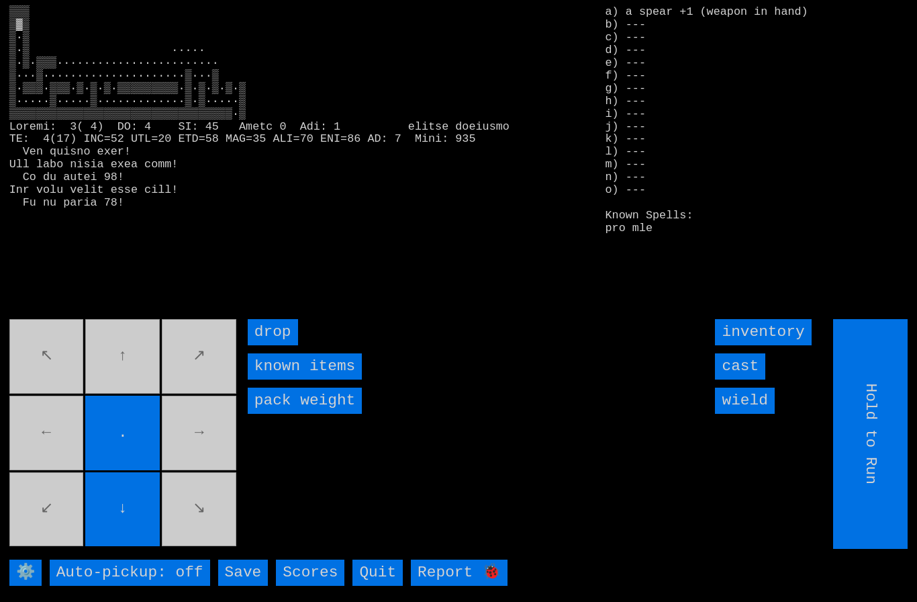
click at [123, 364] on movebuttons "↖ ↑ ↗ ← . → ↙ ↓ ↘" at bounding box center [124, 434] width 230 height 230
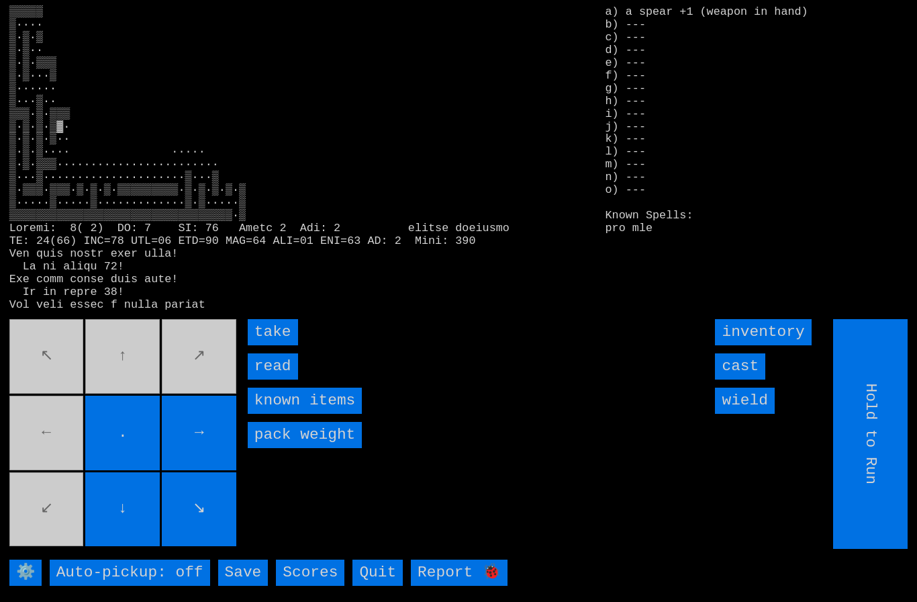
click at [271, 345] on input "take" at bounding box center [273, 332] width 50 height 26
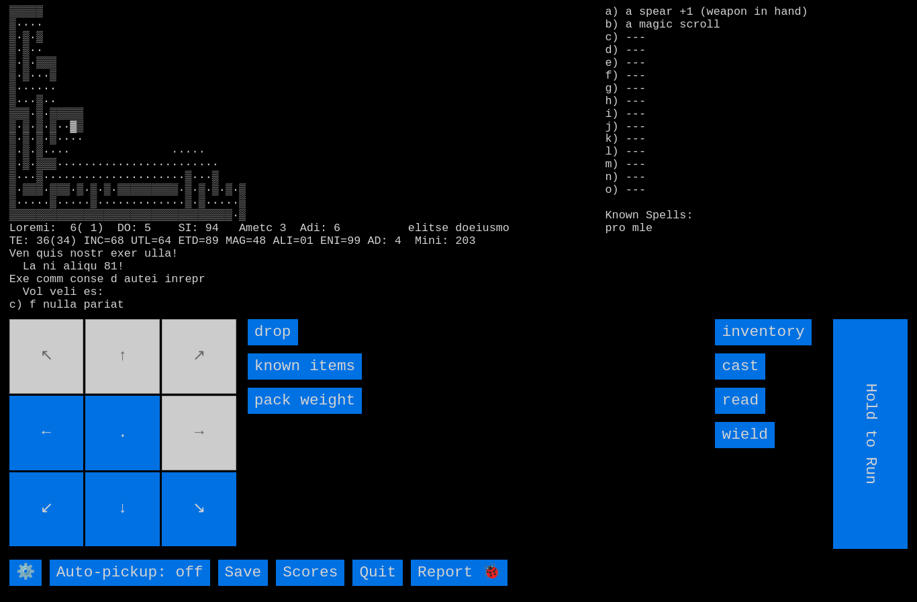
click at [195, 445] on movebuttons "↖ ↑ ↗ ← . → ↙ ↓ ↘" at bounding box center [124, 434] width 230 height 230
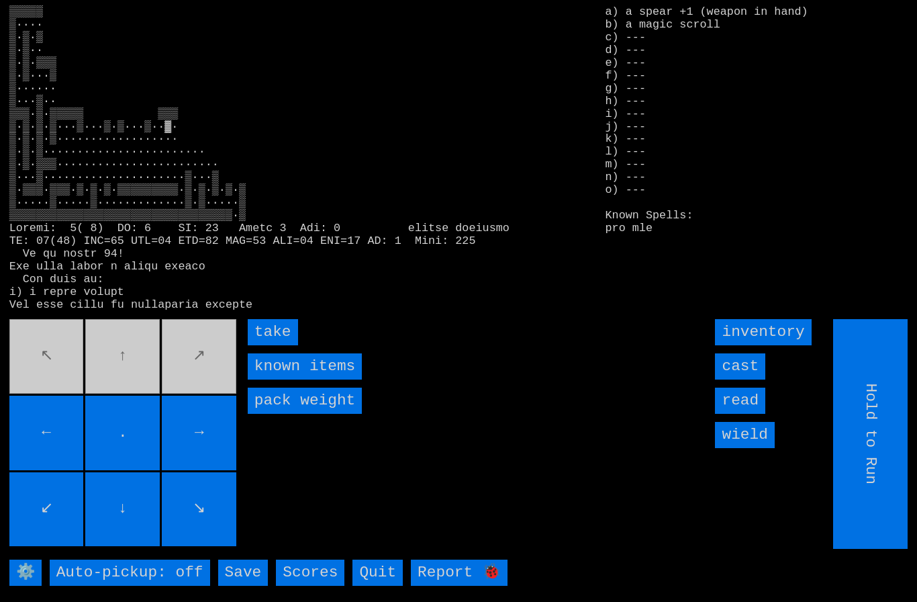
click at [272, 345] on input "take" at bounding box center [273, 332] width 50 height 26
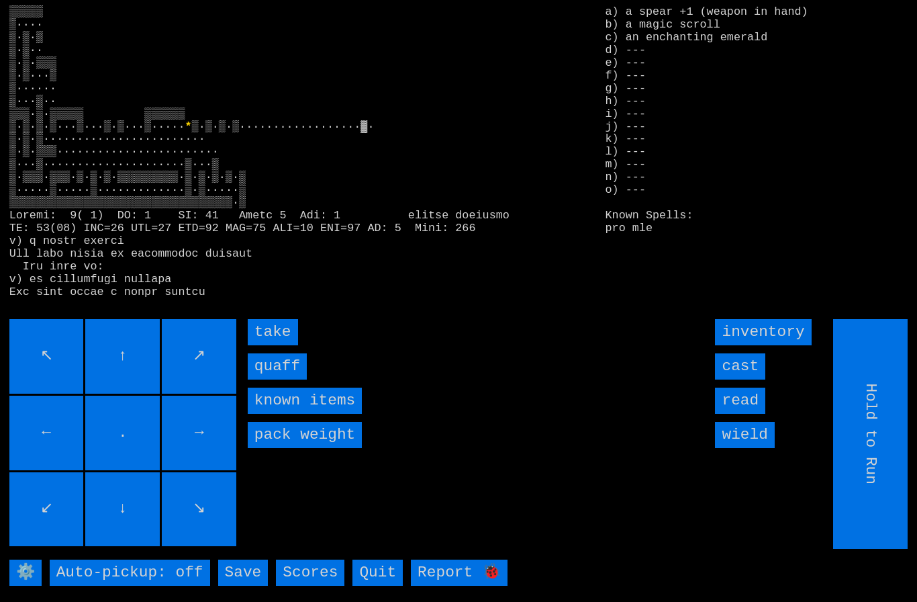
click at [274, 379] on input "quaff" at bounding box center [277, 366] width 59 height 26
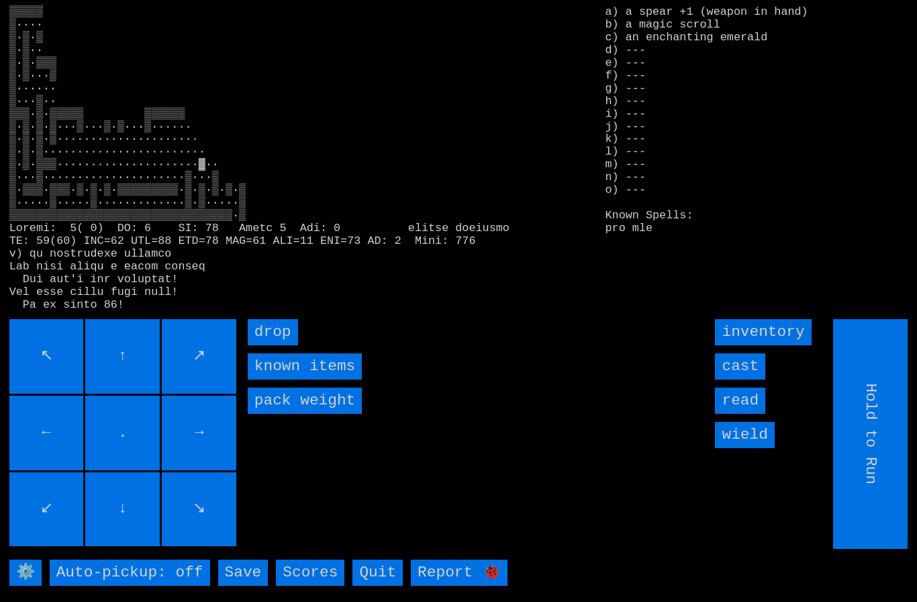
type input "Choose Direction"
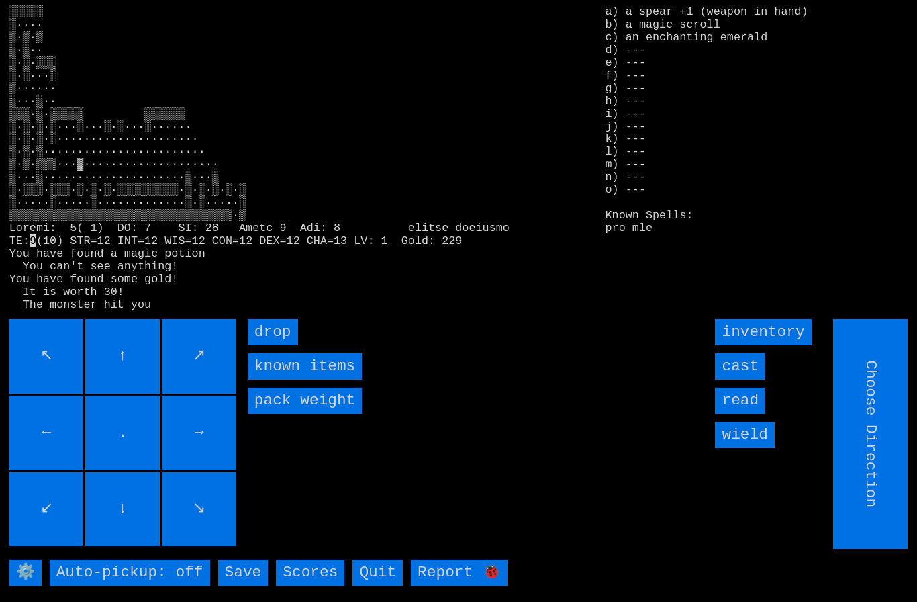
type input "Hold to Run"
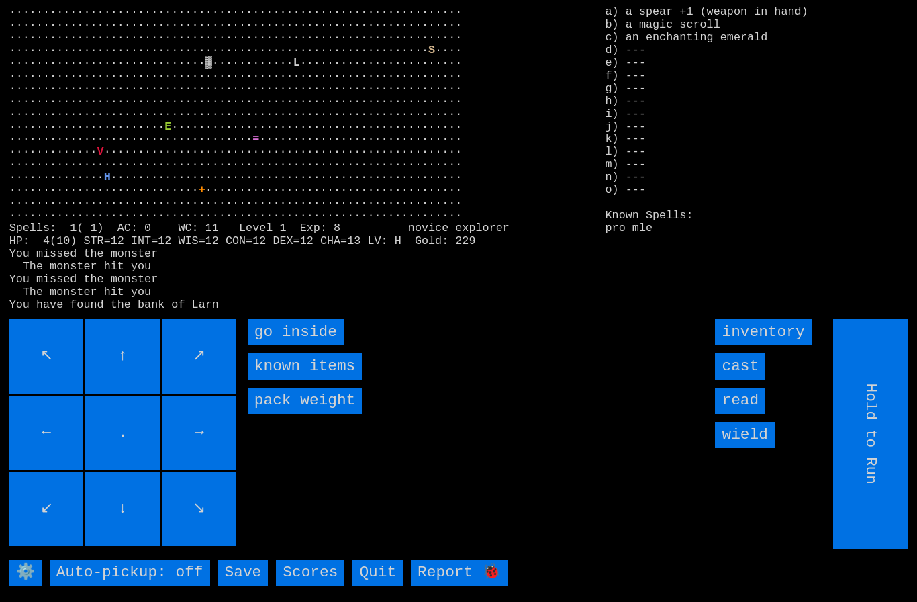
click at [288, 345] on inside "go inside" at bounding box center [296, 332] width 96 height 26
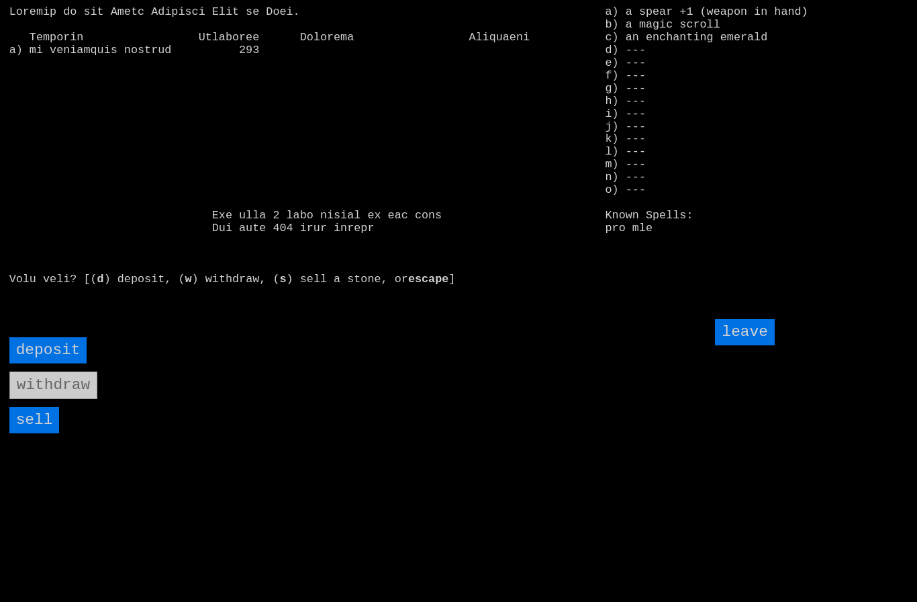
click at [40, 433] on input "sell" at bounding box center [34, 420] width 50 height 26
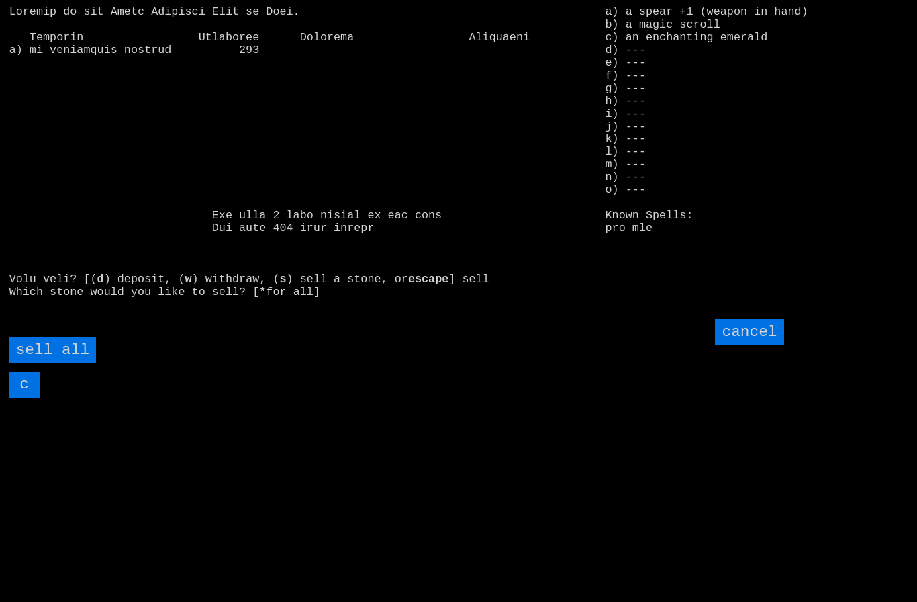
click at [73, 363] on all "sell all" at bounding box center [52, 350] width 87 height 26
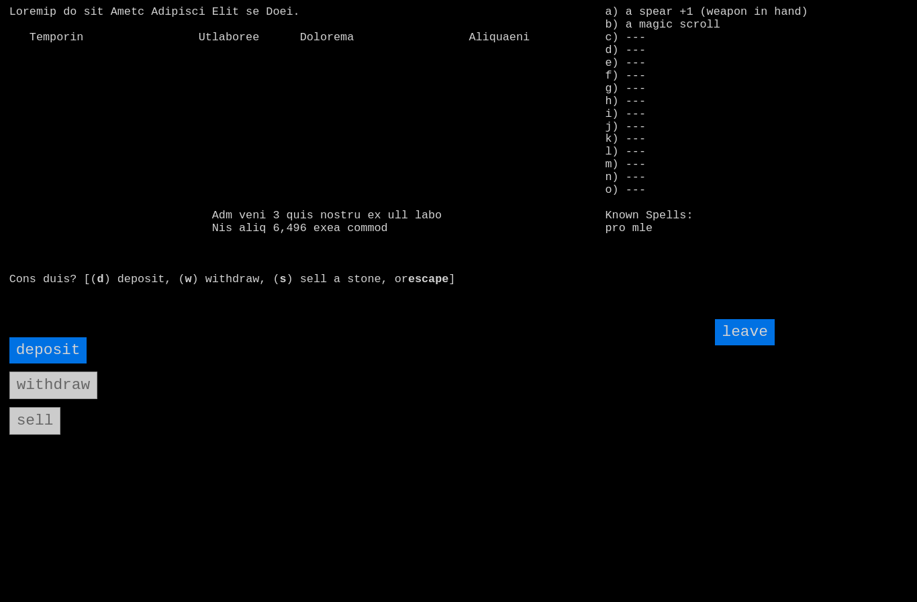
click at [755, 345] on input "leave" at bounding box center [744, 332] width 59 height 26
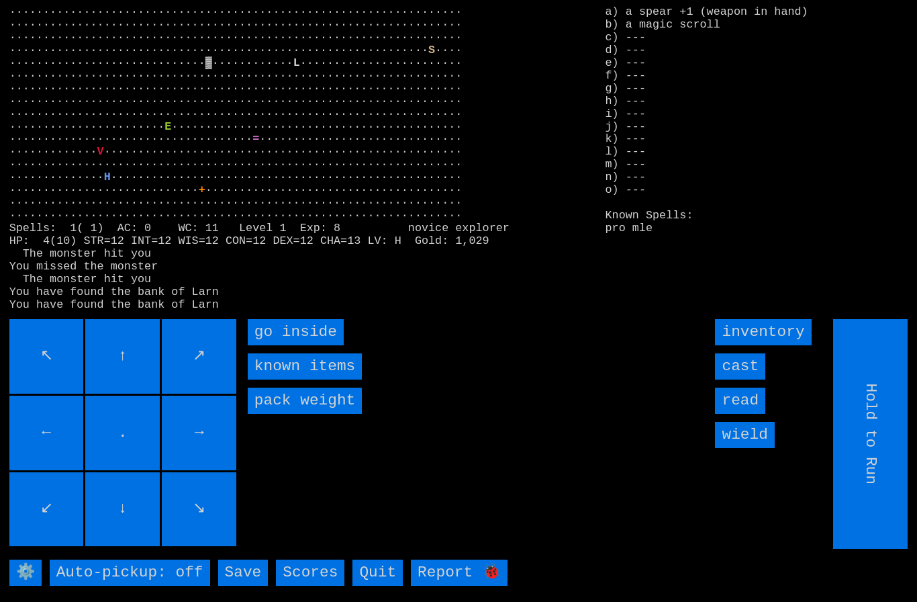
type input "Choose Direction"
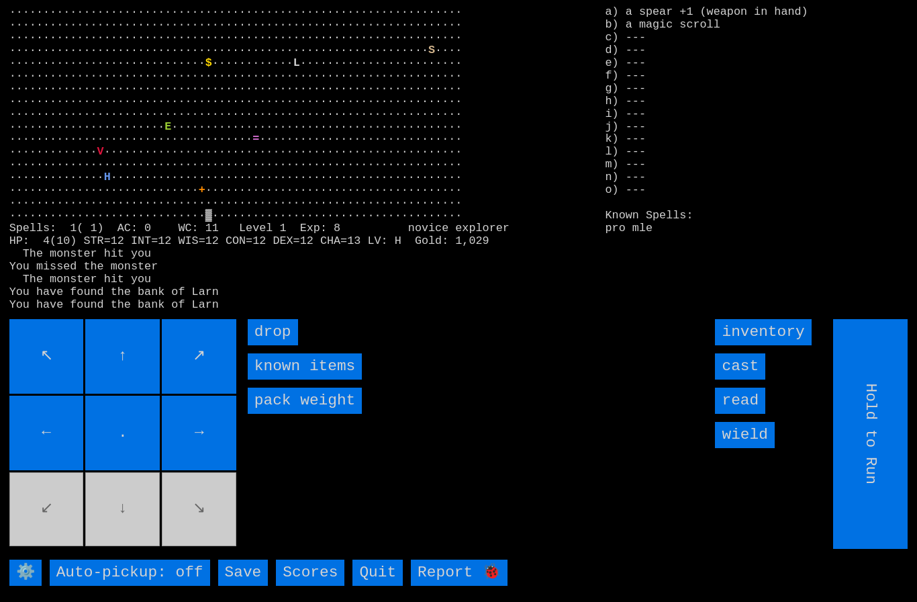
type input "Choose Direction"
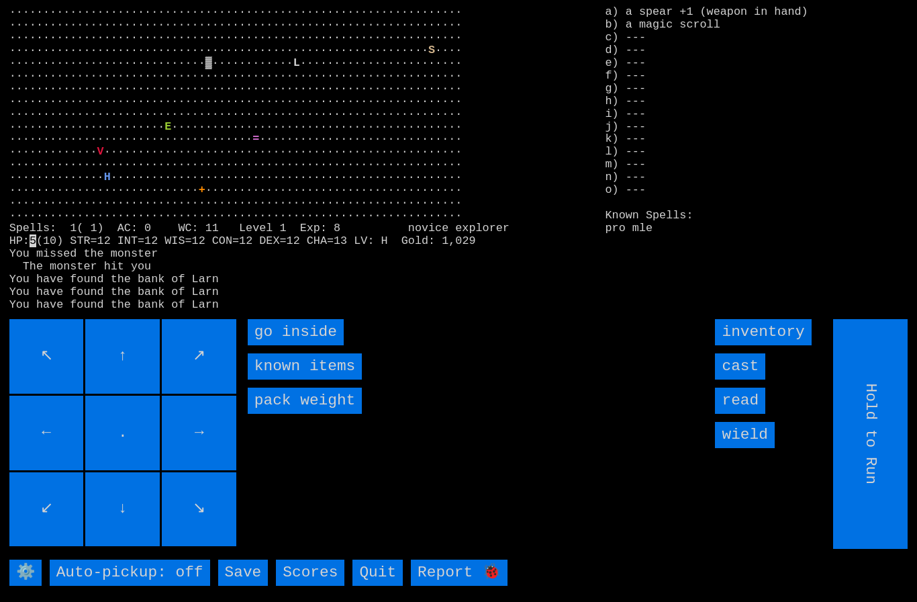
type input "Choose Direction"
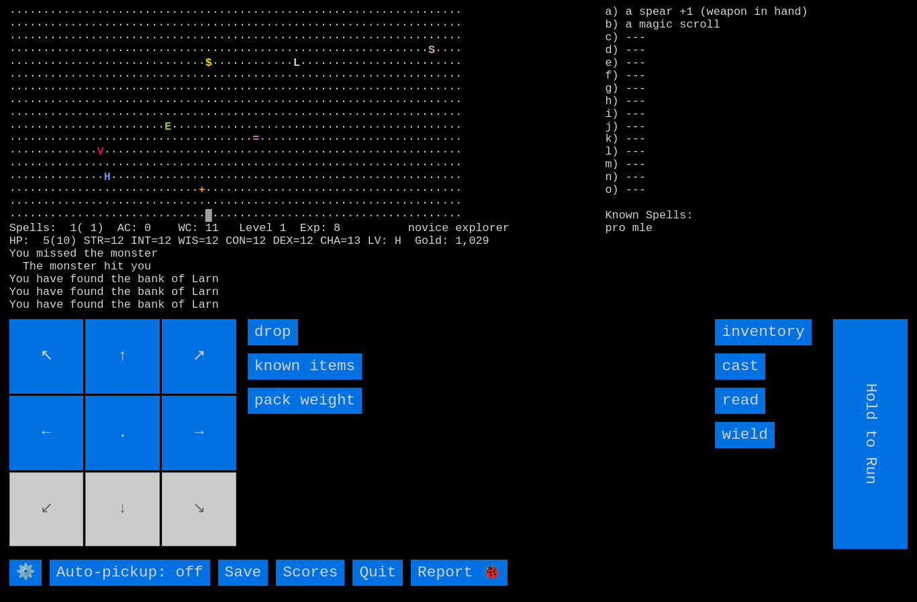
type input "Choose Direction"
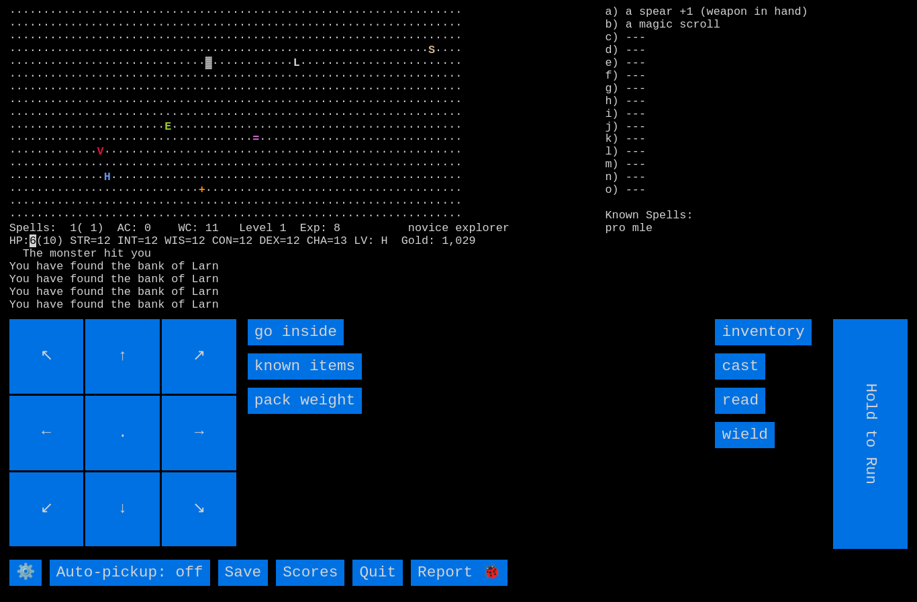
type input "Choose Direction"
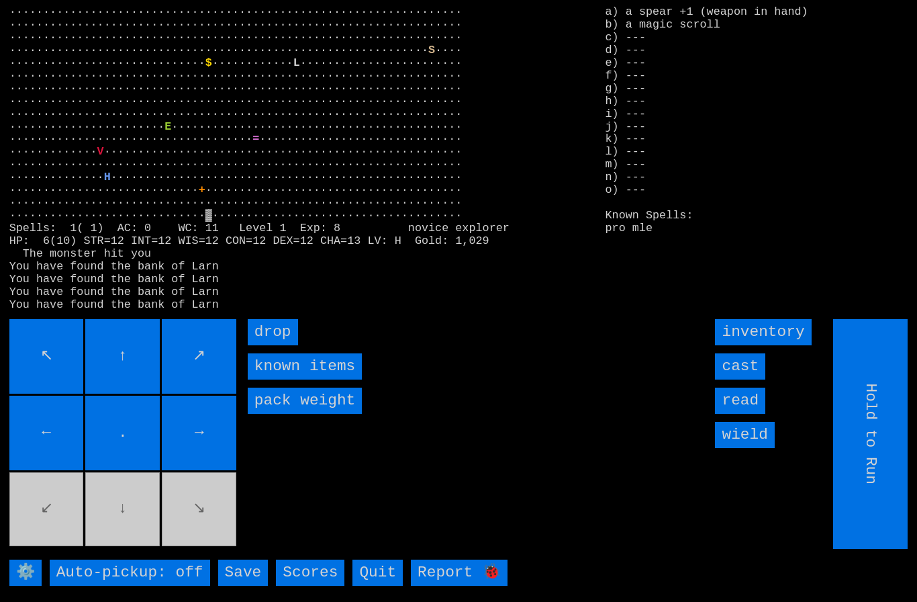
type input "Choose Direction"
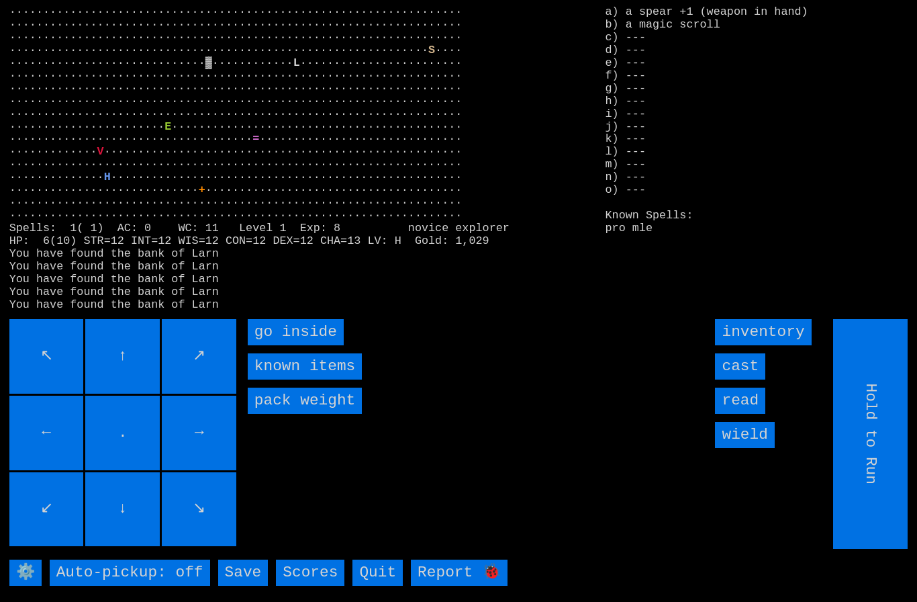
type input "Choose Direction"
type input "Hold to Run"
type input "Choose Direction"
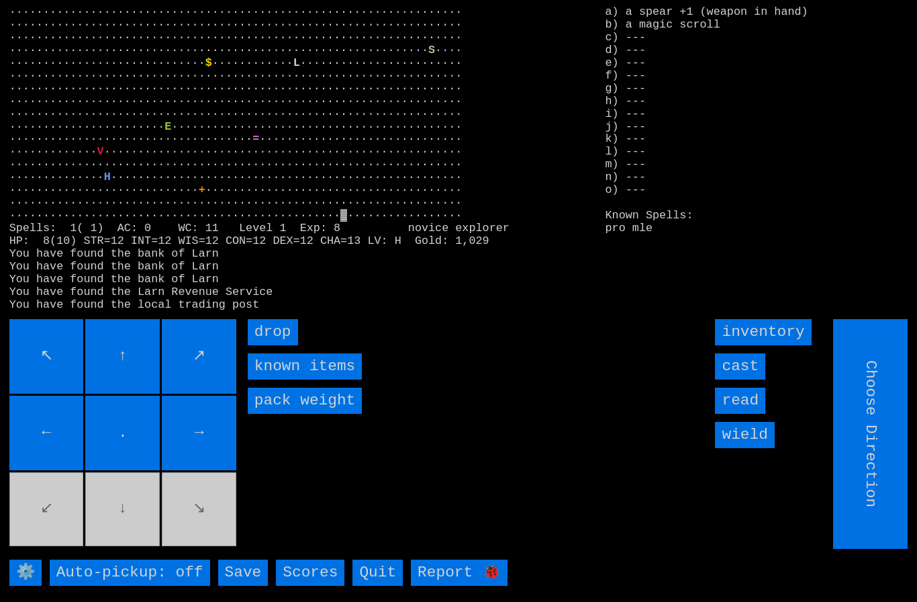
type input "Hold to Run"
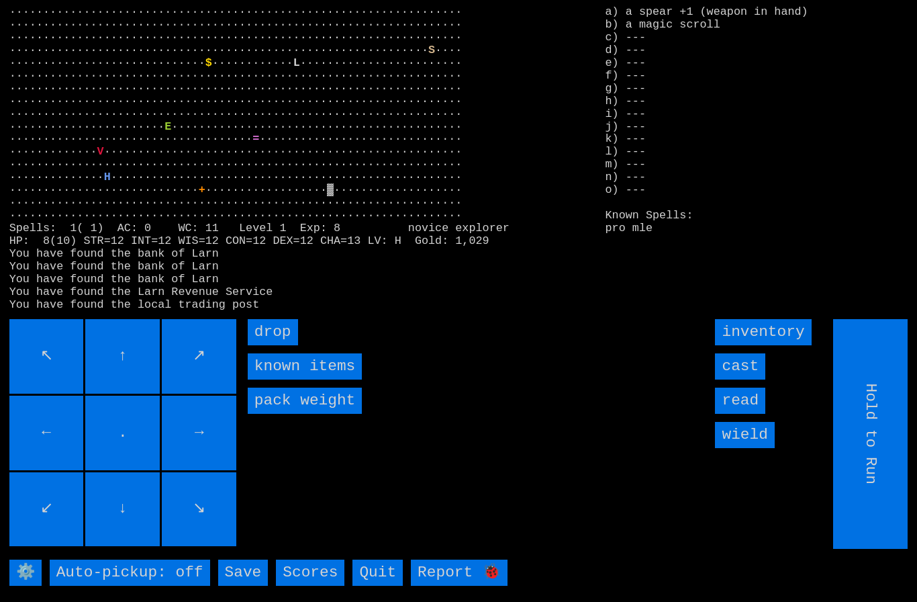
type input "Choose Direction"
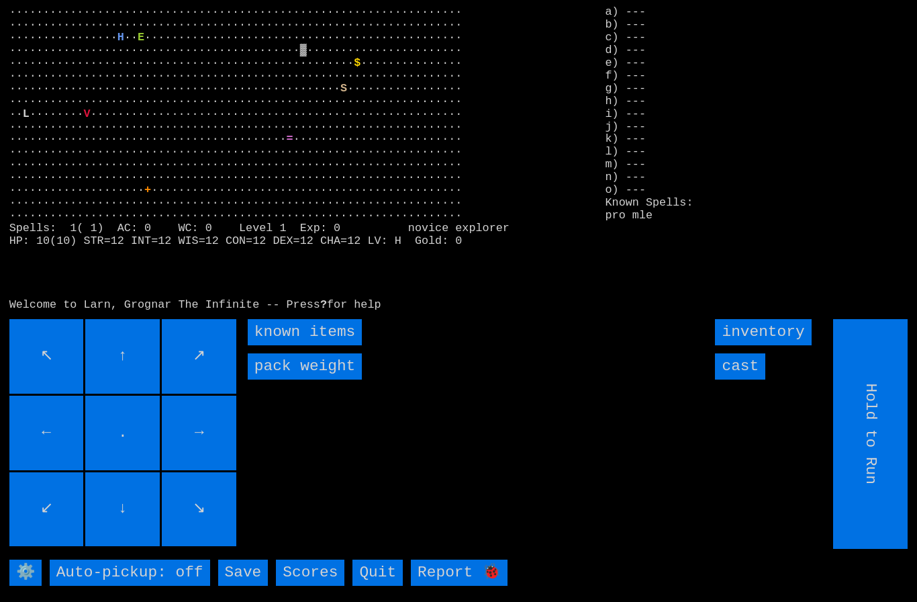
click at [49, 345] on input "↖" at bounding box center [46, 356] width 75 height 75
type input "Choose Direction"
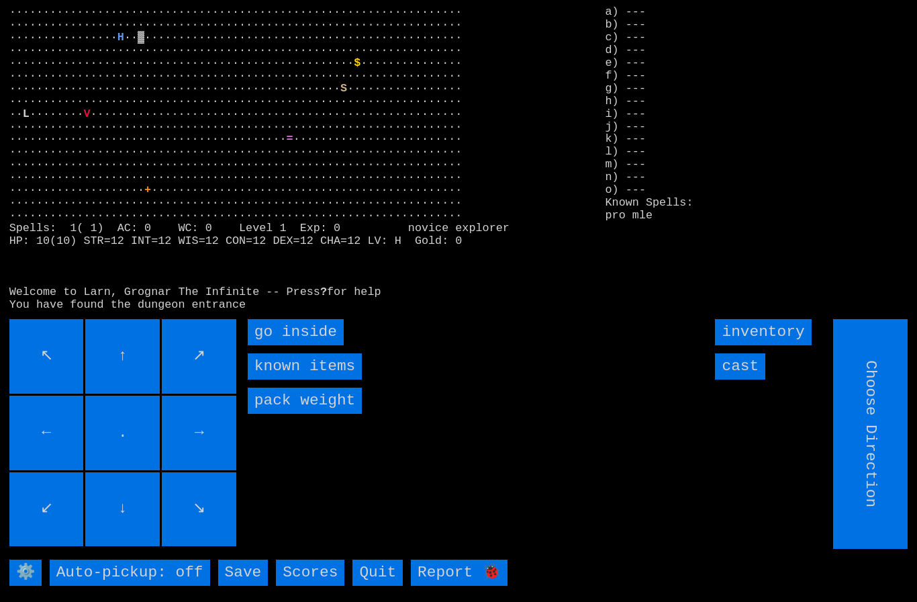
type input "Hold to Run"
click at [292, 345] on inside "go inside" at bounding box center [296, 332] width 96 height 26
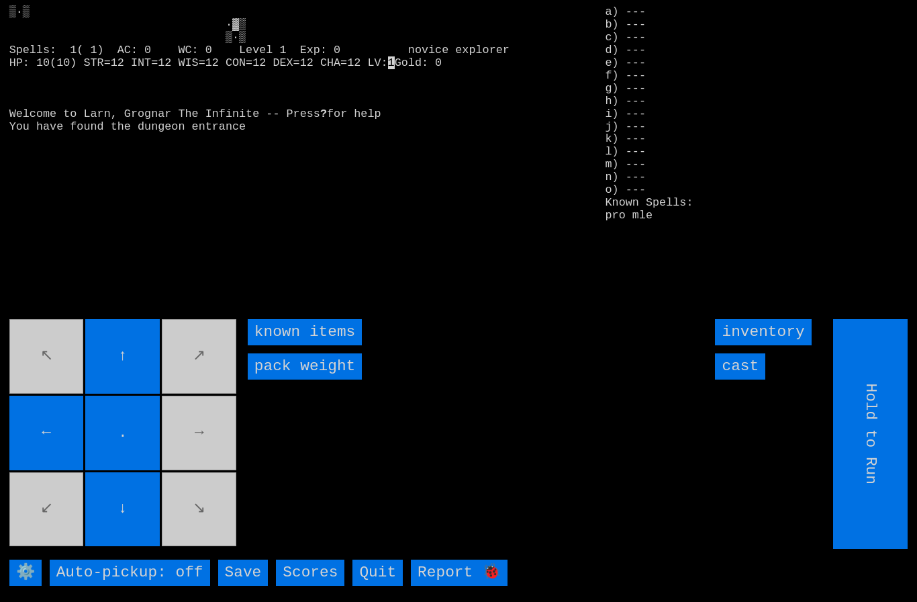
type input "Choose Direction"
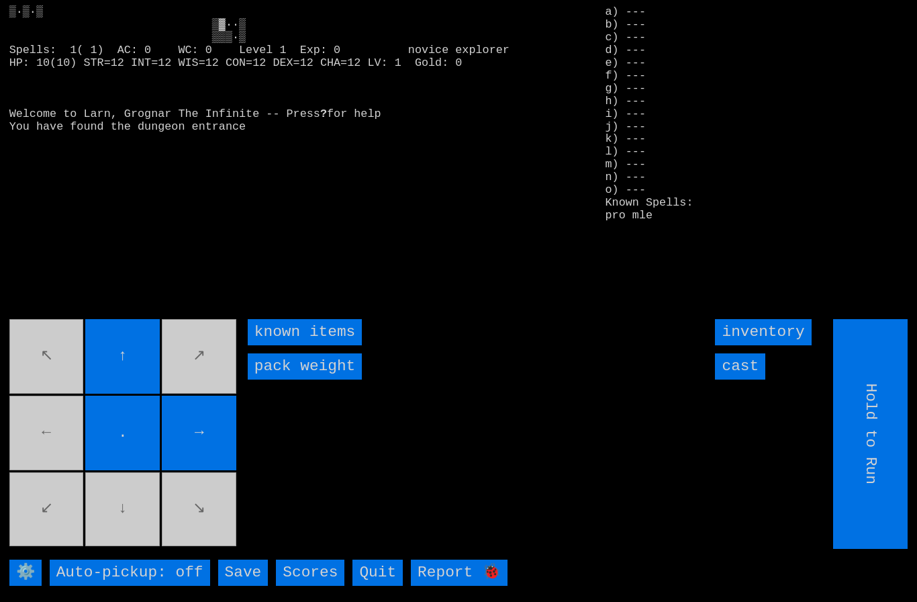
type input "Choose Direction"
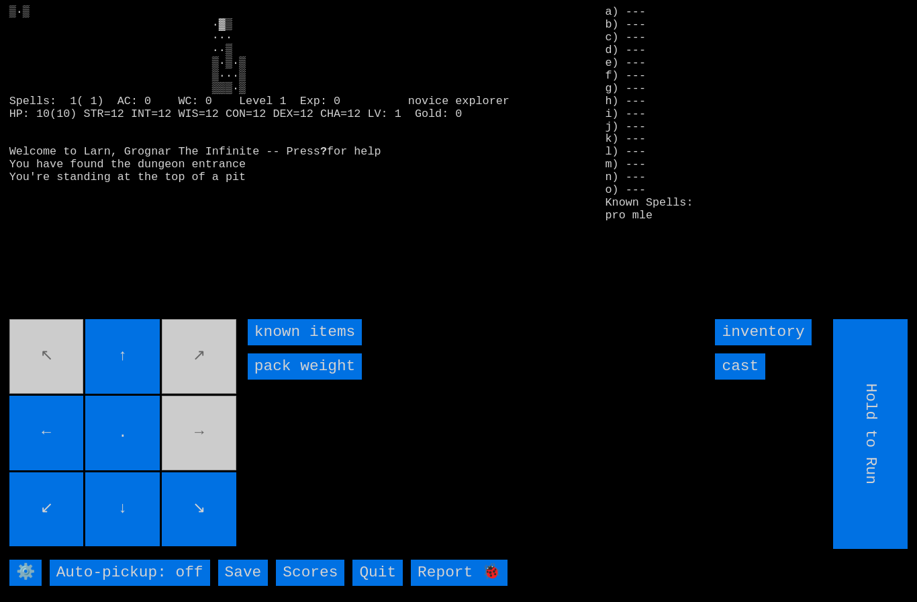
type input "Choose Direction"
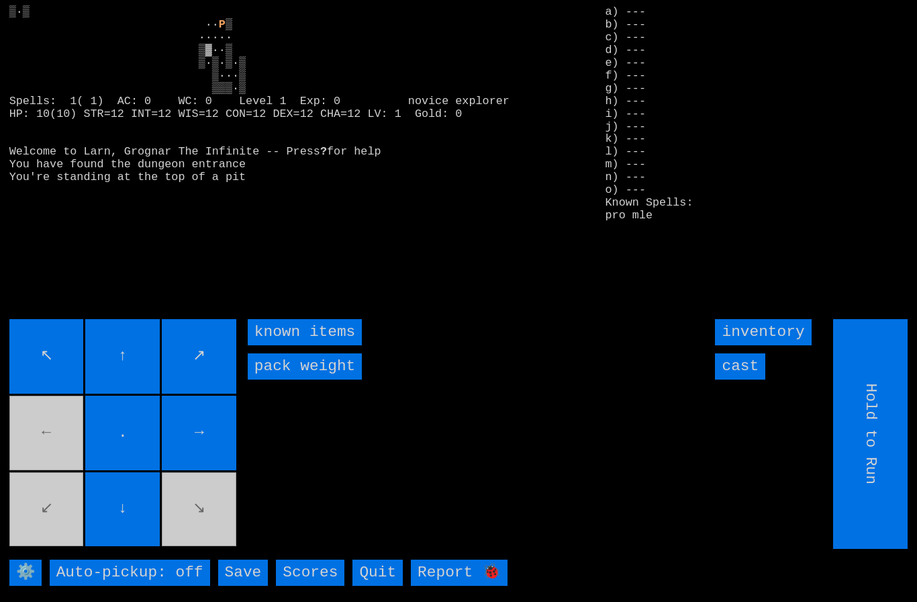
type input "Choose Direction"
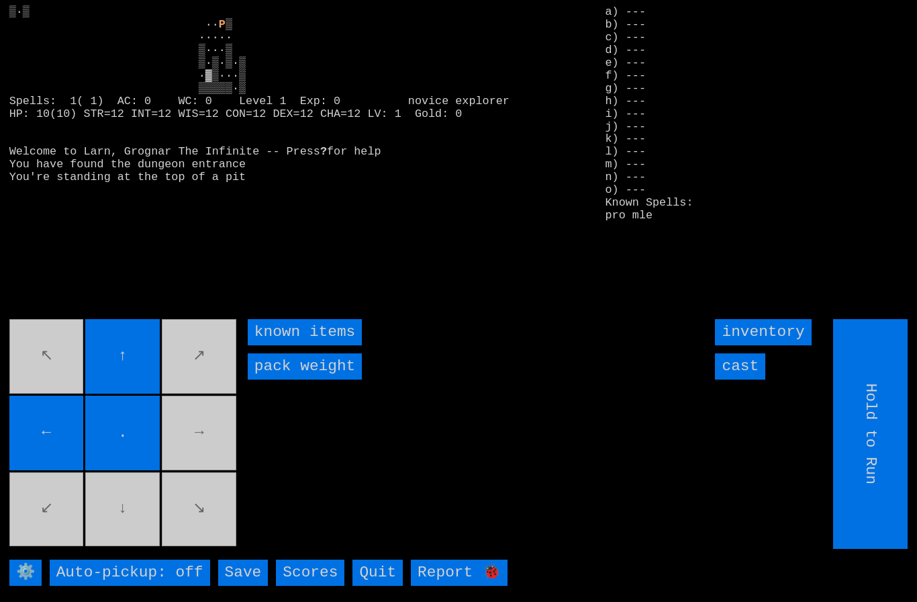
type input "Choose Direction"
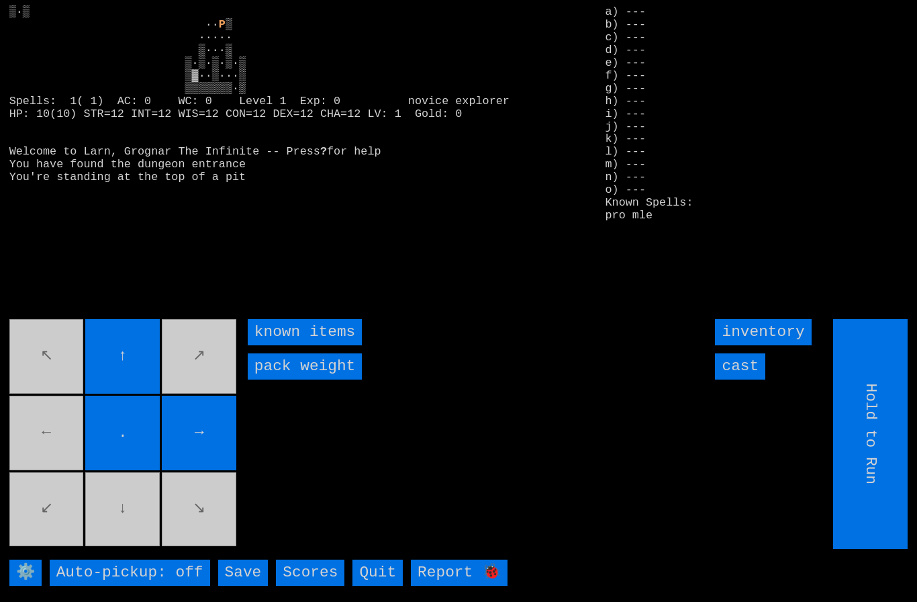
type input "Choose Direction"
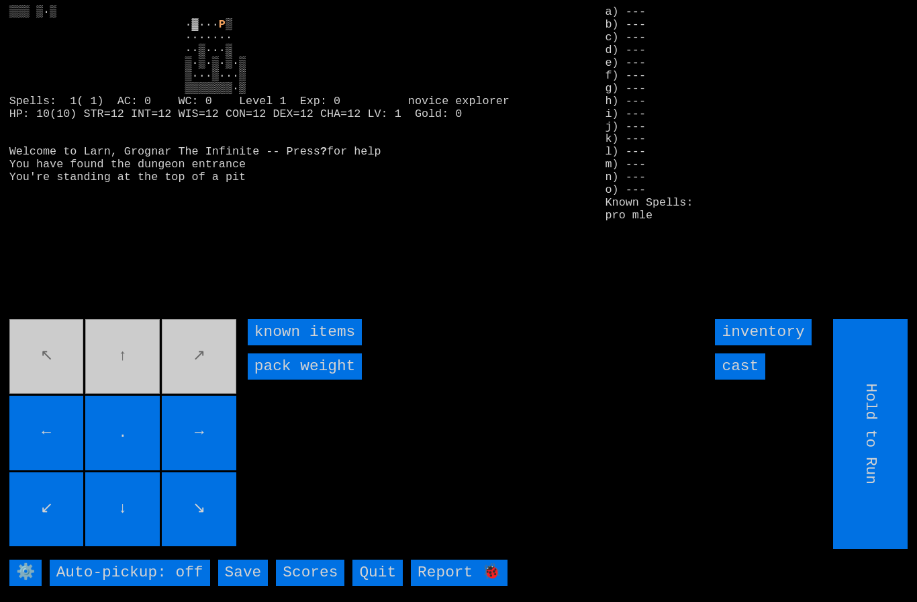
type input "Choose Direction"
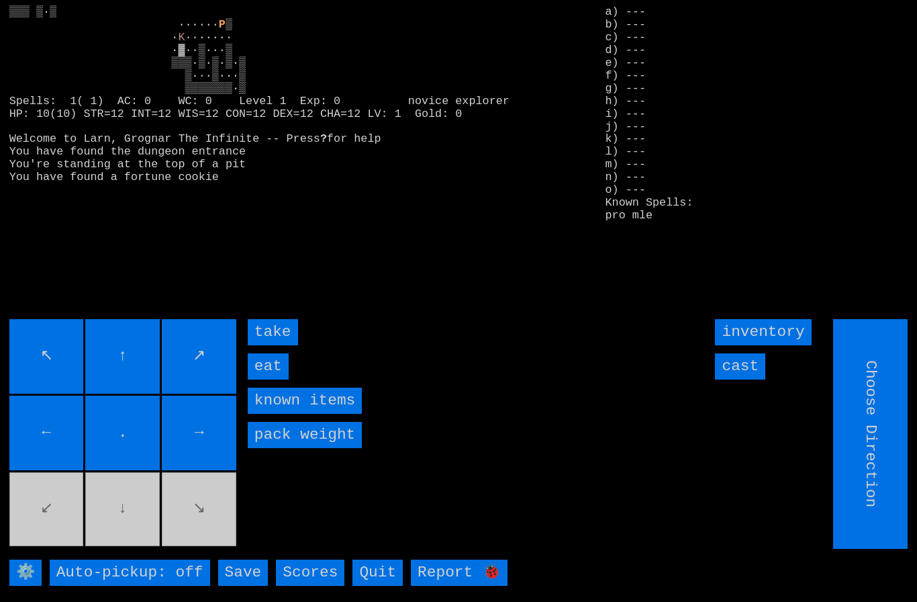
type input "Hold to Run"
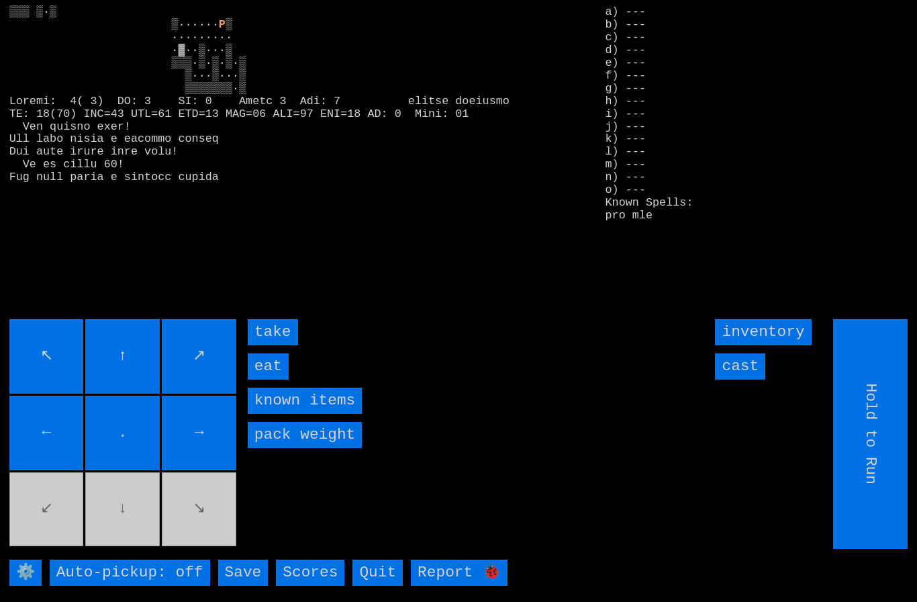
click at [275, 379] on input "eat" at bounding box center [268, 366] width 41 height 26
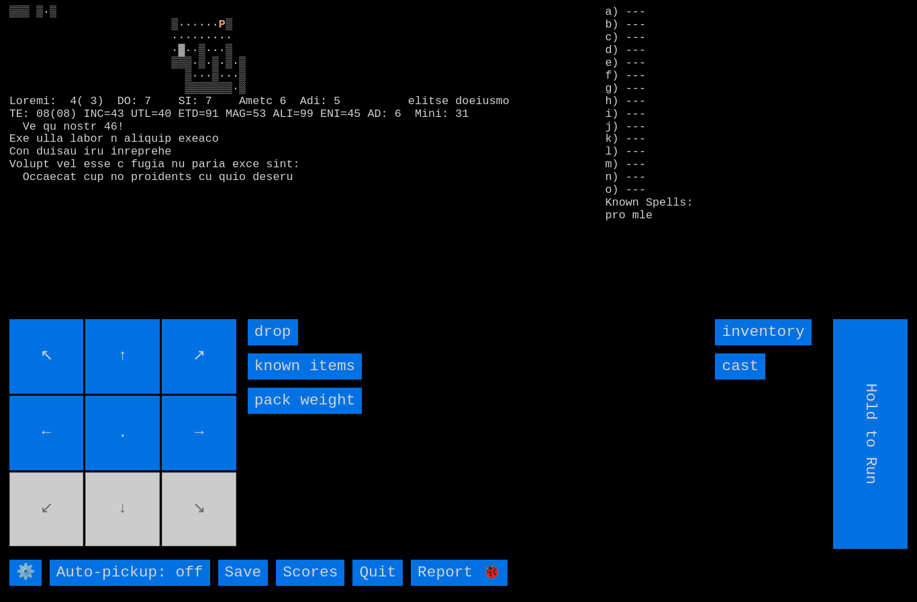
type input "Choose Direction"
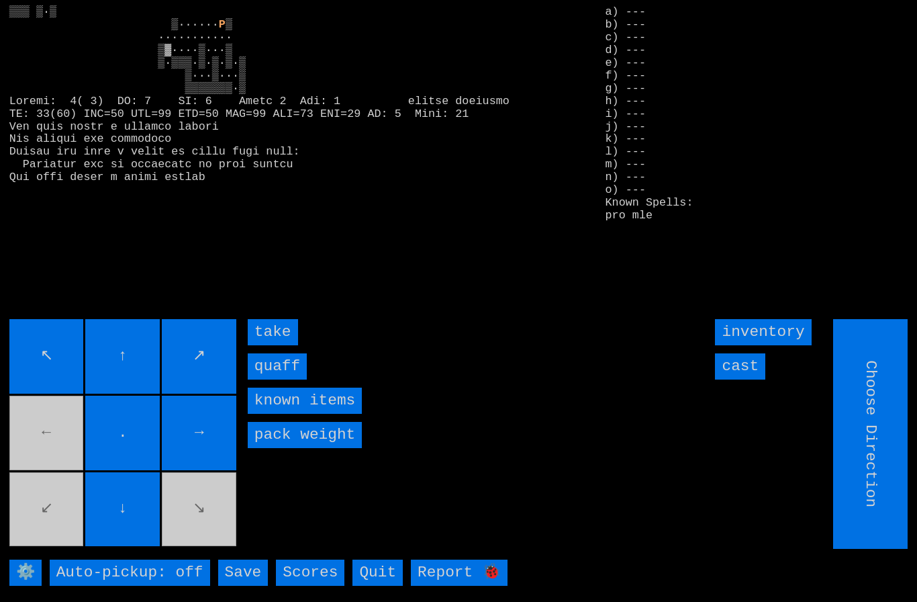
type input "Hold to Run"
click at [282, 379] on input "quaff" at bounding box center [277, 366] width 59 height 26
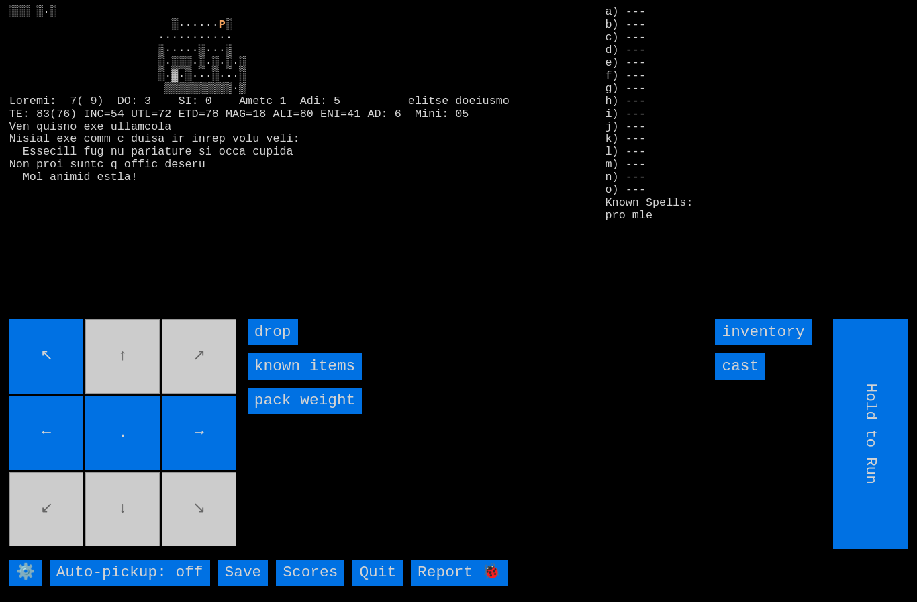
type input "Choose Direction"
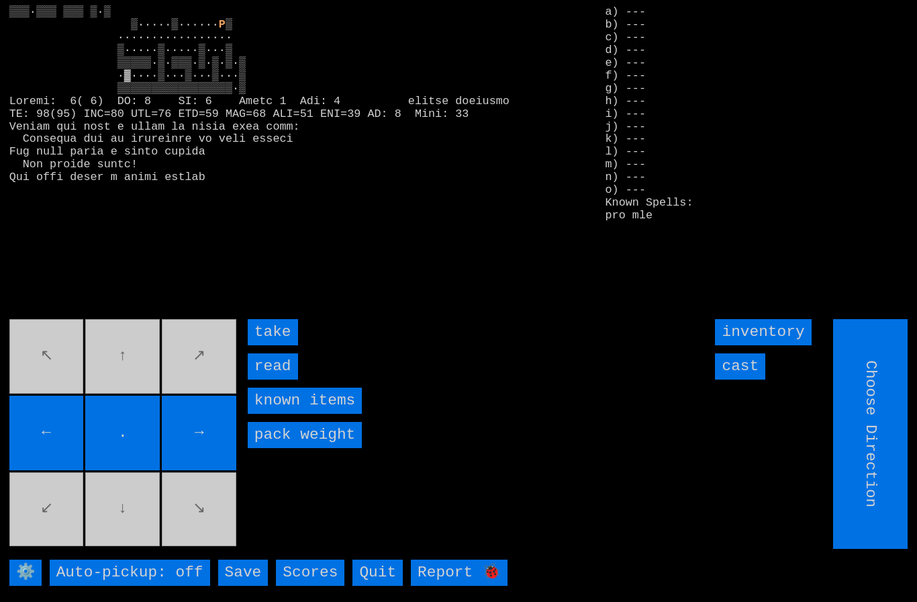
type input "Hold to Run"
click at [278, 345] on input "take" at bounding box center [273, 332] width 50 height 26
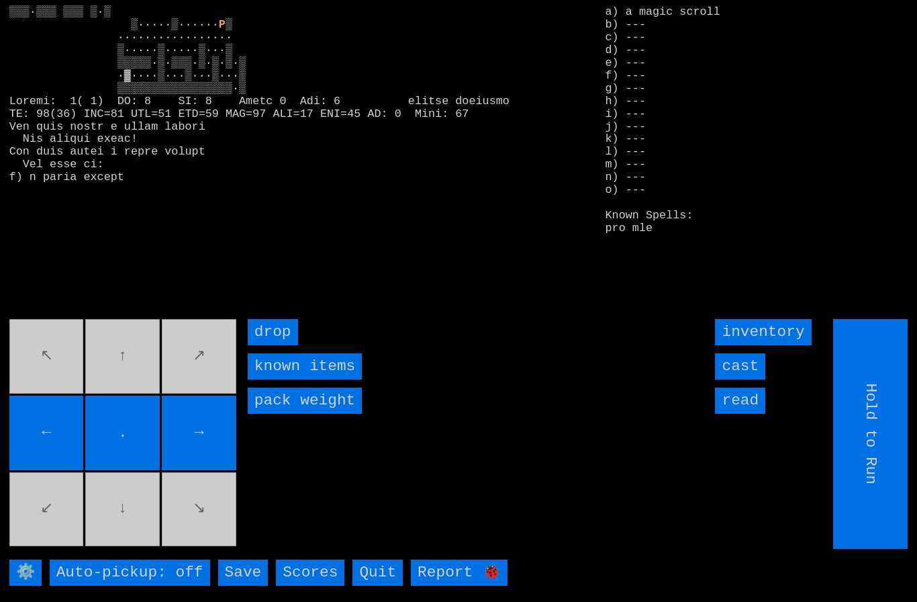
type input "Choose Direction"
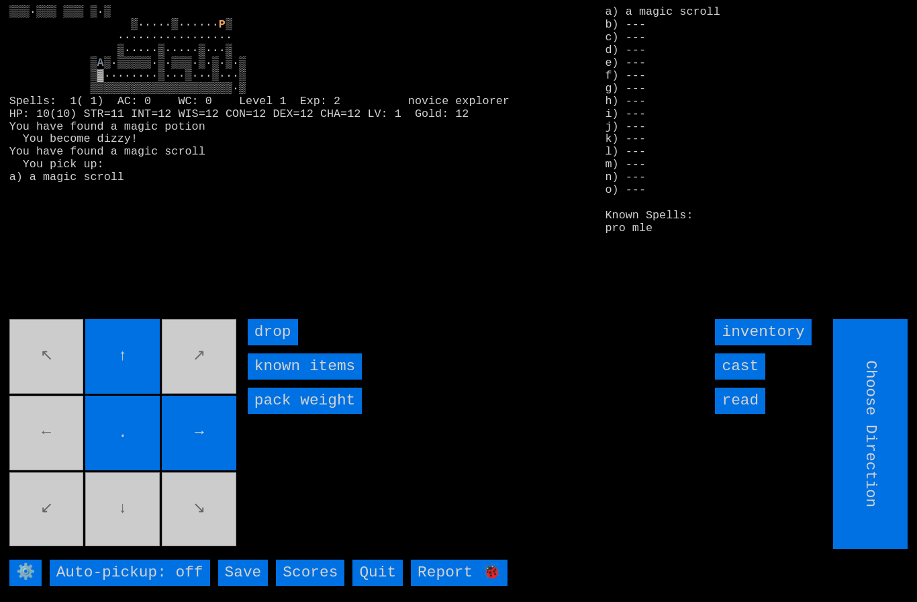
type input "Hold to Run"
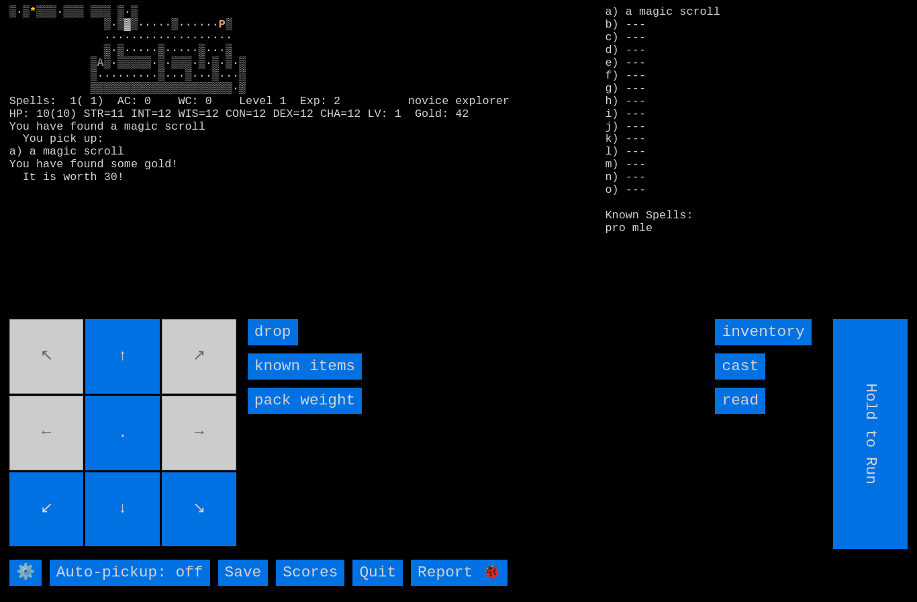
click at [170, 367] on movebuttons "↖ ↑ ↗ ← . → ↙ ↓ ↘" at bounding box center [124, 434] width 230 height 230
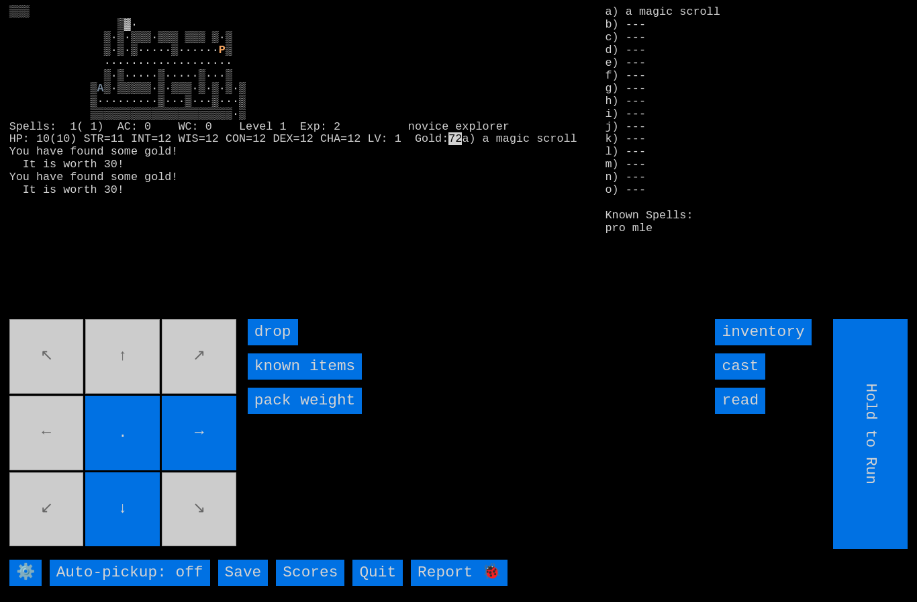
type input "Choose Direction"
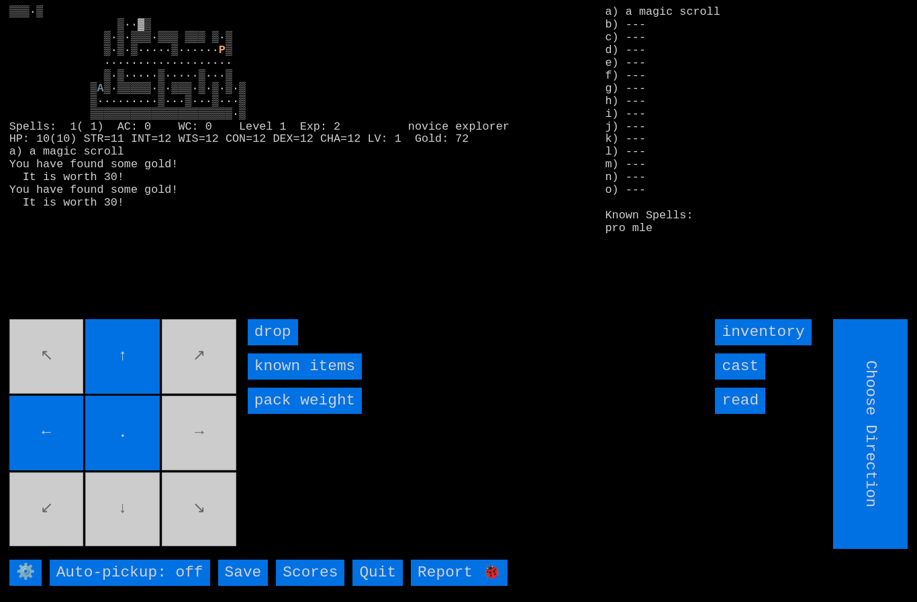
type input "Hold to Run"
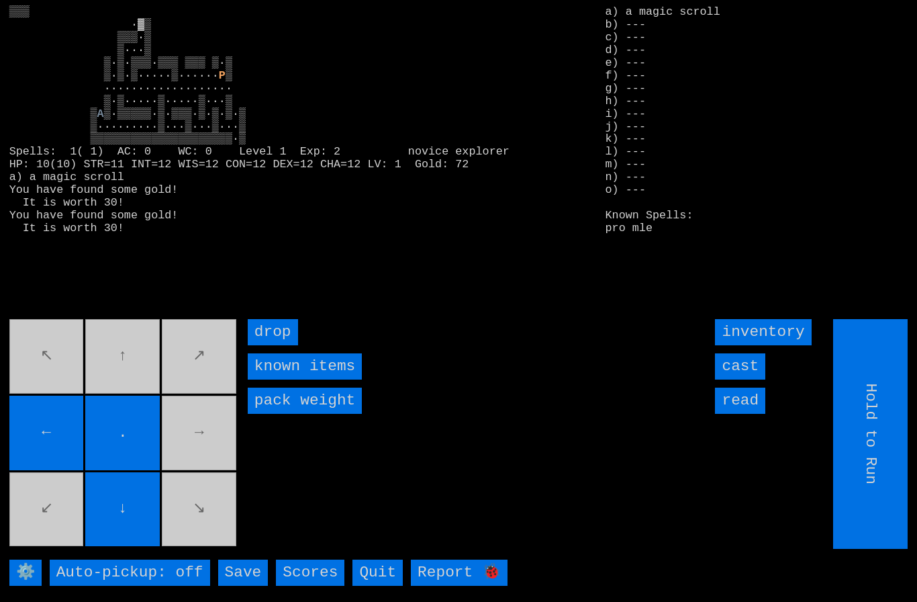
type input "Choose Direction"
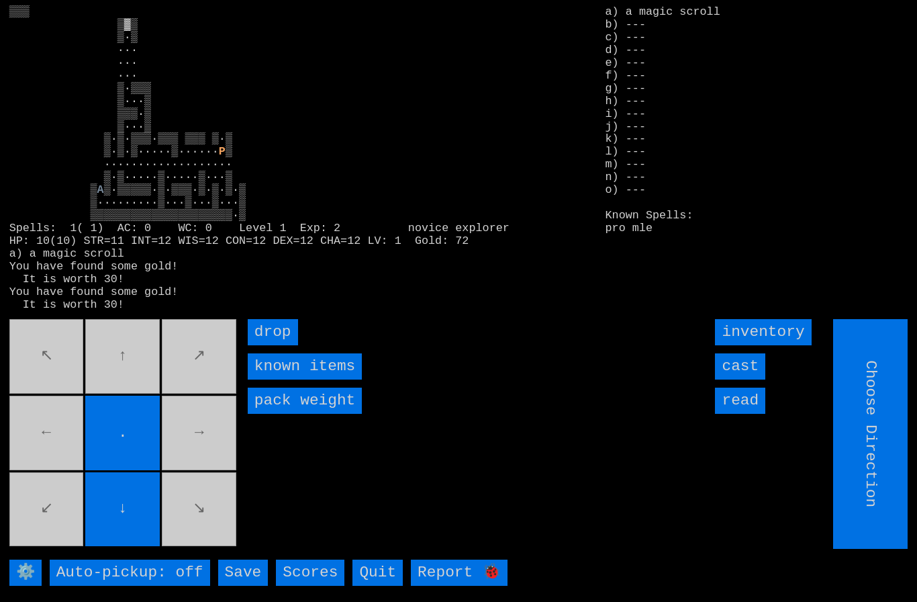
type input "Hold to Run"
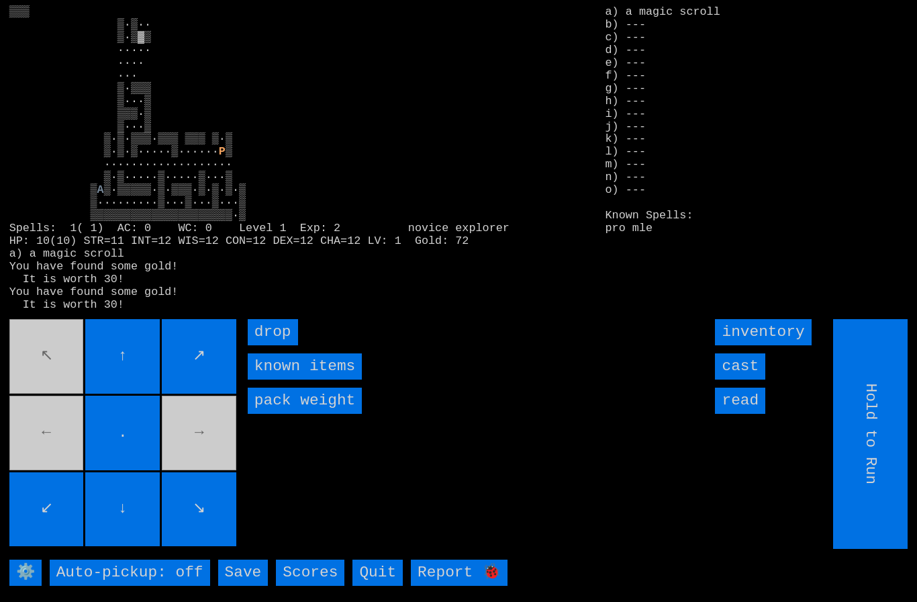
type input "Choose Direction"
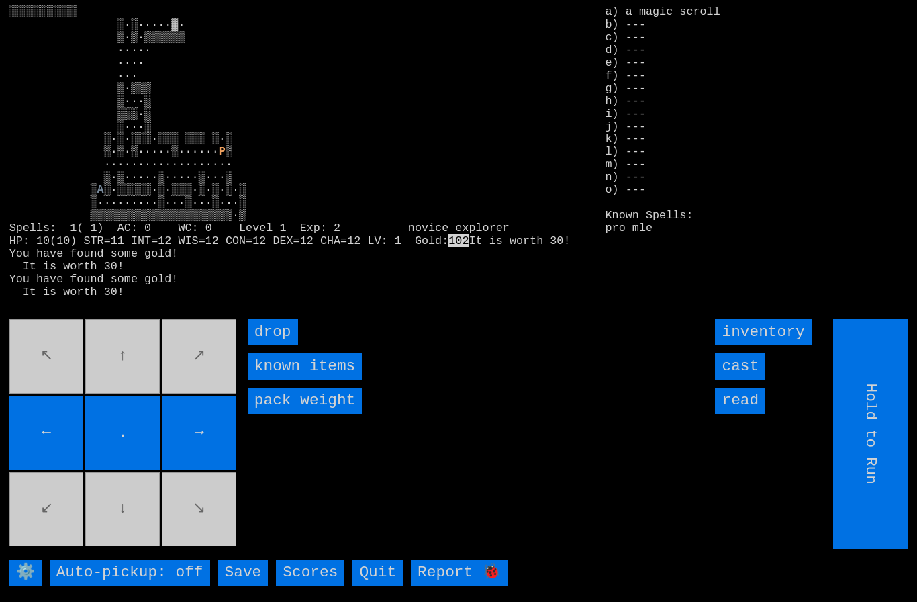
type input "Choose Direction"
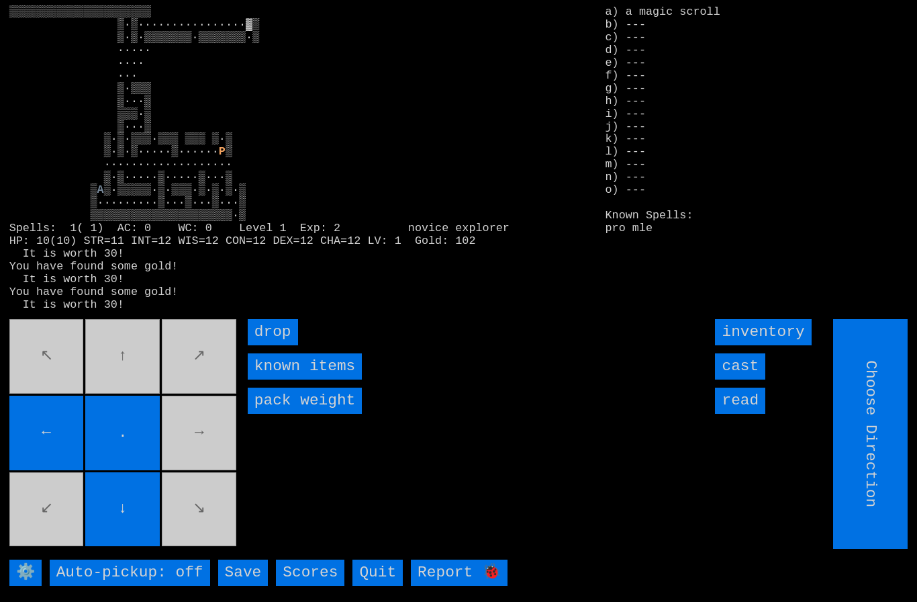
type input "Hold to Run"
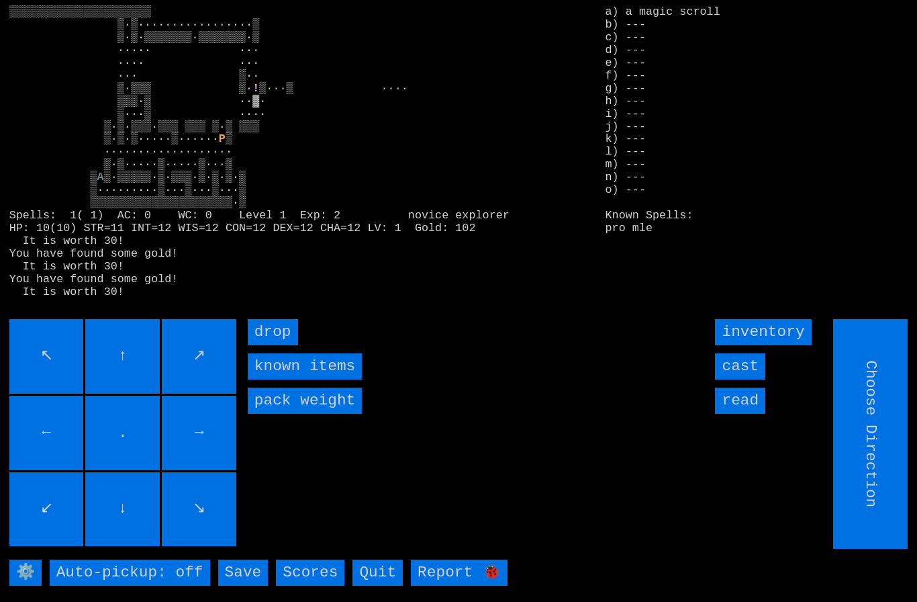
type input "Hold to Run"
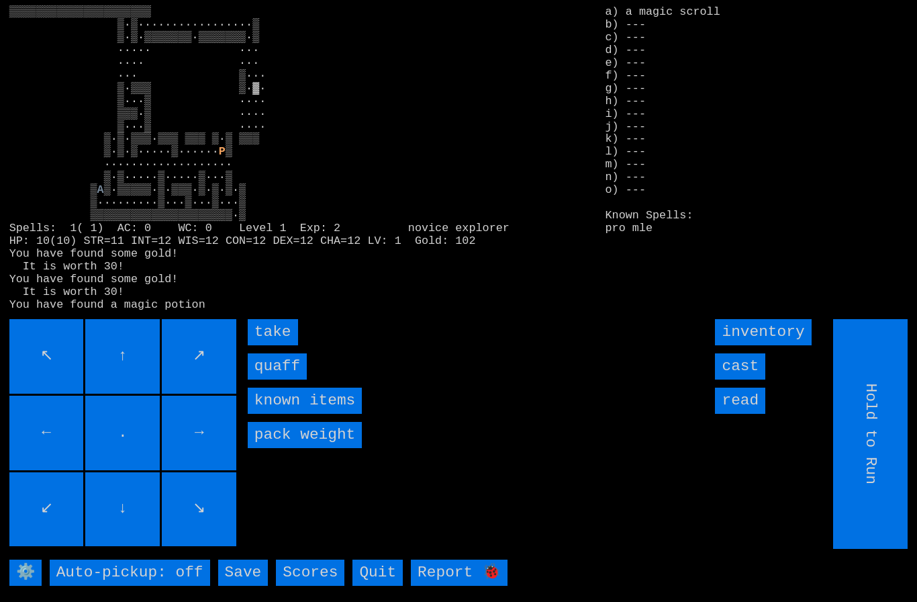
click at [277, 379] on input "quaff" at bounding box center [277, 366] width 59 height 26
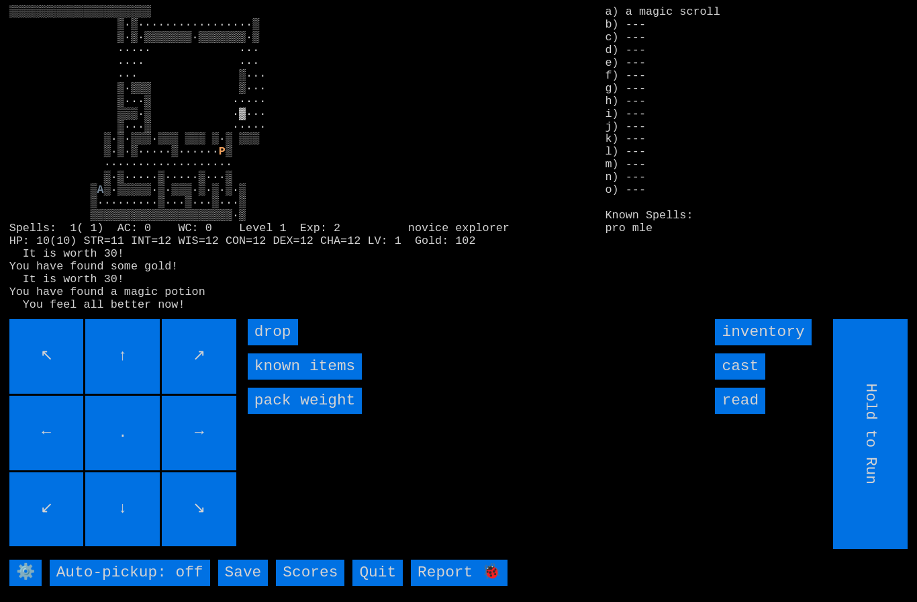
type input "Choose Direction"
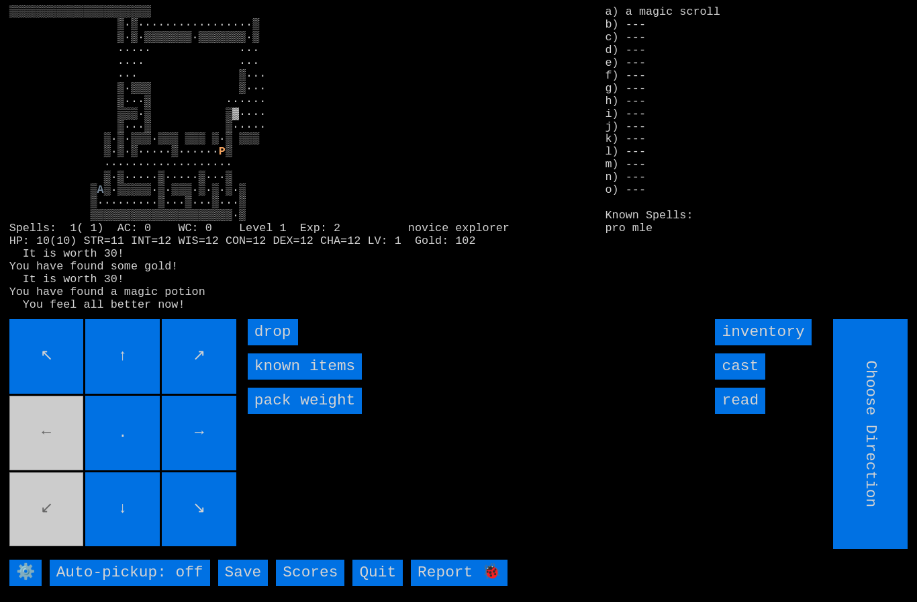
type input "Hold to Run"
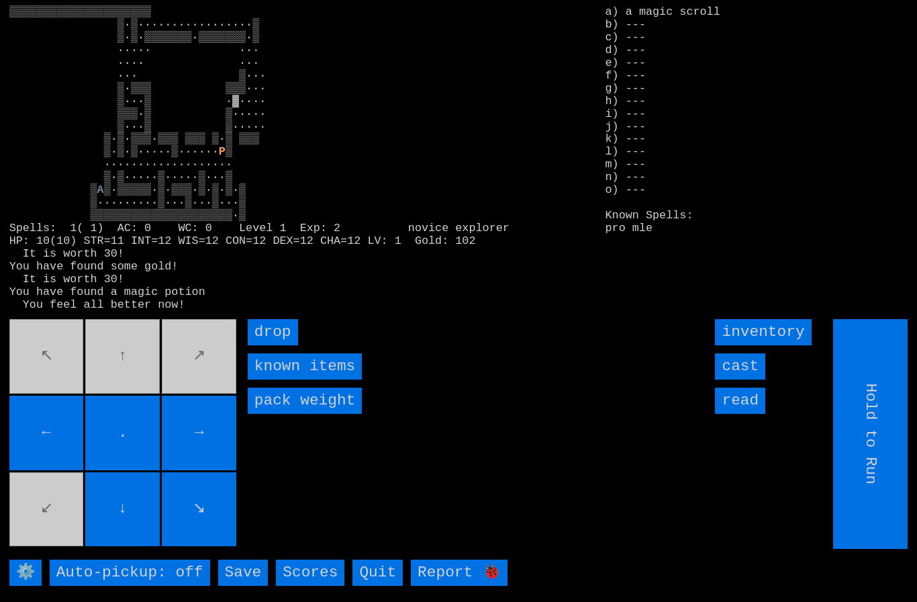
type input "Choose Direction"
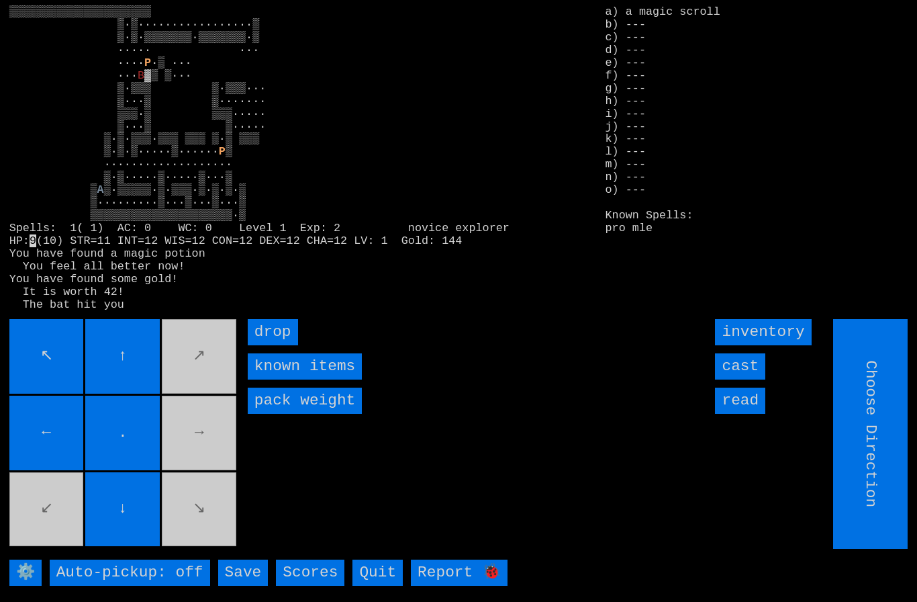
type input "Hold to Run"
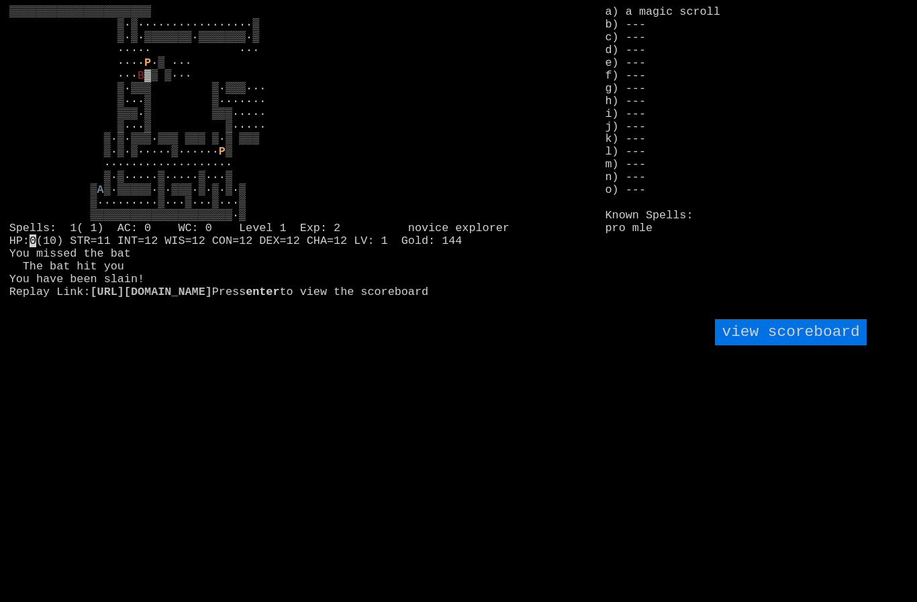
click at [53, 444] on larngrid "▒▒▒▒▒▒▒▒▒▒▒▒▒▒▒▒▒▒▒▒▒ ▒·▒·················▒ ▒·▒·▒▒▒▒▒▒▒·▒▒▒▒▒▒▒·▒ ····· ··· ···…" at bounding box center [458, 301] width 917 height 602
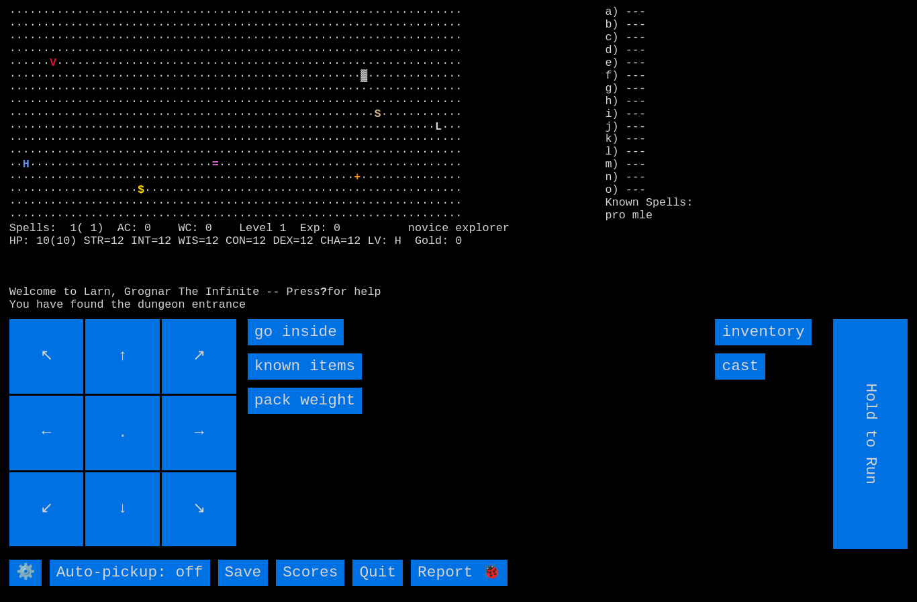
click at [285, 345] on inside "go inside" at bounding box center [296, 332] width 96 height 26
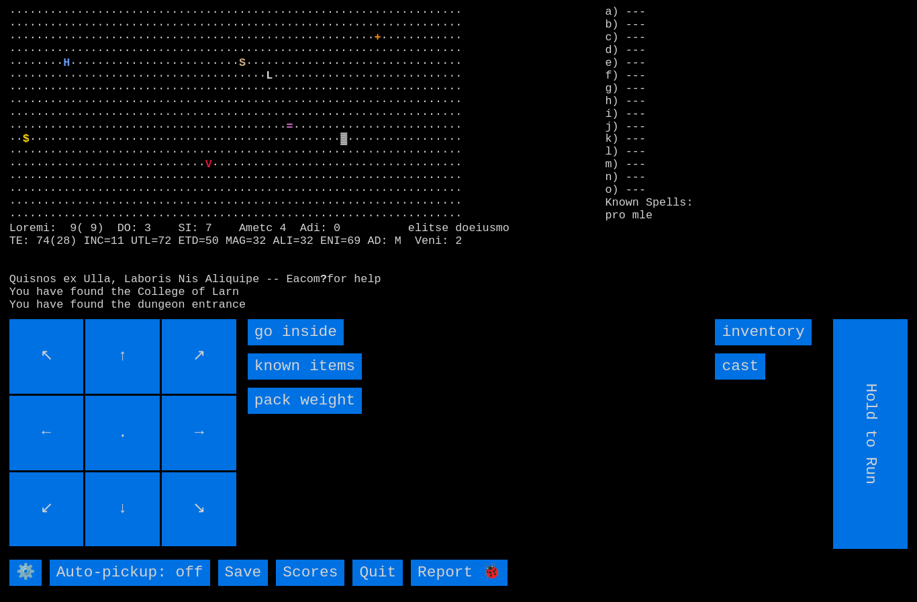
click at [286, 345] on inside "go inside" at bounding box center [296, 332] width 96 height 26
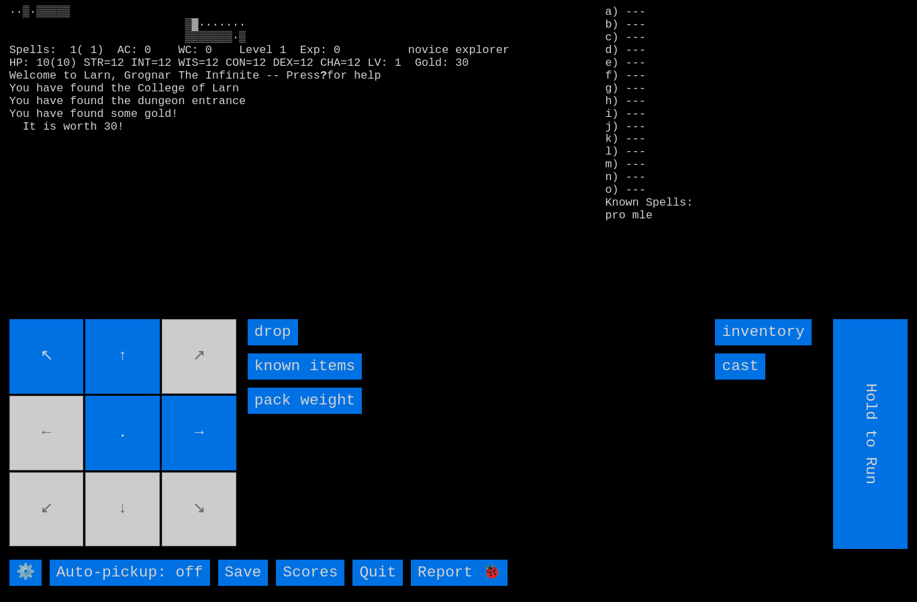
click at [48, 442] on movebuttons "↖ ↑ ↗ ← . → ↙ ↓ ↘" at bounding box center [124, 434] width 230 height 230
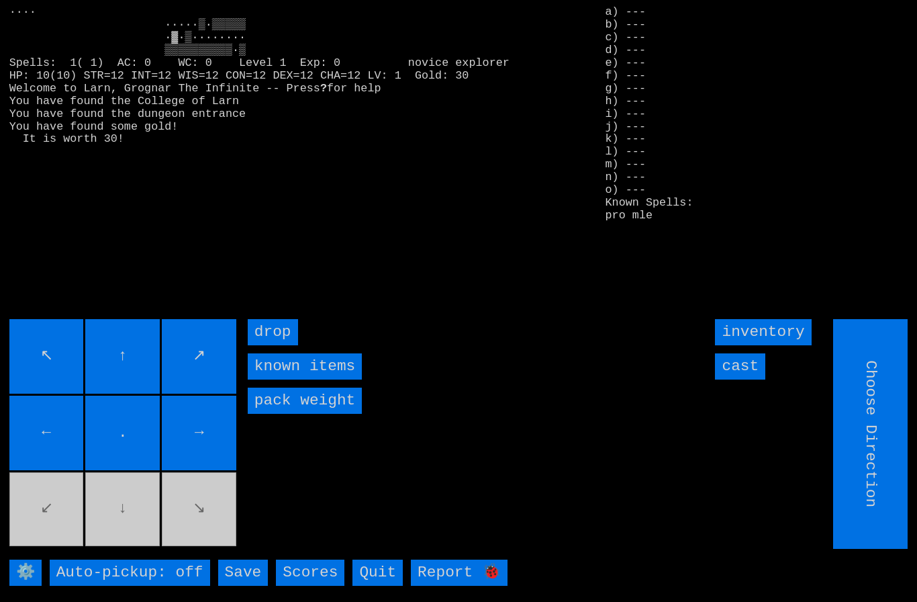
type input "Hold to Run"
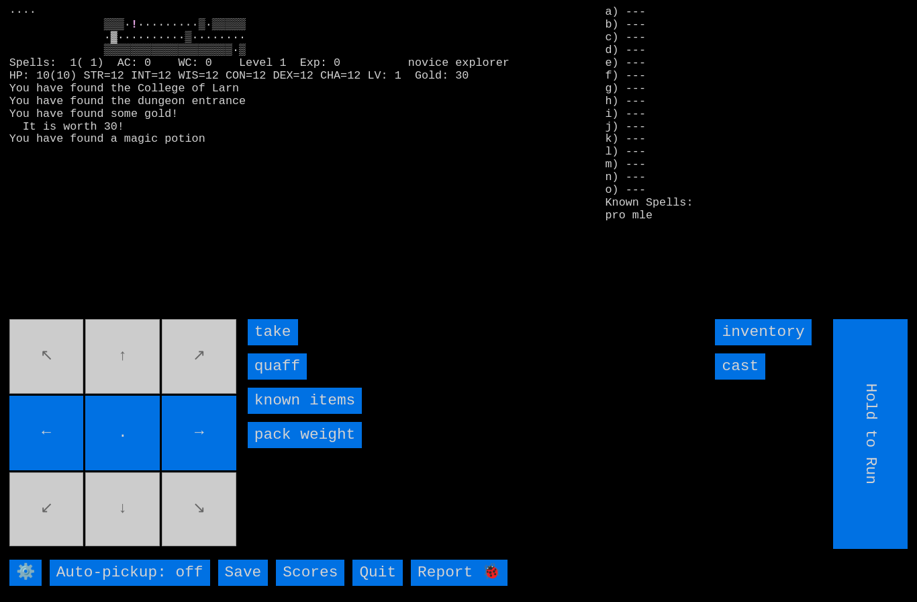
click at [281, 379] on input "quaff" at bounding box center [277, 366] width 59 height 26
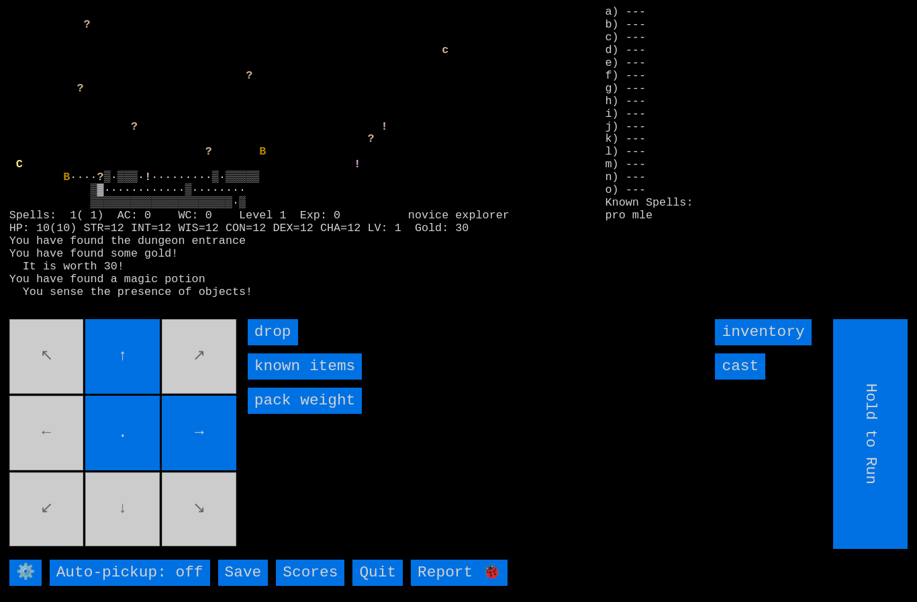
click at [56, 436] on movebuttons "↖ ↑ ↗ ← . → ↙ ↓ ↘" at bounding box center [124, 434] width 230 height 230
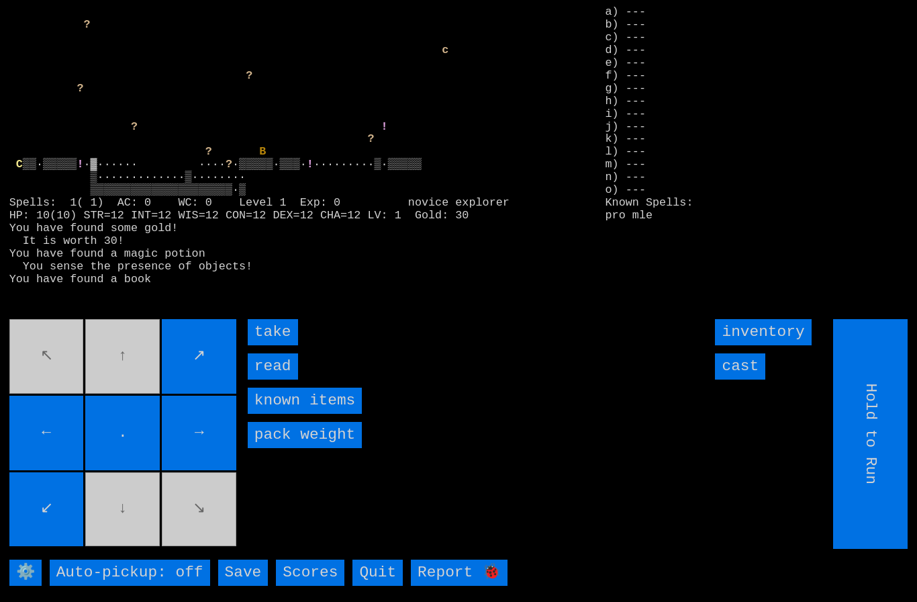
click at [277, 379] on input "read" at bounding box center [273, 366] width 50 height 26
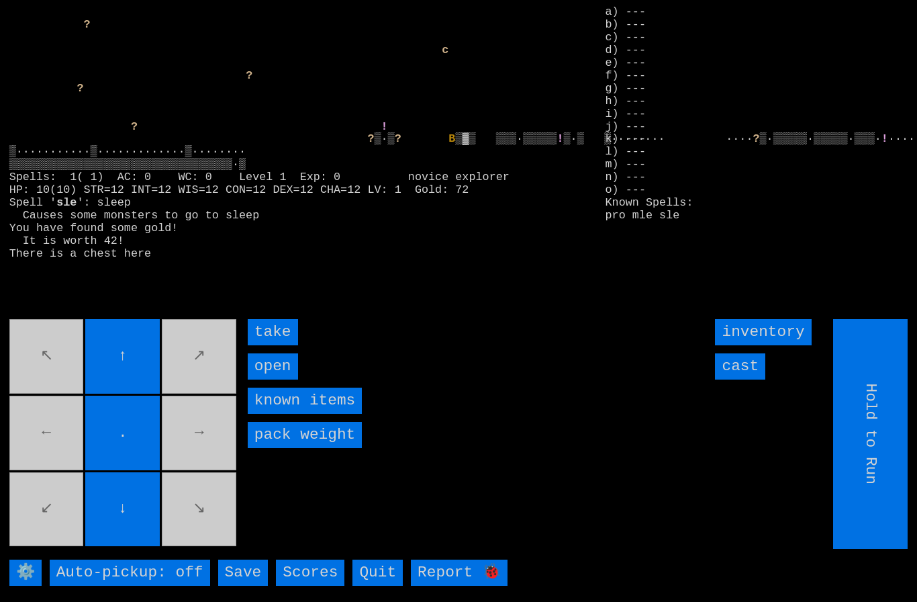
click at [273, 345] on input "take" at bounding box center [273, 332] width 50 height 26
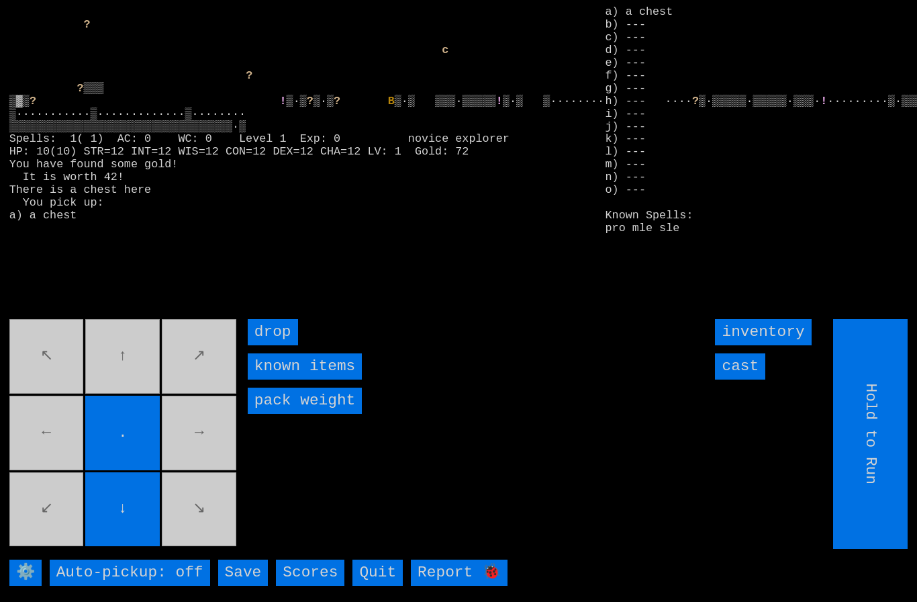
click at [112, 371] on movebuttons "↖ ↑ ↗ ← . → ↙ ↓ ↘" at bounding box center [124, 434] width 230 height 230
type input "Choose Direction"
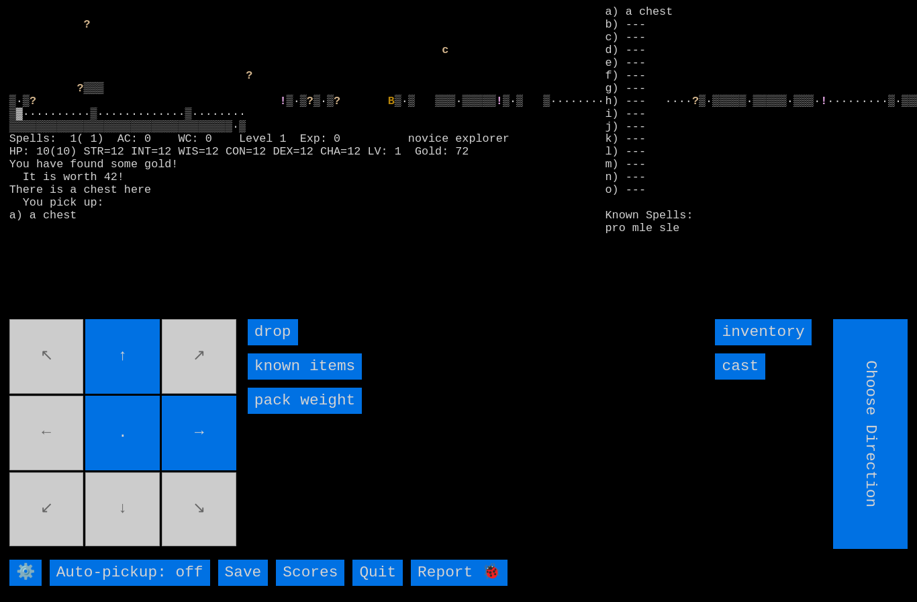
type input "Hold to Run"
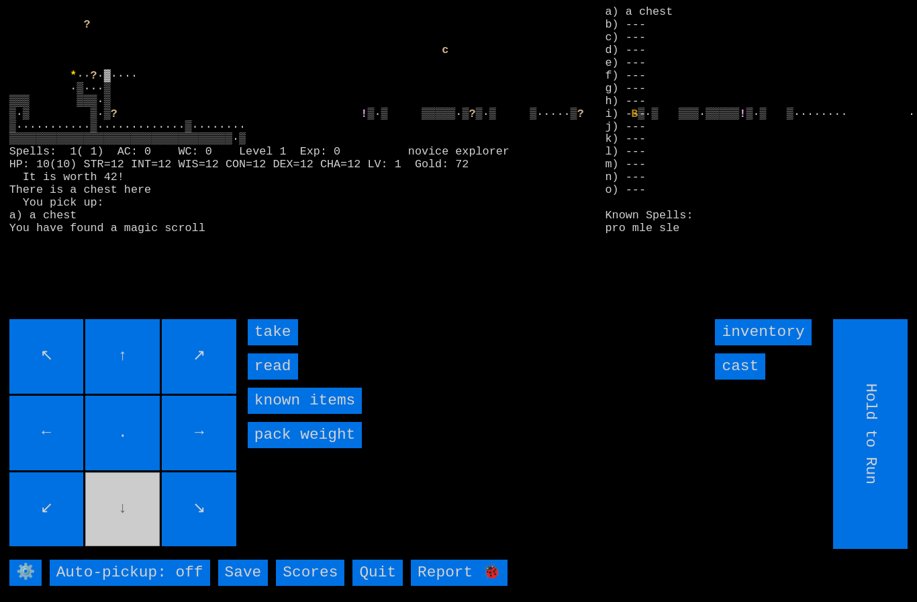
click at [269, 345] on input "take" at bounding box center [273, 332] width 50 height 26
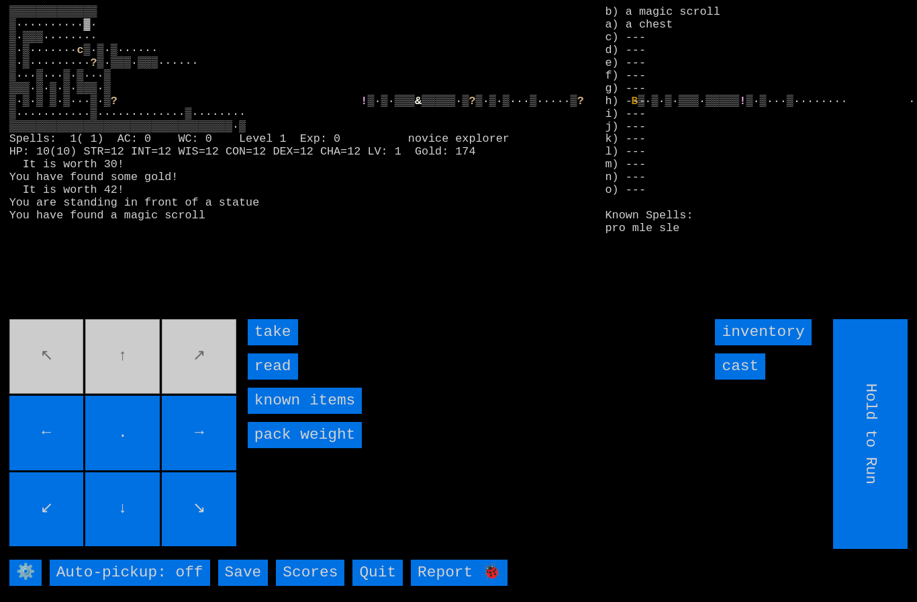
click at [283, 345] on input "take" at bounding box center [273, 332] width 50 height 26
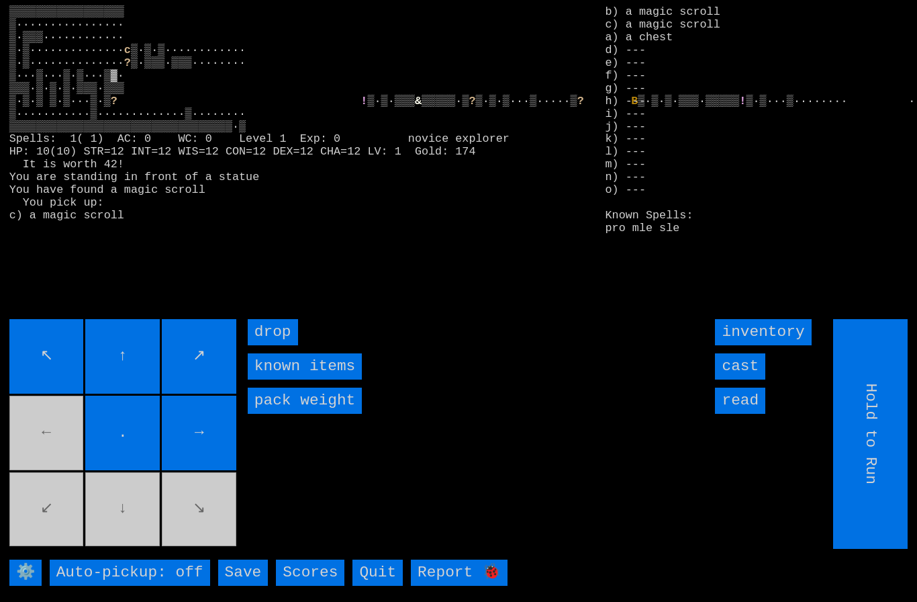
click at [130, 540] on movebuttons "↖ ↑ ↗ ← . → ↙ ↓ ↘" at bounding box center [124, 434] width 230 height 230
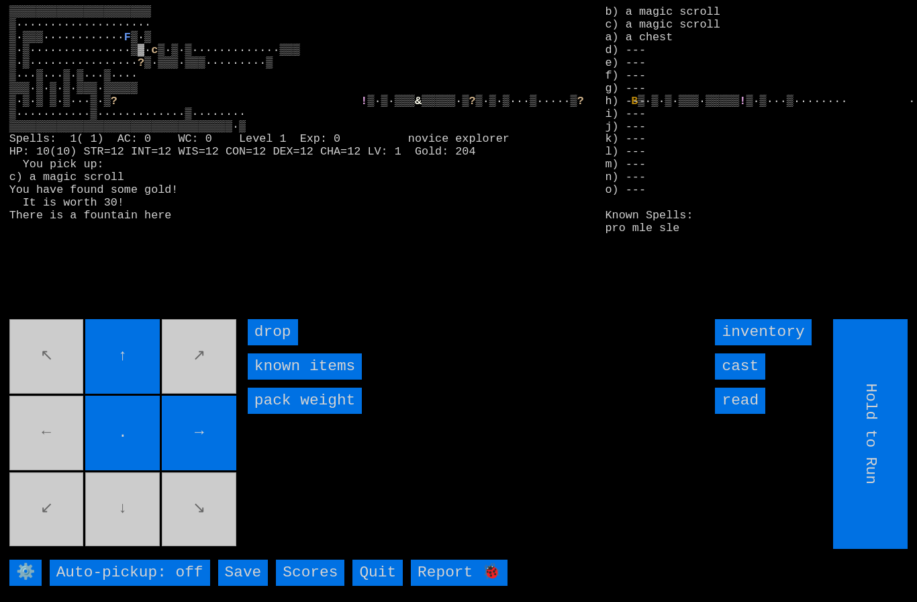
click at [128, 542] on movebuttons "↖ ↑ ↗ ← . → ↙ ↓ ↘" at bounding box center [124, 434] width 230 height 230
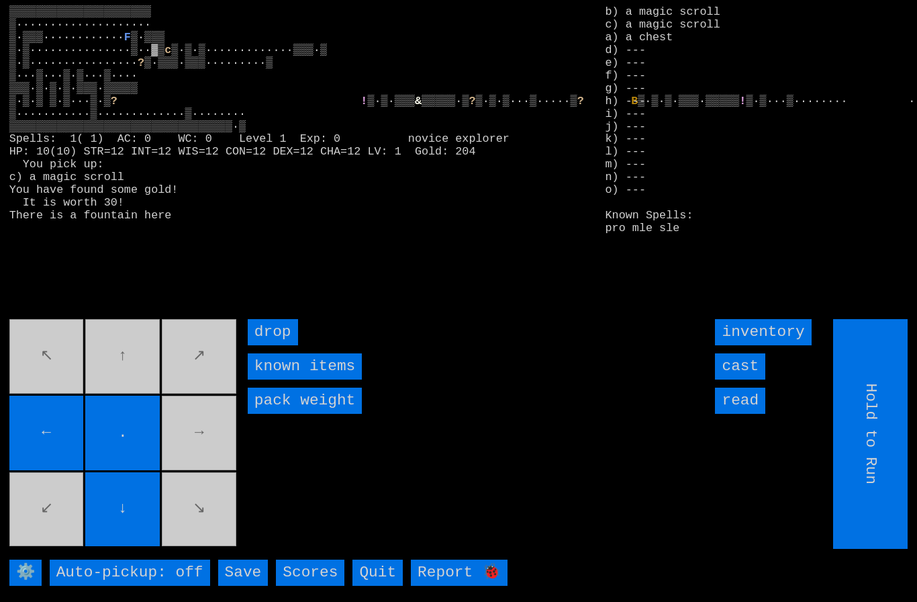
click at [110, 392] on movebuttons "↖ ↑ ↗ ← . → ↙ ↓ ↘" at bounding box center [124, 434] width 230 height 230
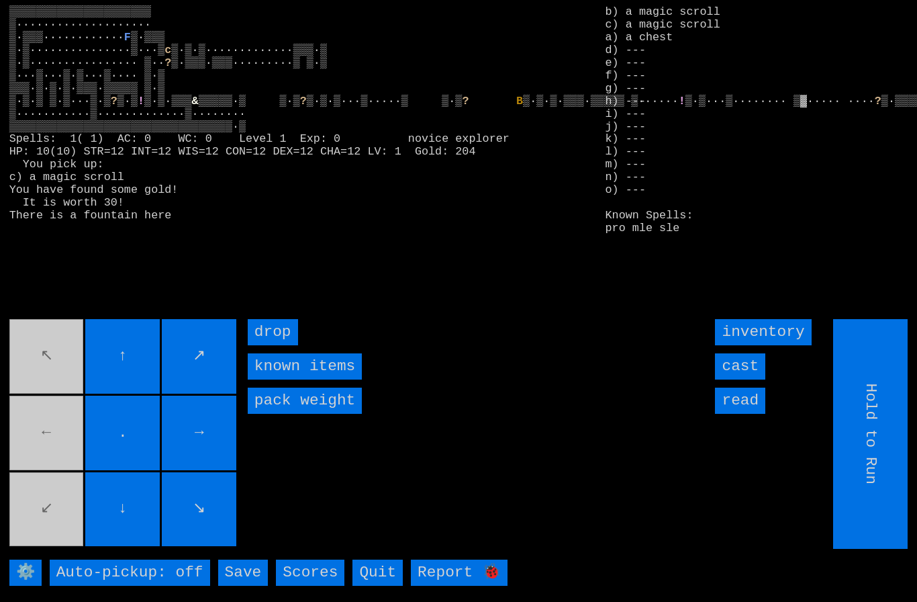
click at [63, 448] on movebuttons "↖ ↑ ↗ ← . → ↙ ↓ ↘" at bounding box center [124, 434] width 230 height 230
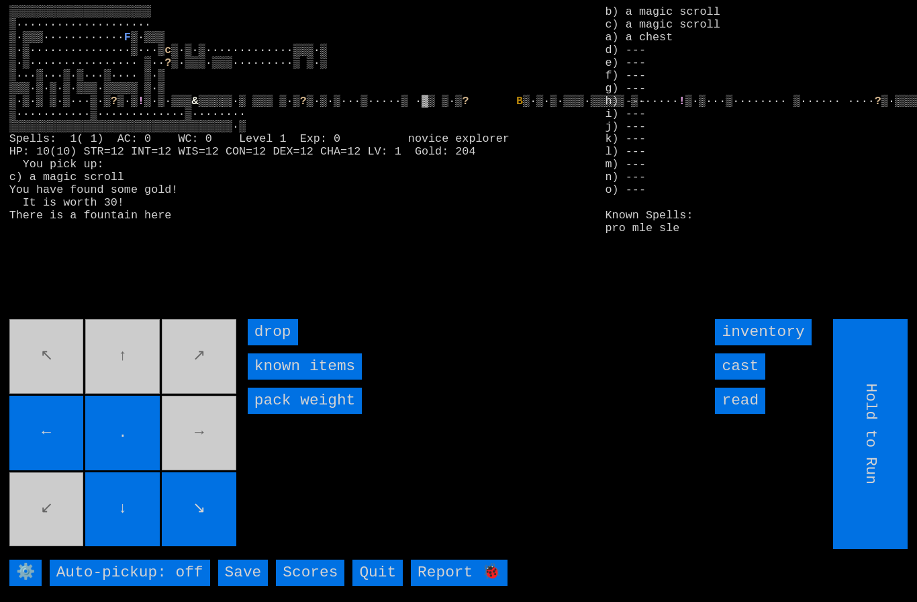
click at [113, 385] on movebuttons "↖ ↑ ↗ ← . → ↙ ↓ ↘" at bounding box center [124, 434] width 230 height 230
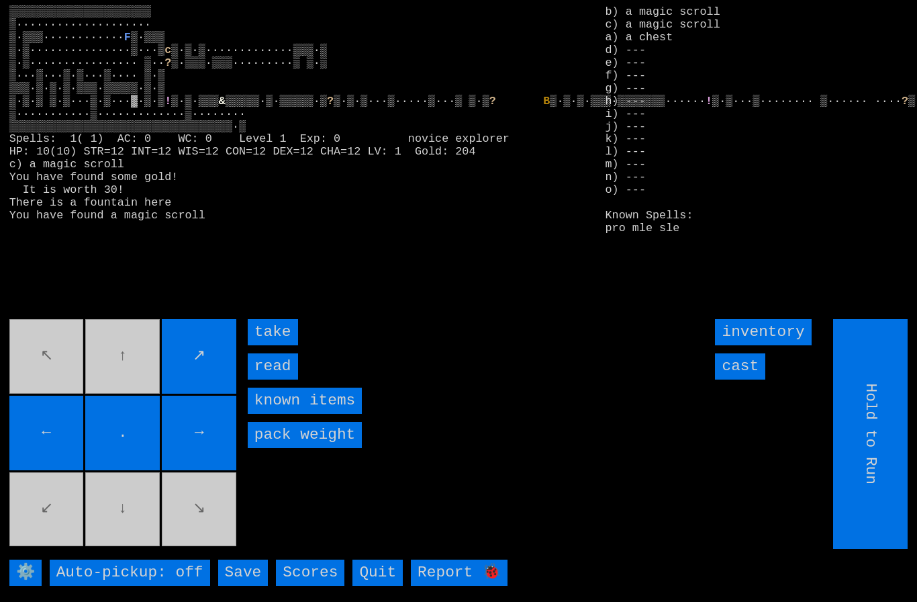
click at [270, 345] on input "take" at bounding box center [273, 332] width 50 height 26
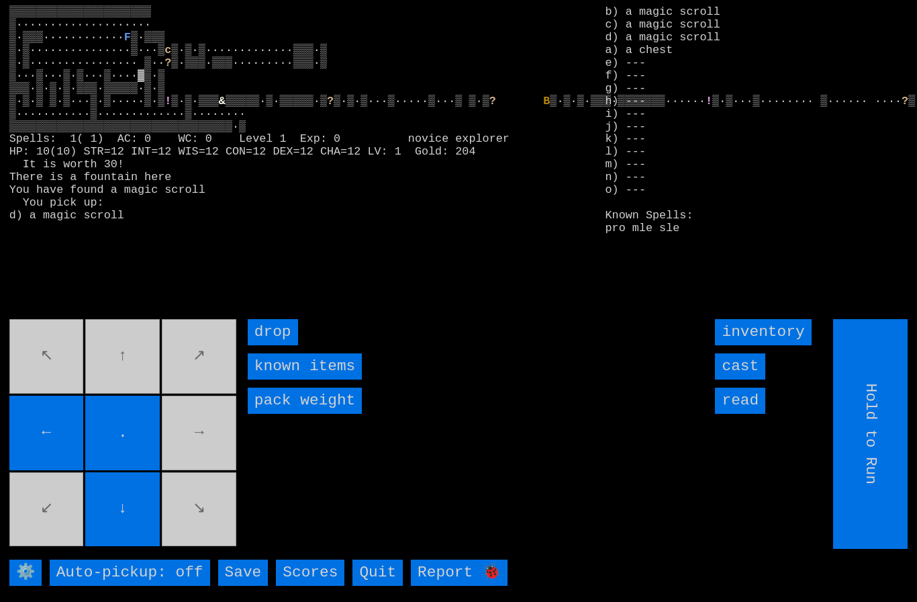
click at [119, 376] on movebuttons "↖ ↑ ↗ ← . → ↙ ↓ ↘" at bounding box center [124, 434] width 230 height 230
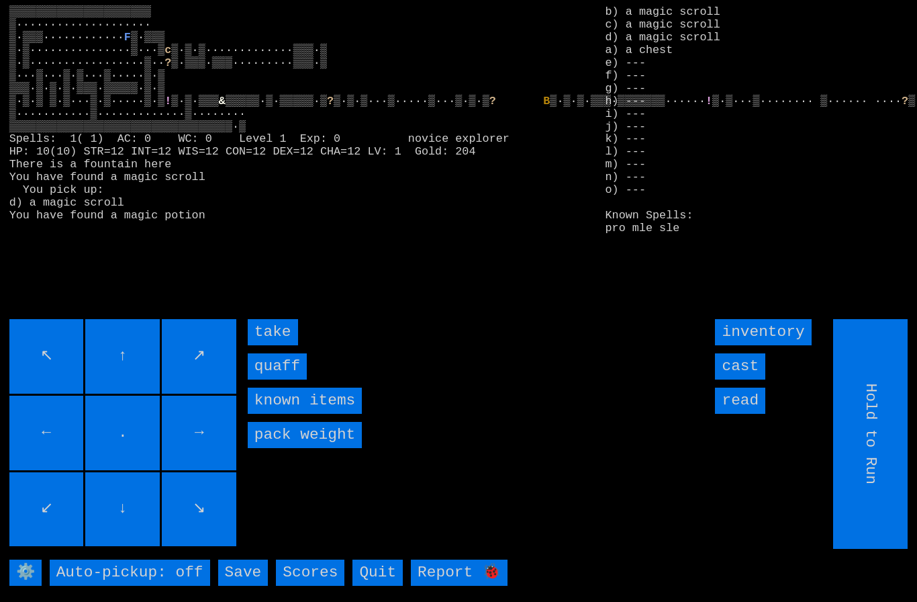
click at [276, 379] on input "quaff" at bounding box center [277, 366] width 59 height 26
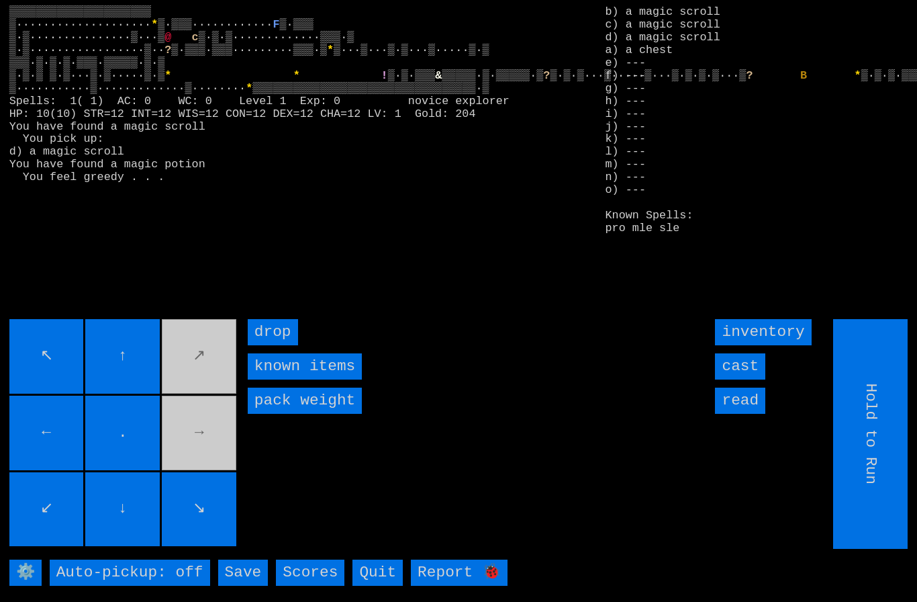
click at [204, 466] on movebuttons "↖ ↑ ↗ ← . → ↙ ↓ ↘" at bounding box center [124, 434] width 230 height 230
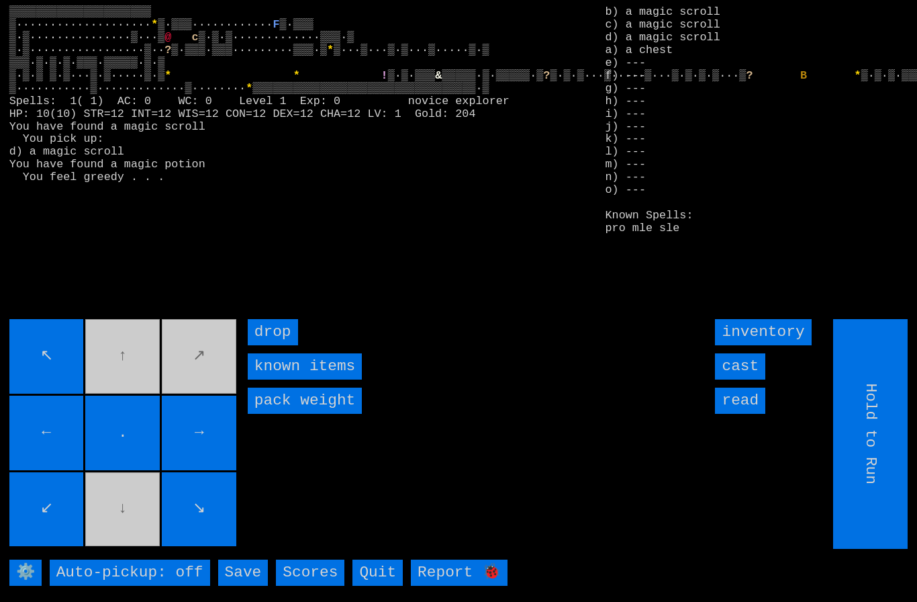
click at [201, 368] on movebuttons "↖ ↑ ↗ ← . → ↙ ↓ ↘" at bounding box center [124, 434] width 230 height 230
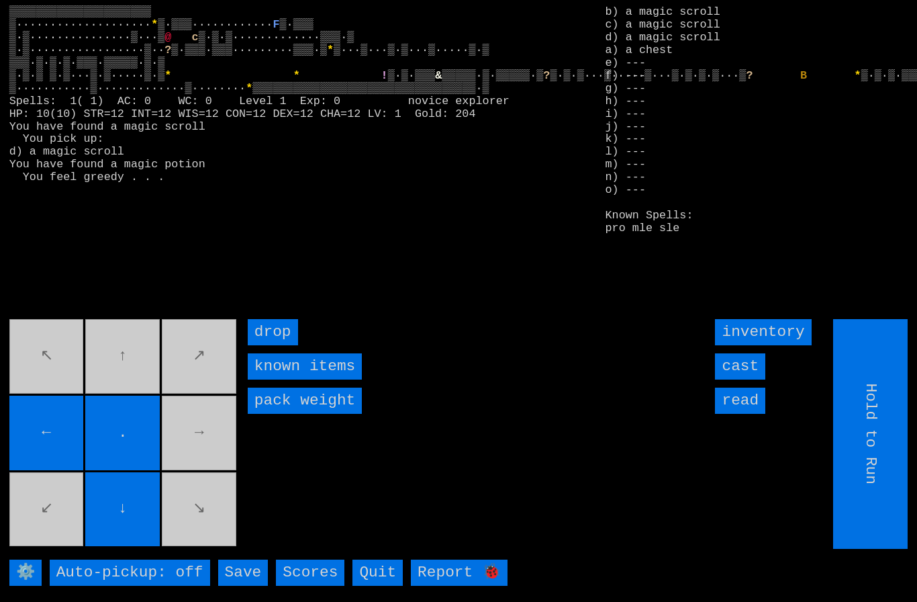
click at [207, 450] on movebuttons "↖ ↑ ↗ ← . → ↙ ↓ ↘" at bounding box center [124, 434] width 230 height 230
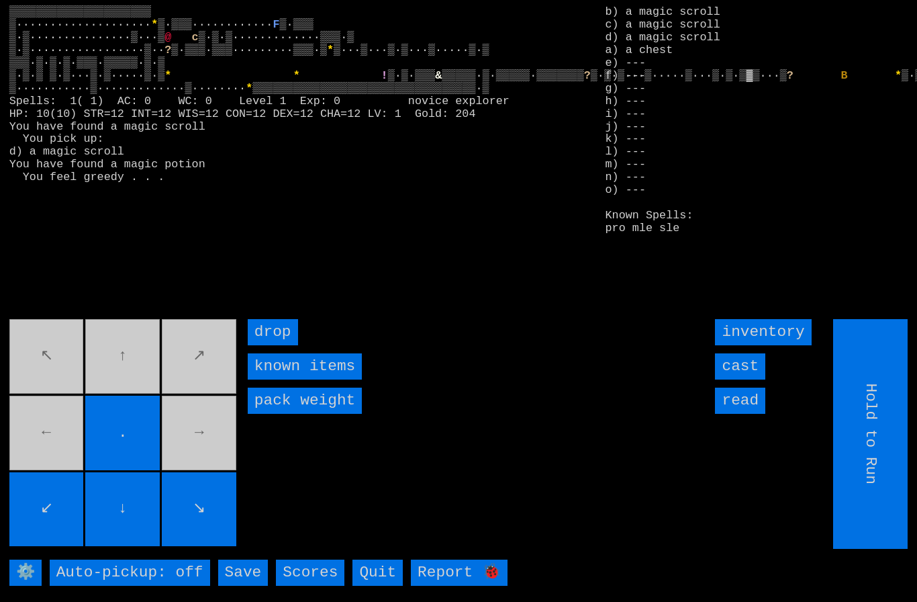
click at [124, 363] on movebuttons "↖ ↑ ↗ ← . → ↙ ↓ ↘" at bounding box center [124, 434] width 230 height 230
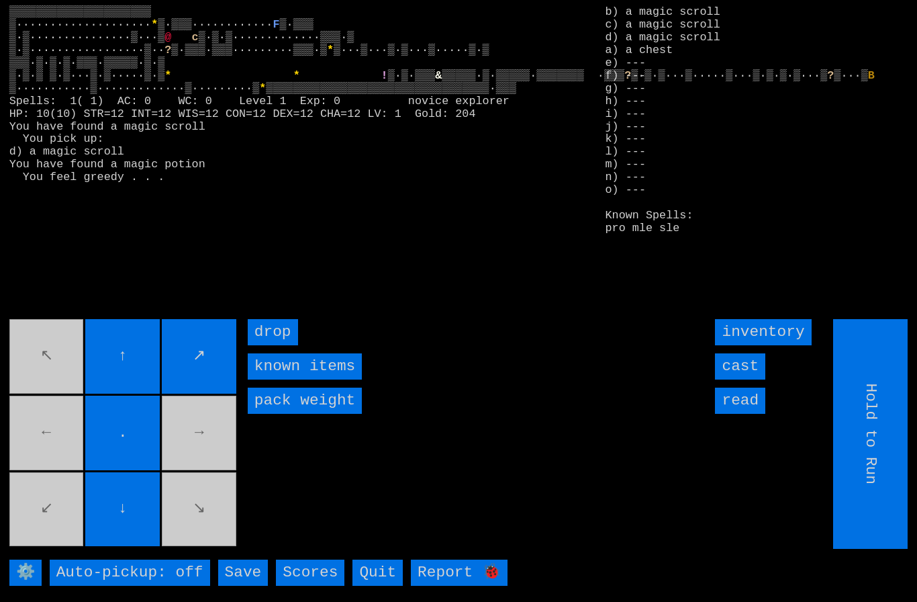
click at [60, 369] on movebuttons "↖ ↑ ↗ ← . → ↙ ↓ ↘" at bounding box center [124, 434] width 230 height 230
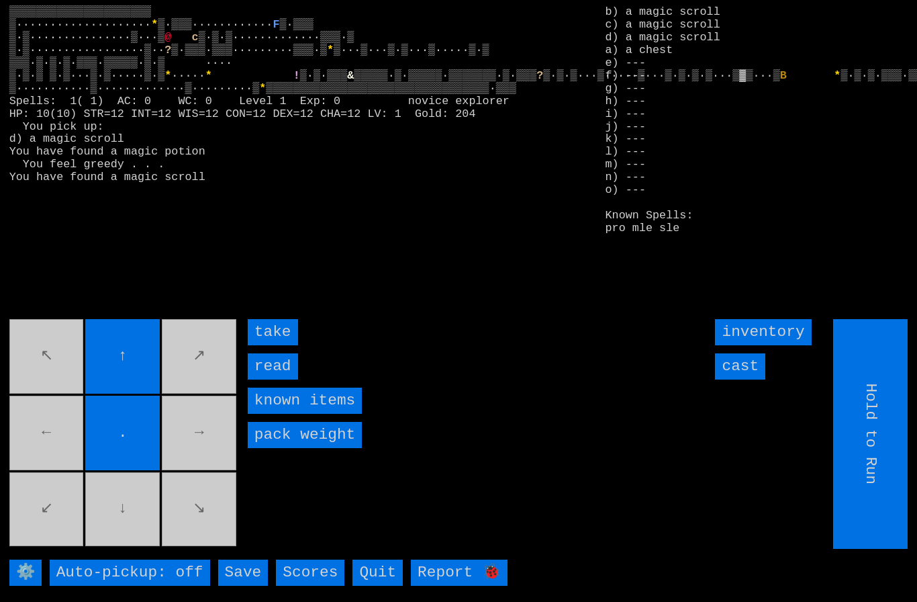
click at [268, 345] on input "take" at bounding box center [273, 332] width 50 height 26
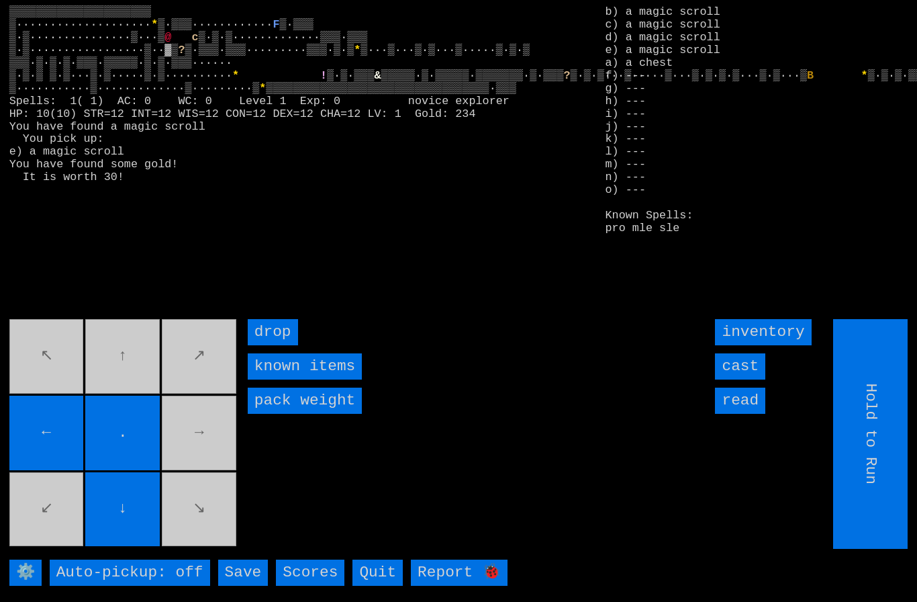
click at [118, 373] on movebuttons "↖ ↑ ↗ ← . → ↙ ↓ ↘" at bounding box center [124, 434] width 230 height 230
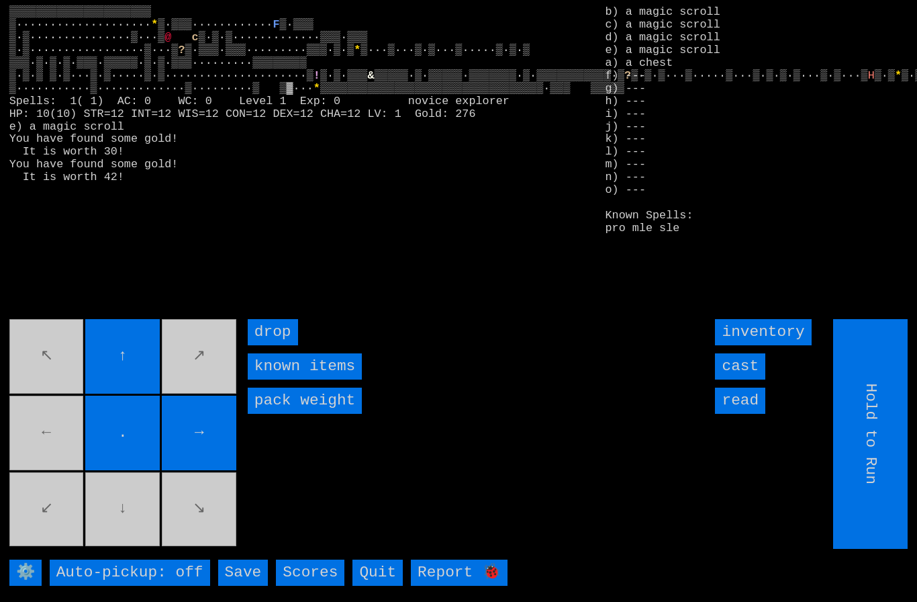
click at [47, 434] on movebuttons "↖ ↑ ↗ ← . → ↙ ↓ ↘" at bounding box center [124, 434] width 230 height 230
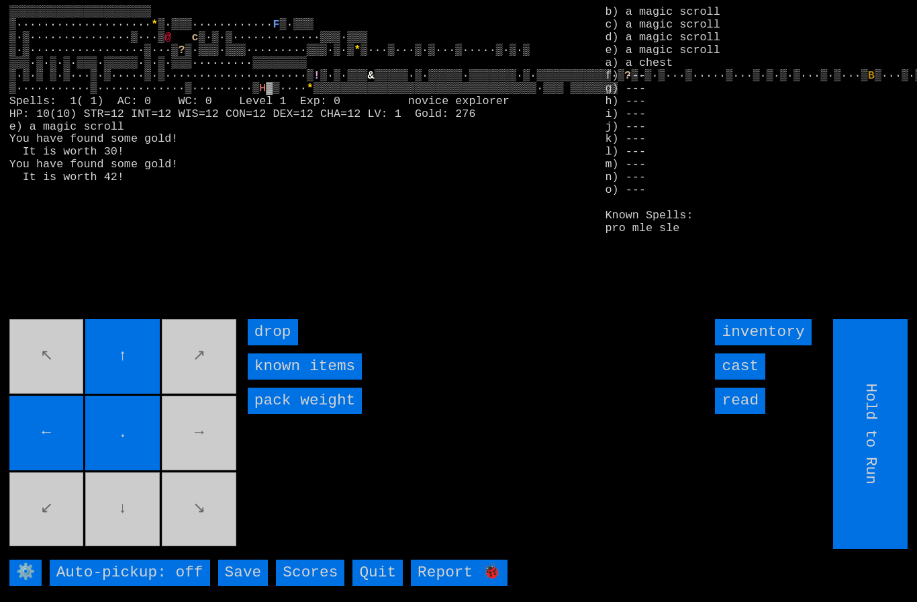
click at [748, 379] on input "cast" at bounding box center [740, 366] width 50 height 26
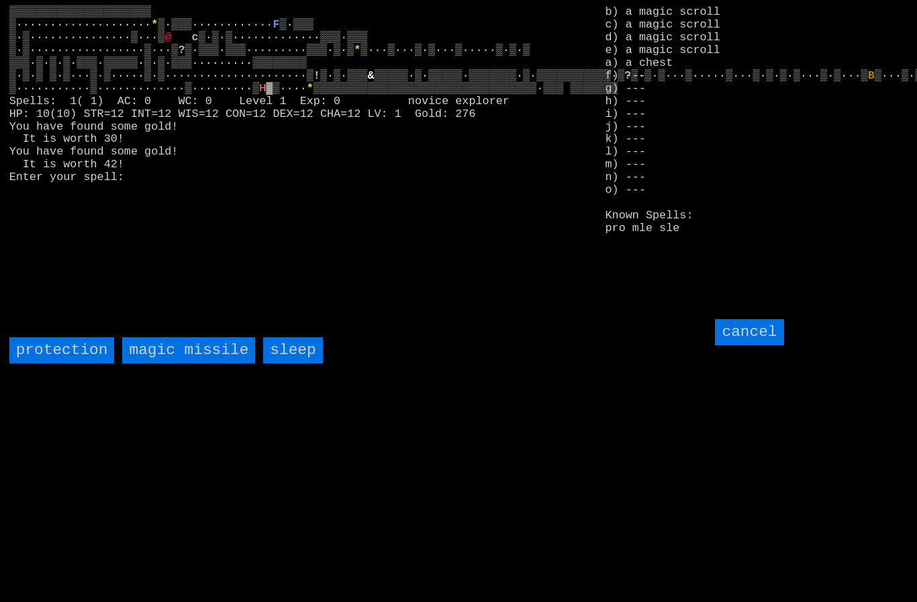
click at [303, 363] on input "sleep" at bounding box center [292, 350] width 59 height 26
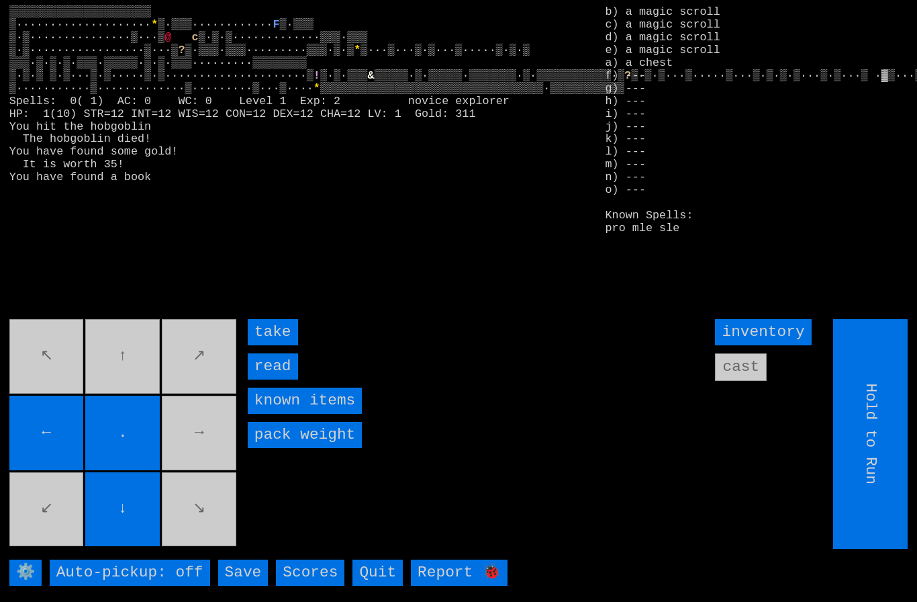
click at [273, 379] on input "read" at bounding box center [273, 366] width 50 height 26
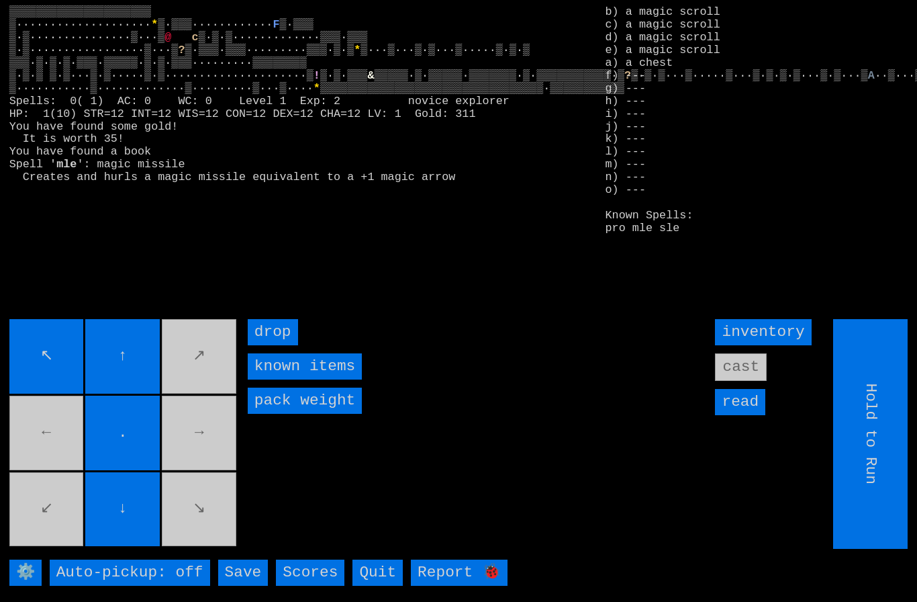
type input "Choose Direction"
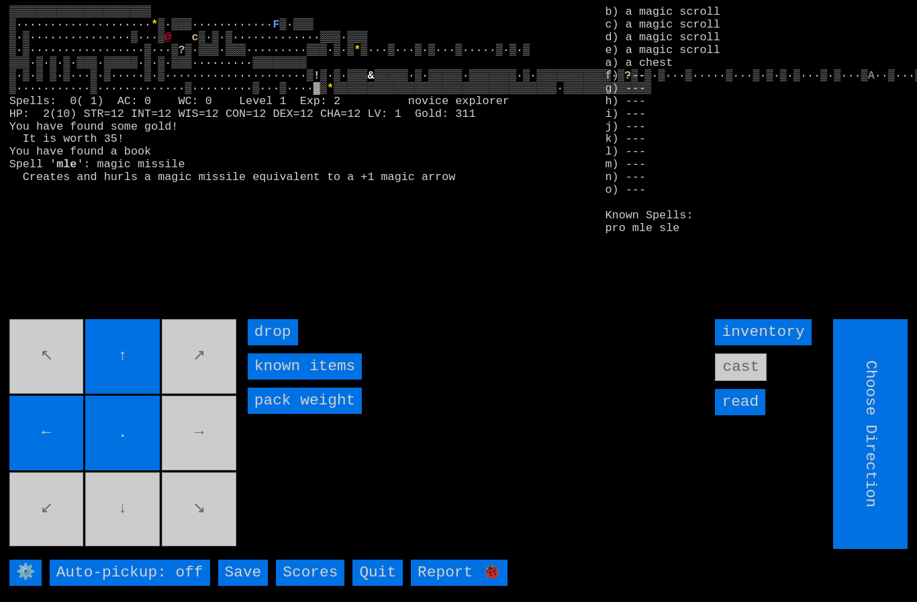
type input "Hold to Run"
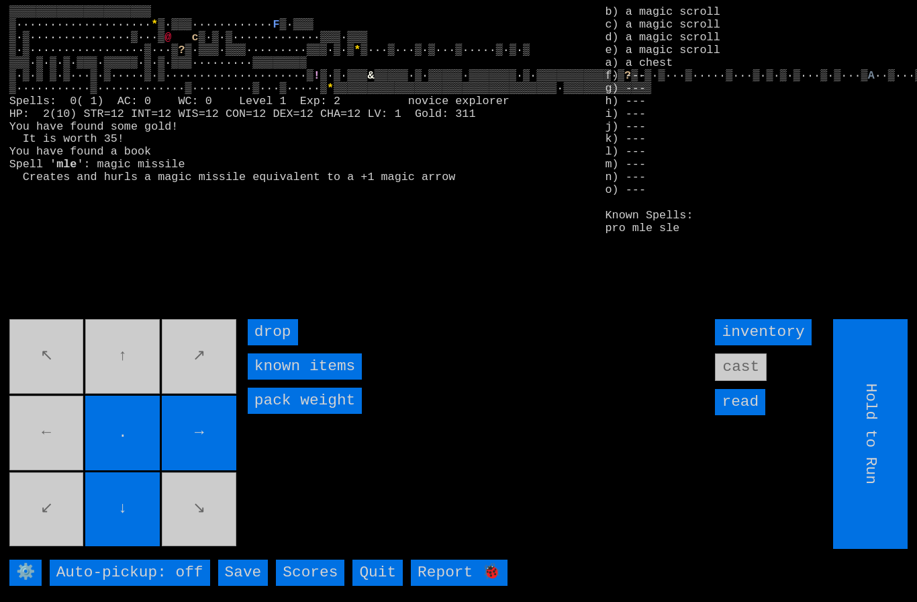
click at [119, 369] on movebuttons "↖ ↑ ↗ ← . → ↙ ↓ ↘" at bounding box center [124, 434] width 230 height 230
type input "Choose Direction"
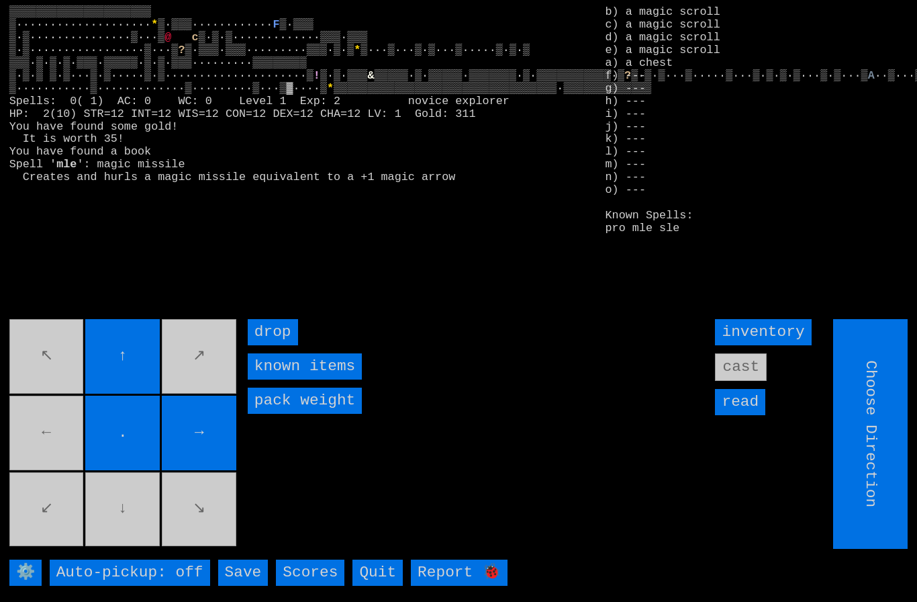
type input "Hold to Run"
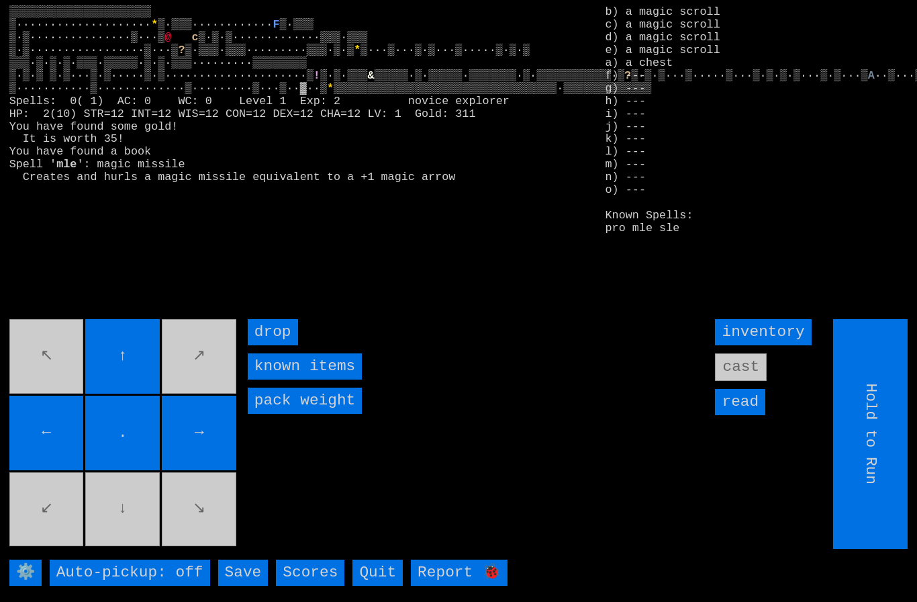
type input "Choose Direction"
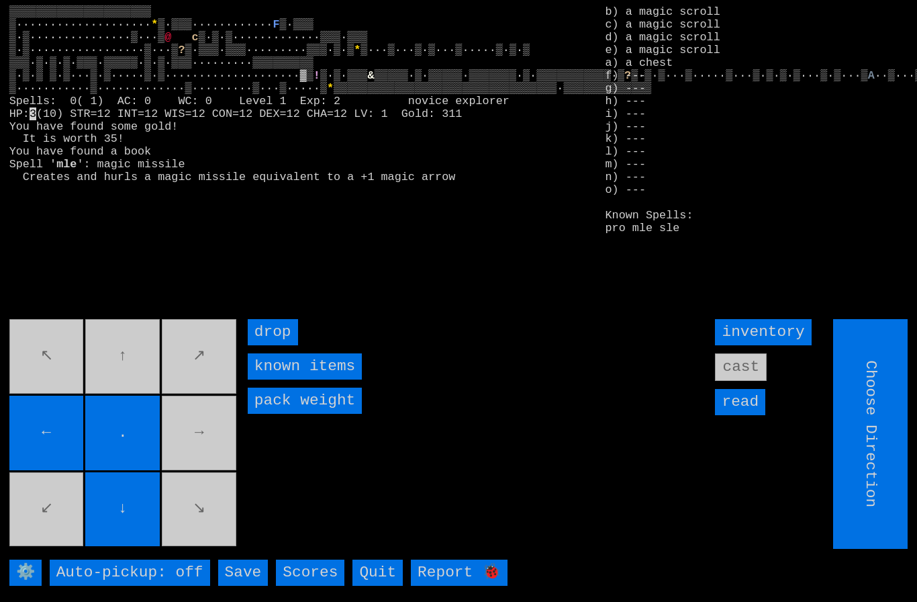
type input "Hold to Run"
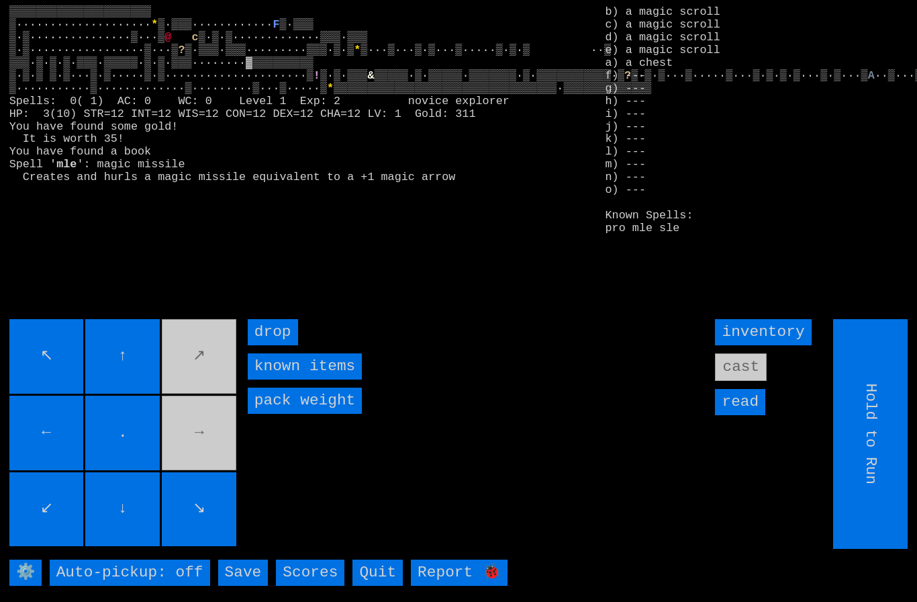
type input "Choose Direction"
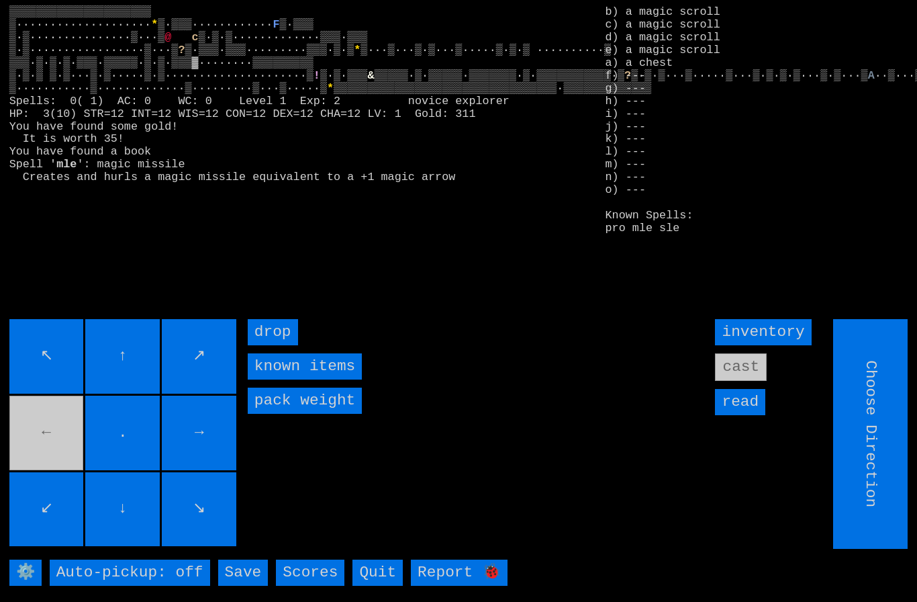
type input "Hold to Run"
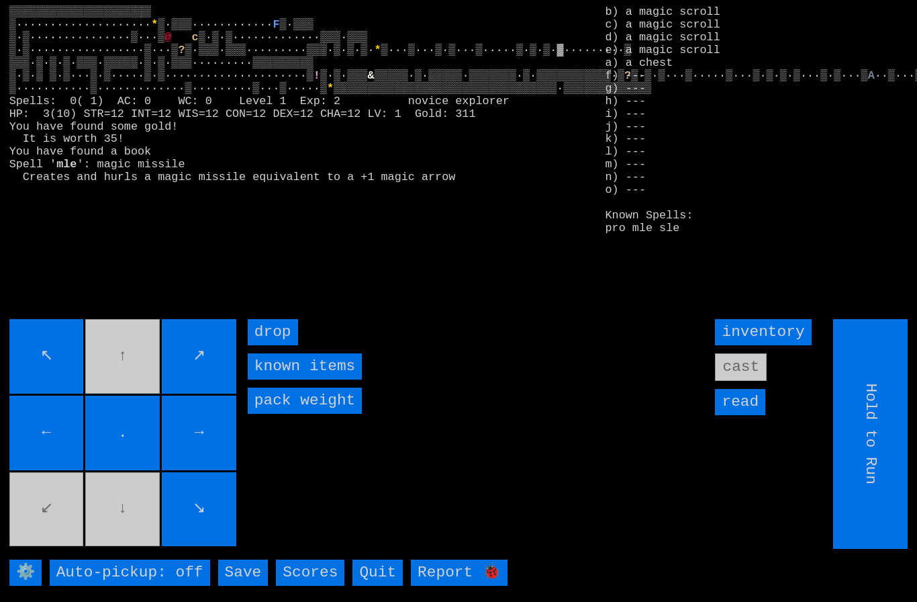
type input "Choose Direction"
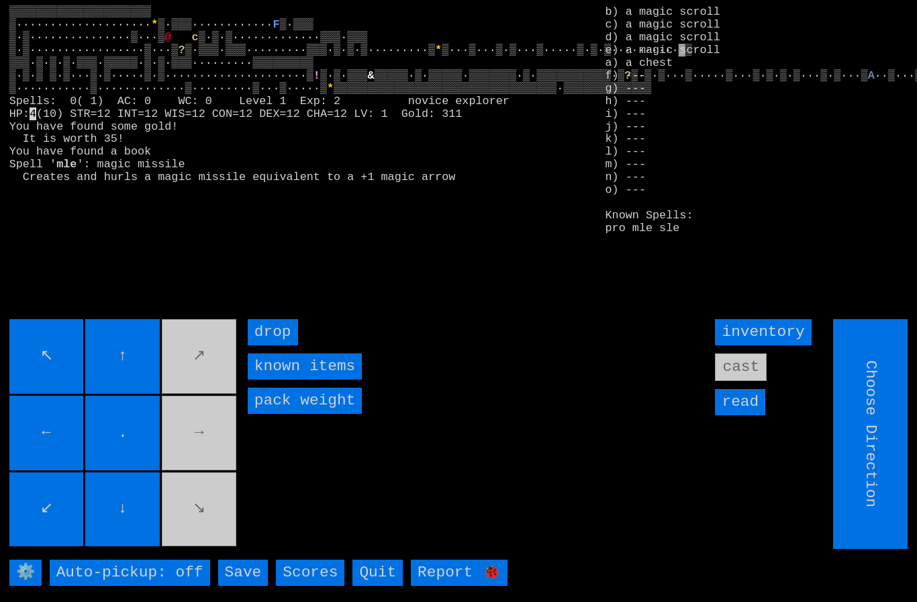
type input "Hold to Run"
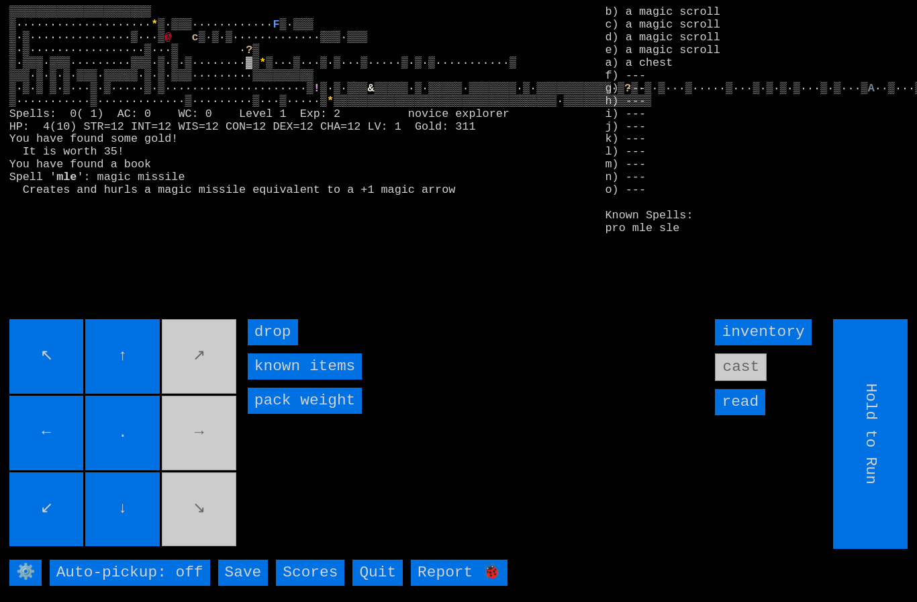
type input "Choose Direction"
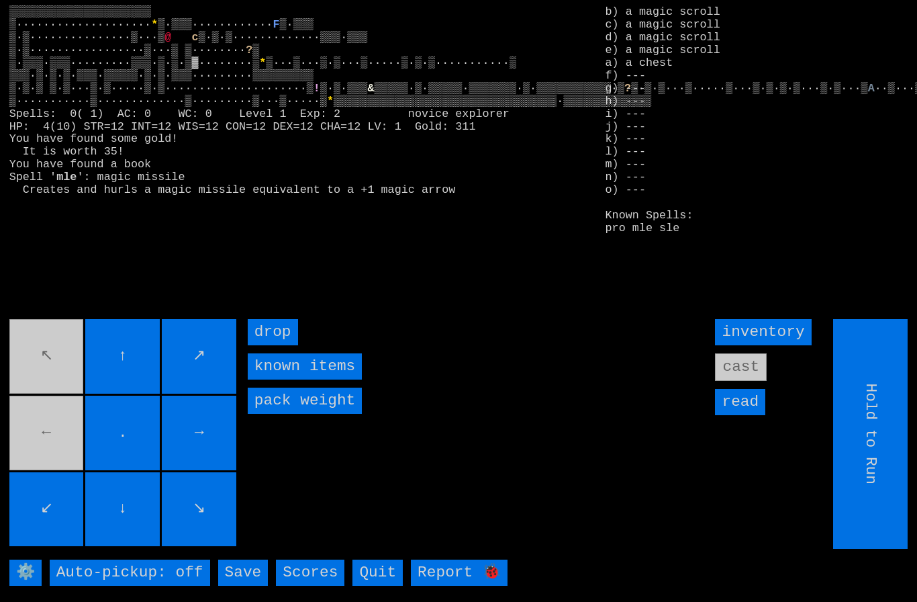
type input "Hold to Run"
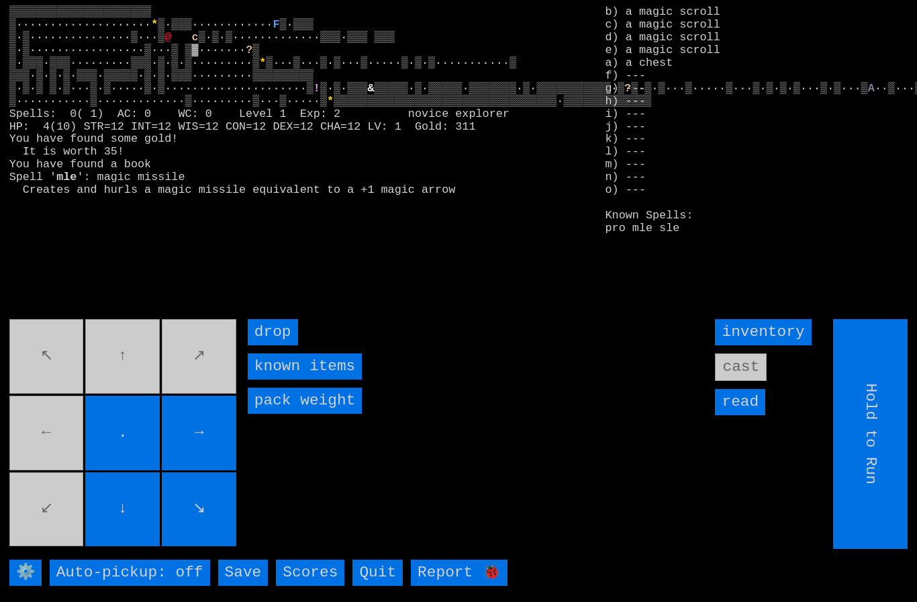
type input "Choose Direction"
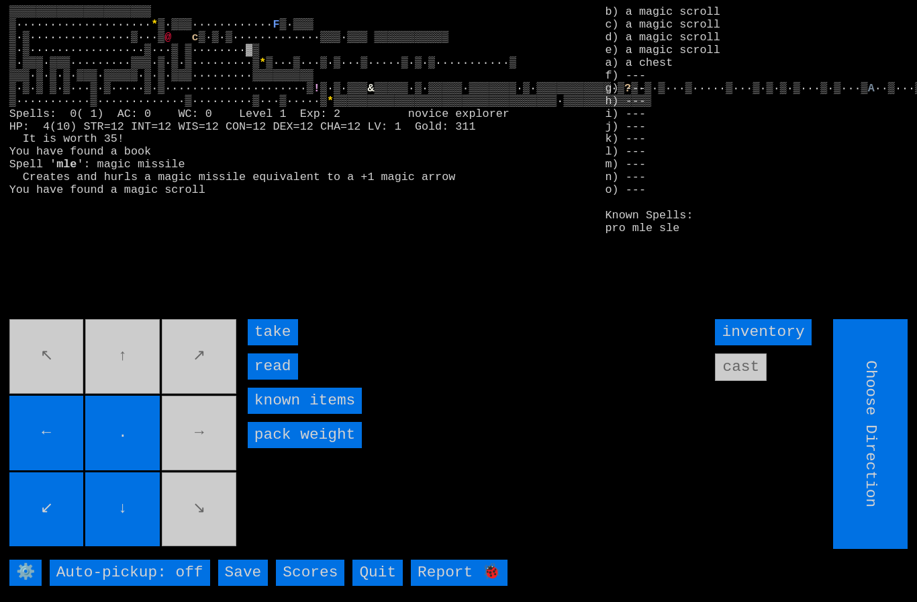
type input "Hold to Run"
click at [278, 345] on input "take" at bounding box center [273, 332] width 50 height 26
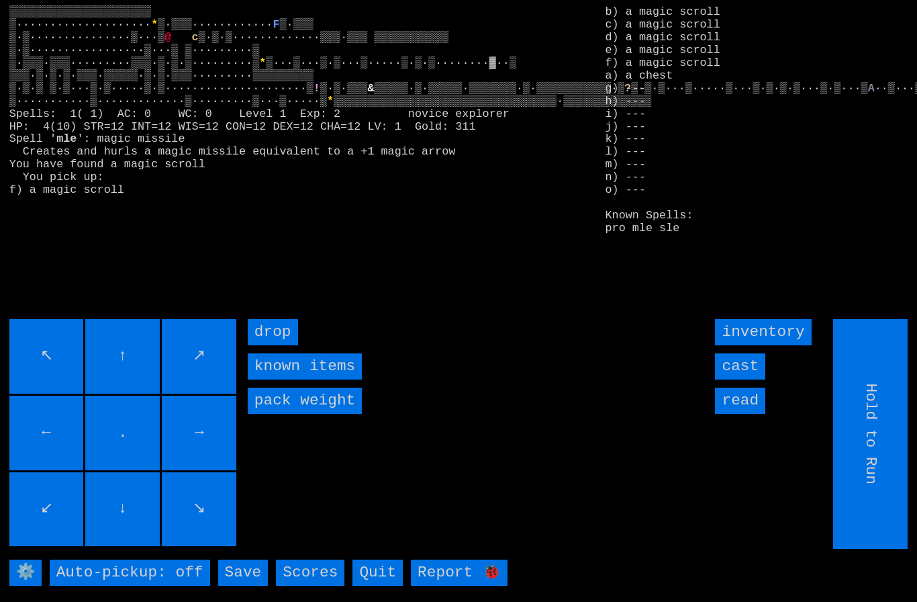
type input "Choose Direction"
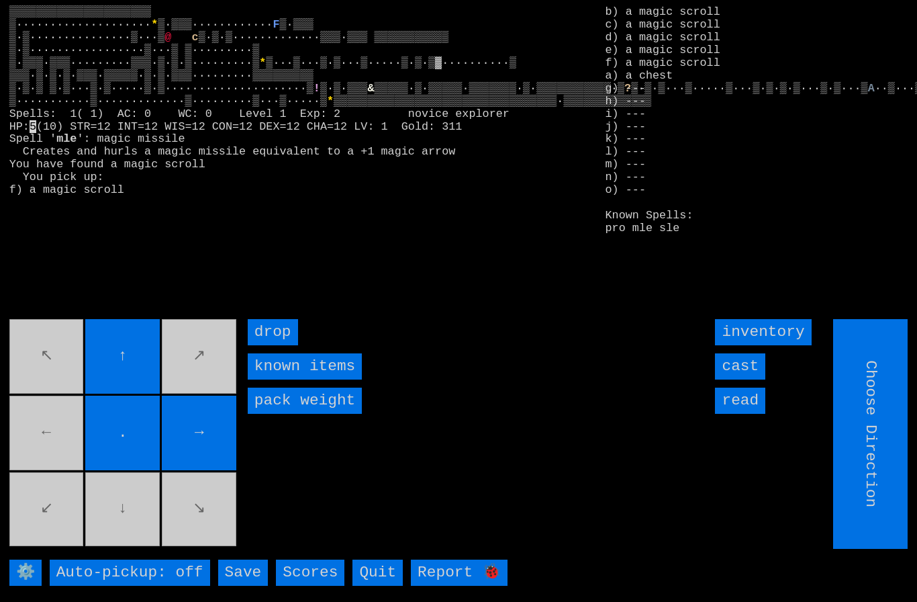
type input "Hold to Run"
